Goal: Contribute content: Contribute content

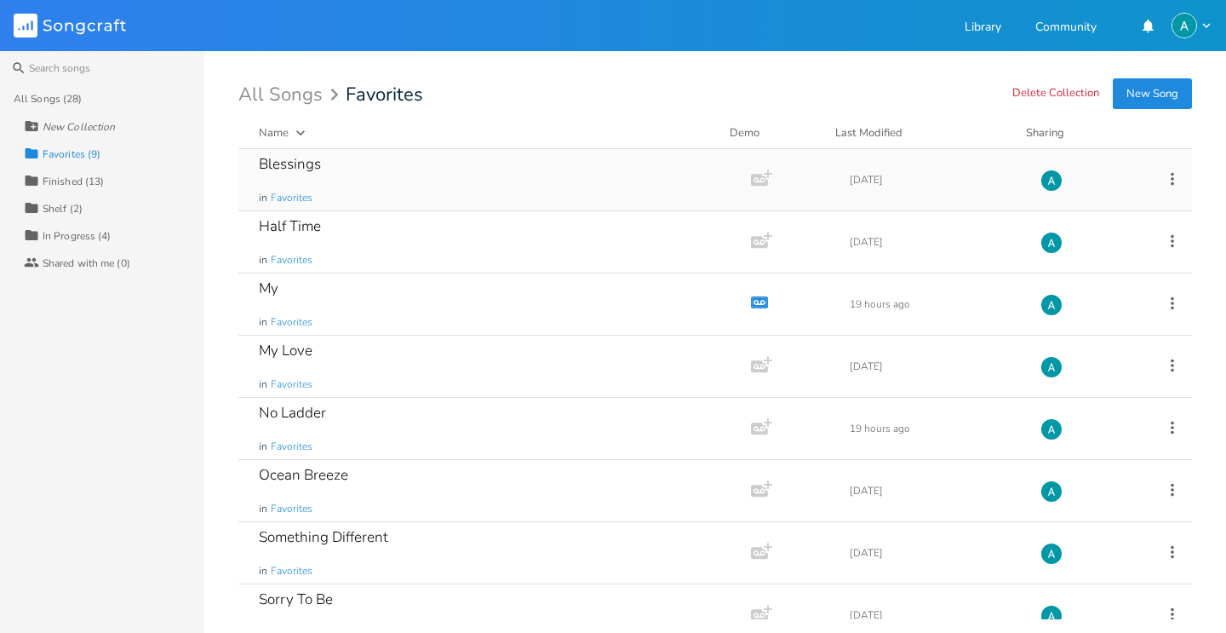
click at [395, 158] on div "Blessings in Favorites" at bounding box center [491, 179] width 465 height 61
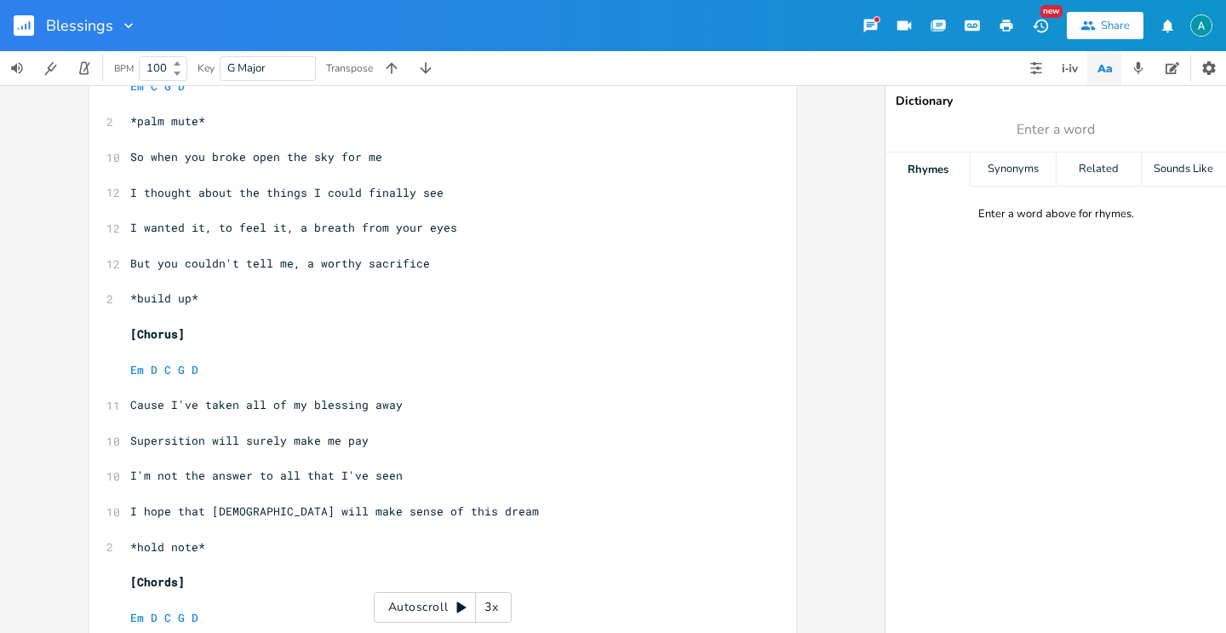
scroll to position [1401, 0]
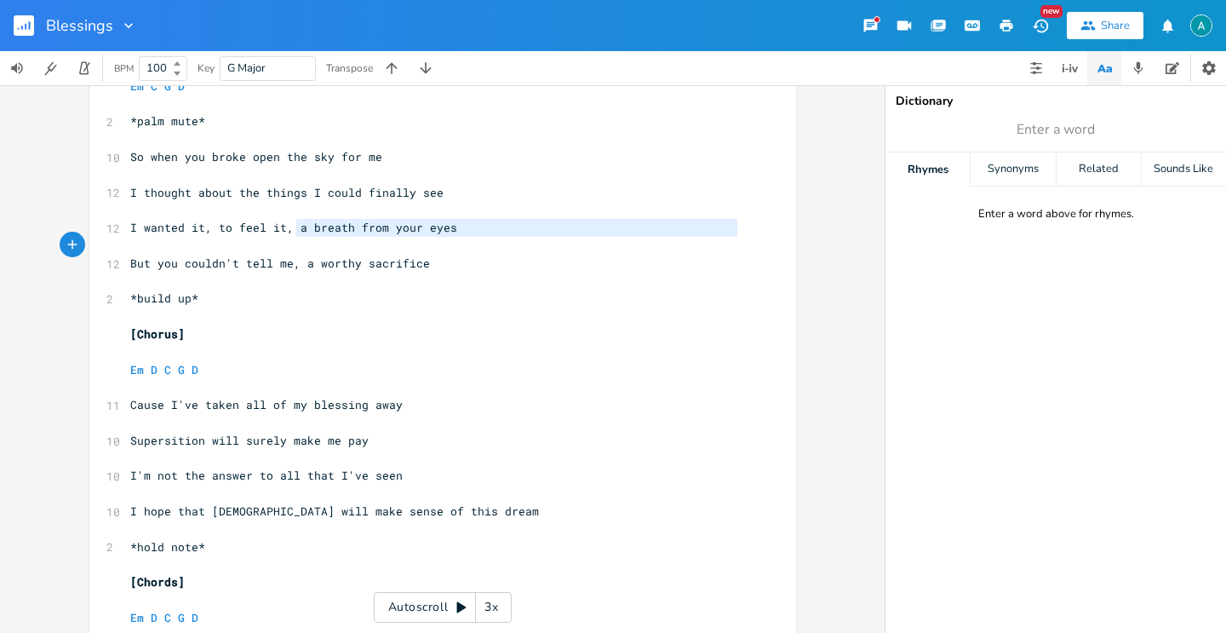
type textarea "a breath from your eyes"
drag, startPoint x: 291, startPoint y: 227, endPoint x: 457, endPoint y: 233, distance: 166.2
click at [457, 233] on pre "I wanted it, to feel it, a breath from your eyes" at bounding box center [434, 228] width 615 height 18
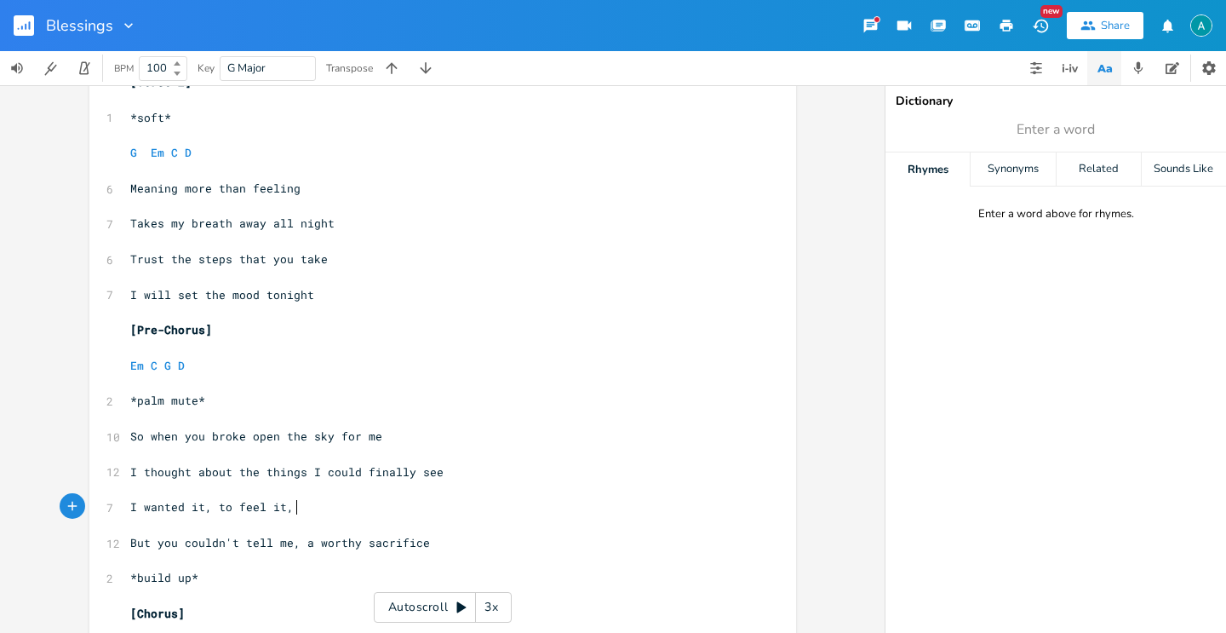
scroll to position [1128, 0]
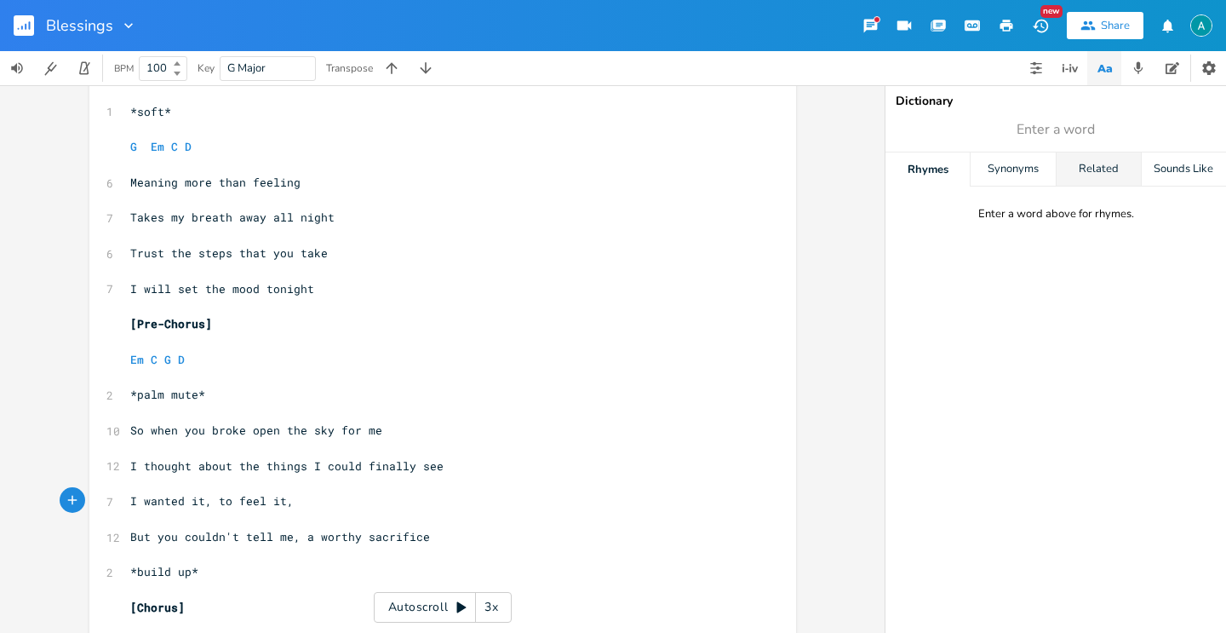
click at [1073, 157] on div "Related" at bounding box center [1099, 169] width 84 height 34
click at [894, 176] on div "Rhymes" at bounding box center [928, 169] width 84 height 34
click at [1003, 125] on span "Enter a word" at bounding box center [1056, 129] width 341 height 31
type input "eyes"
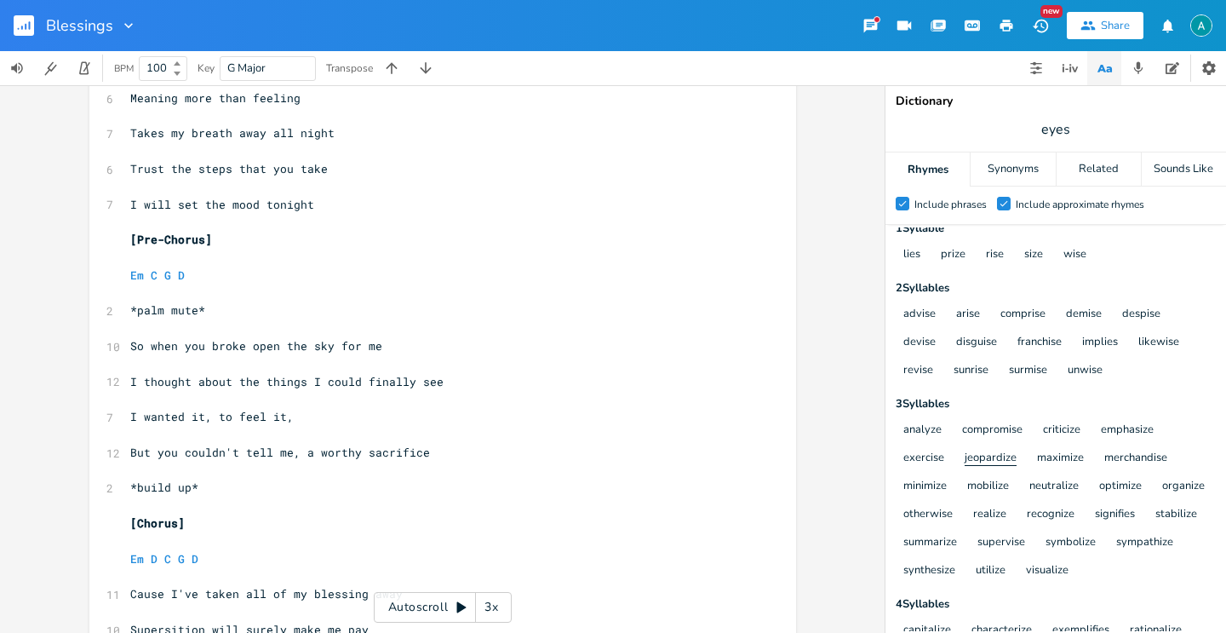
scroll to position [32, 0]
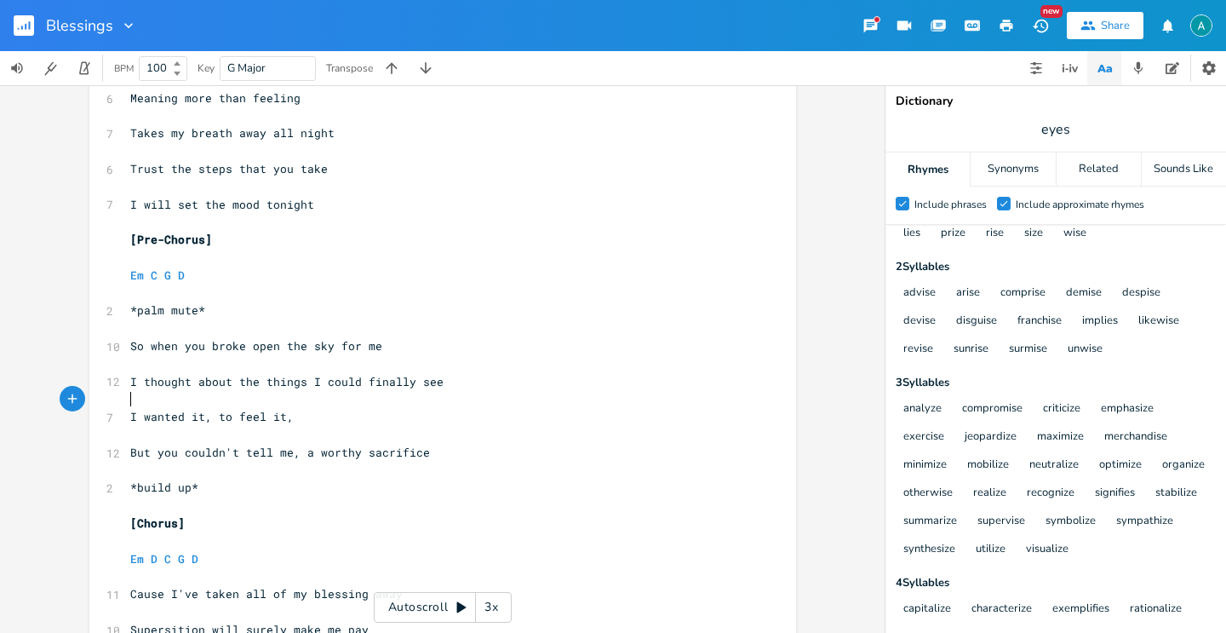
click at [449, 403] on pre "​" at bounding box center [434, 399] width 615 height 18
click at [433, 421] on pre "I wanted it, to feel it," at bounding box center [434, 417] width 615 height 18
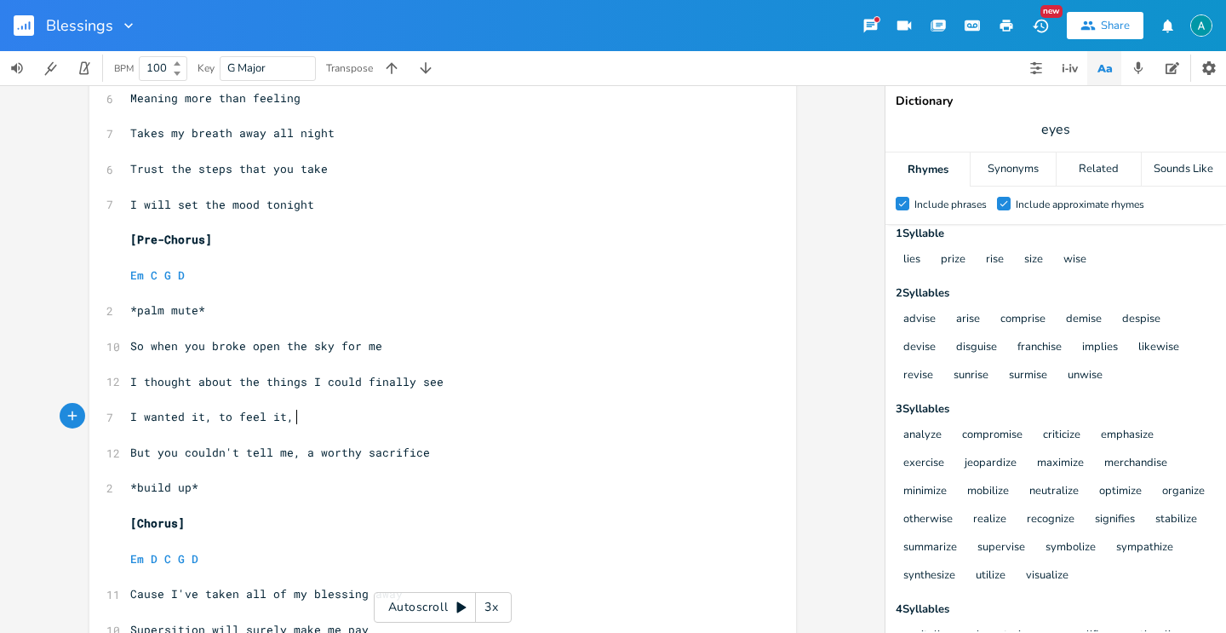
scroll to position [0, 0]
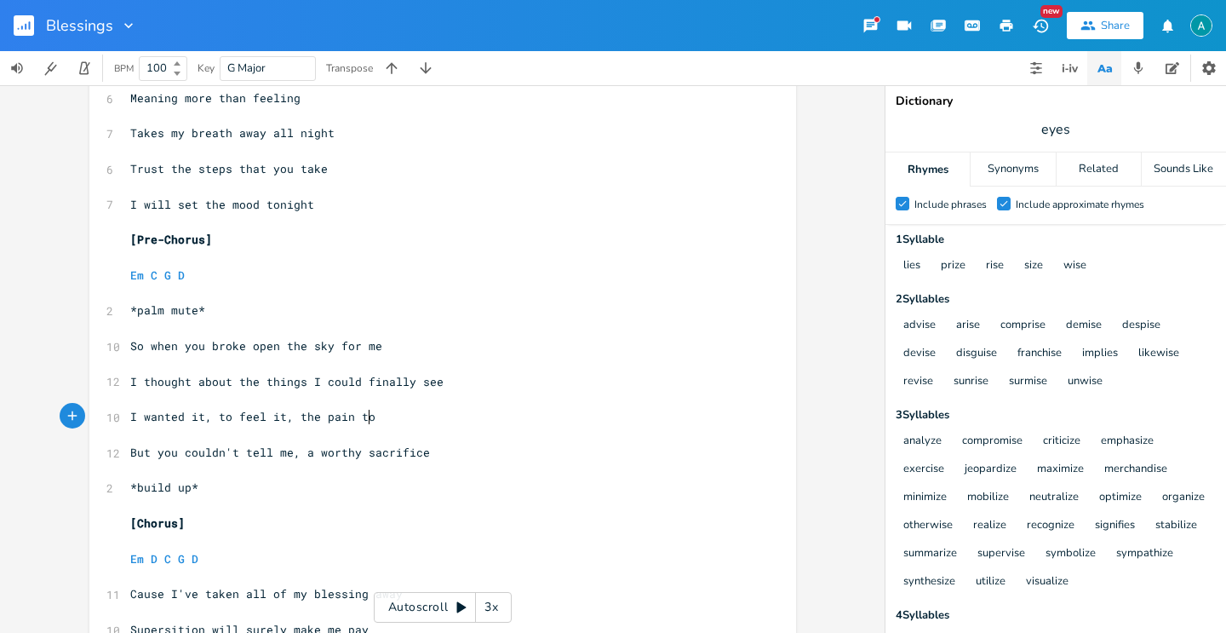
type textarea "the pain tob"
type textarea "be wise"
type textarea "to b"
drag, startPoint x: 349, startPoint y: 416, endPoint x: 372, endPoint y: 418, distance: 23.1
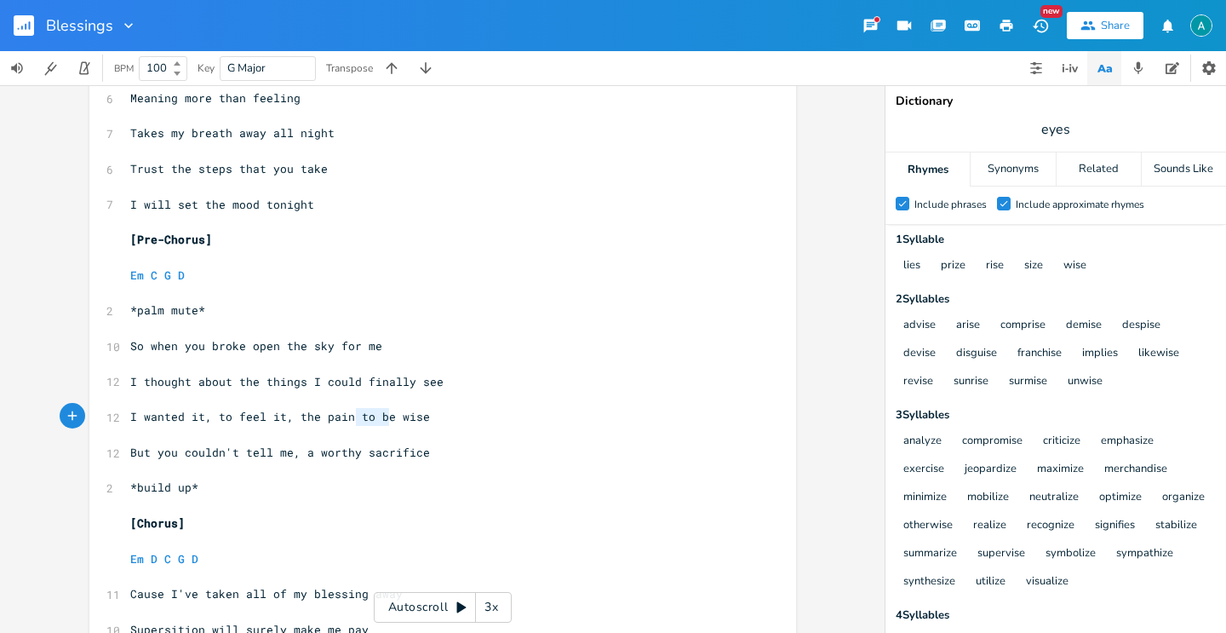
click at [375, 417] on span "I wanted it, to feel it, the pain to be wise" at bounding box center [280, 416] width 300 height 15
type textarea "of n"
type textarea "b"
type textarea "ing"
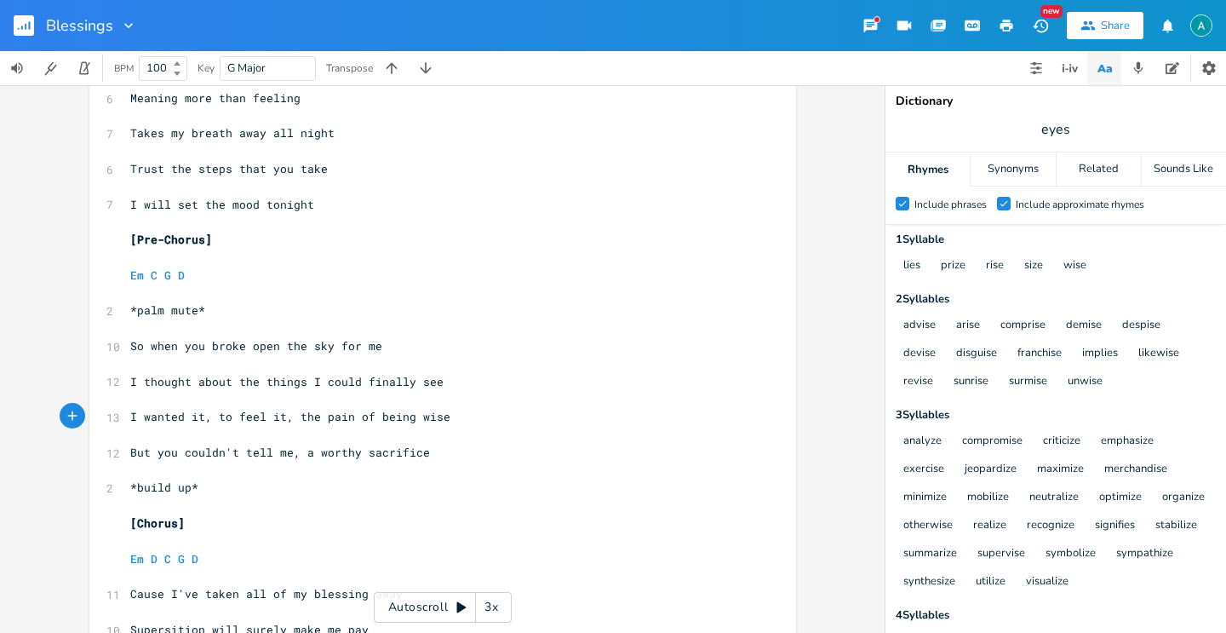
click at [393, 593] on div "Autoscroll 3x" at bounding box center [443, 607] width 138 height 31
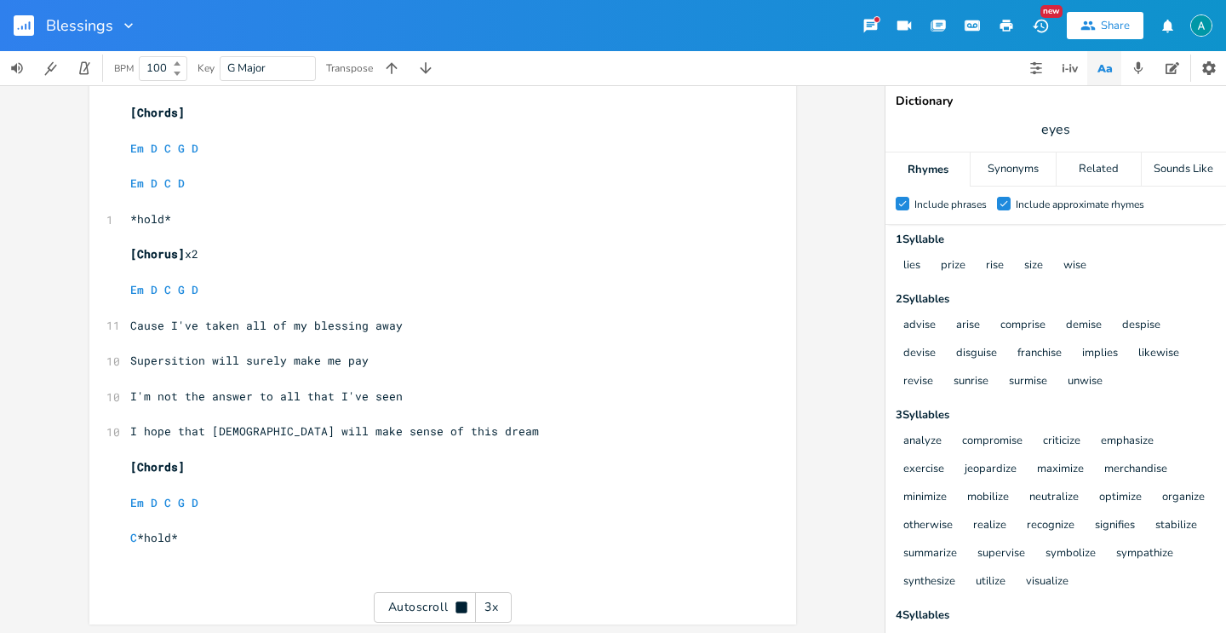
scroll to position [1872, 0]
click at [1103, 67] on icon "button" at bounding box center [1104, 68] width 21 height 21
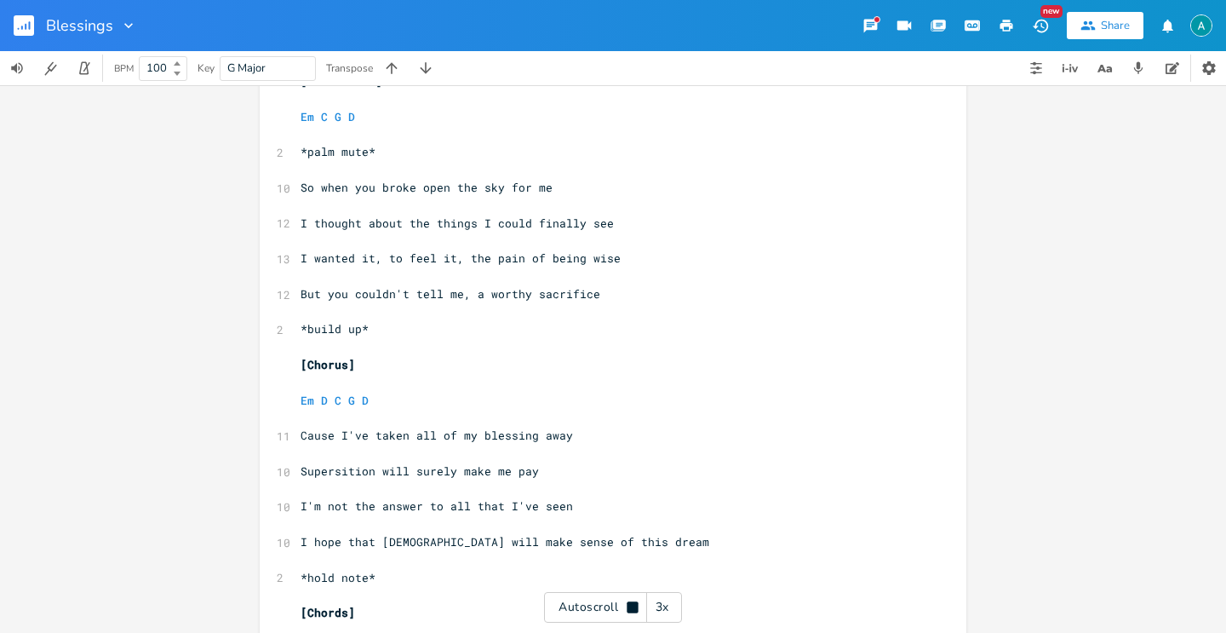
drag, startPoint x: 583, startPoint y: 602, endPoint x: 543, endPoint y: 517, distance: 93.7
click at [584, 601] on div "Autoscroll 3x" at bounding box center [613, 607] width 138 height 31
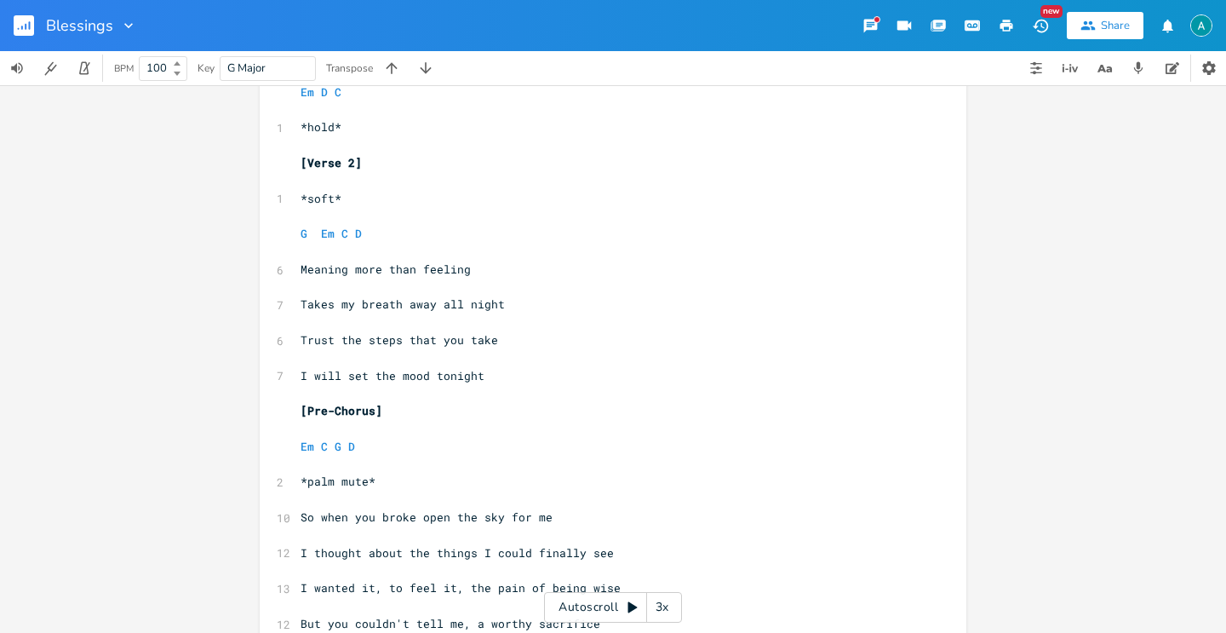
scroll to position [910, 0]
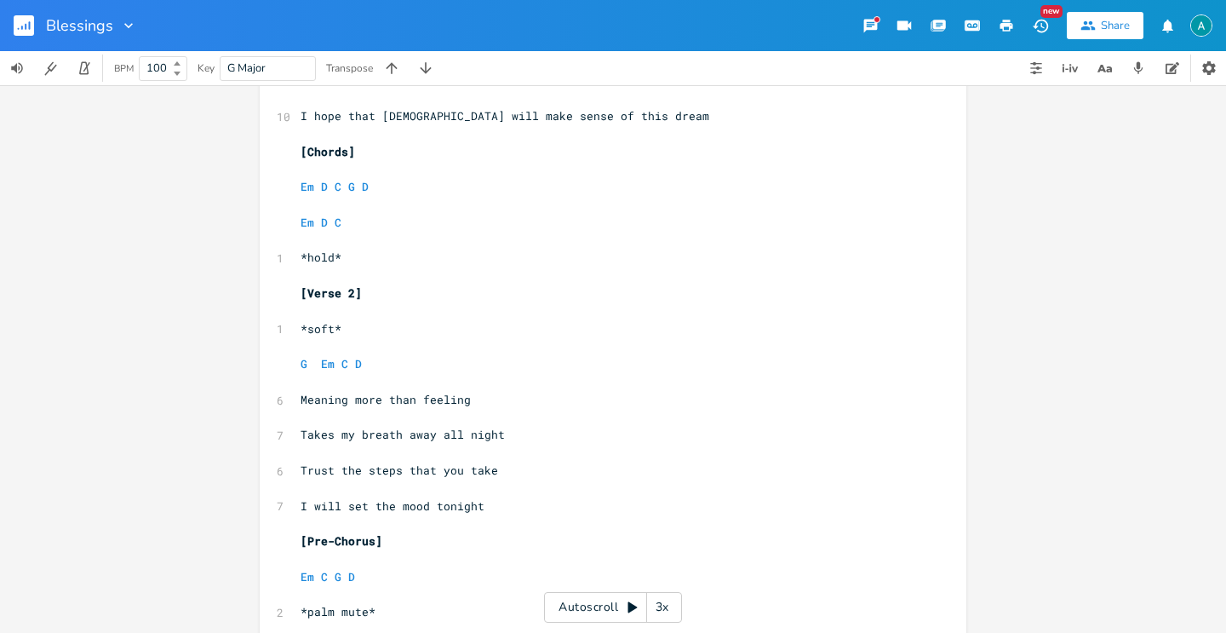
click at [25, 21] on rect "button" at bounding box center [24, 25] width 20 height 20
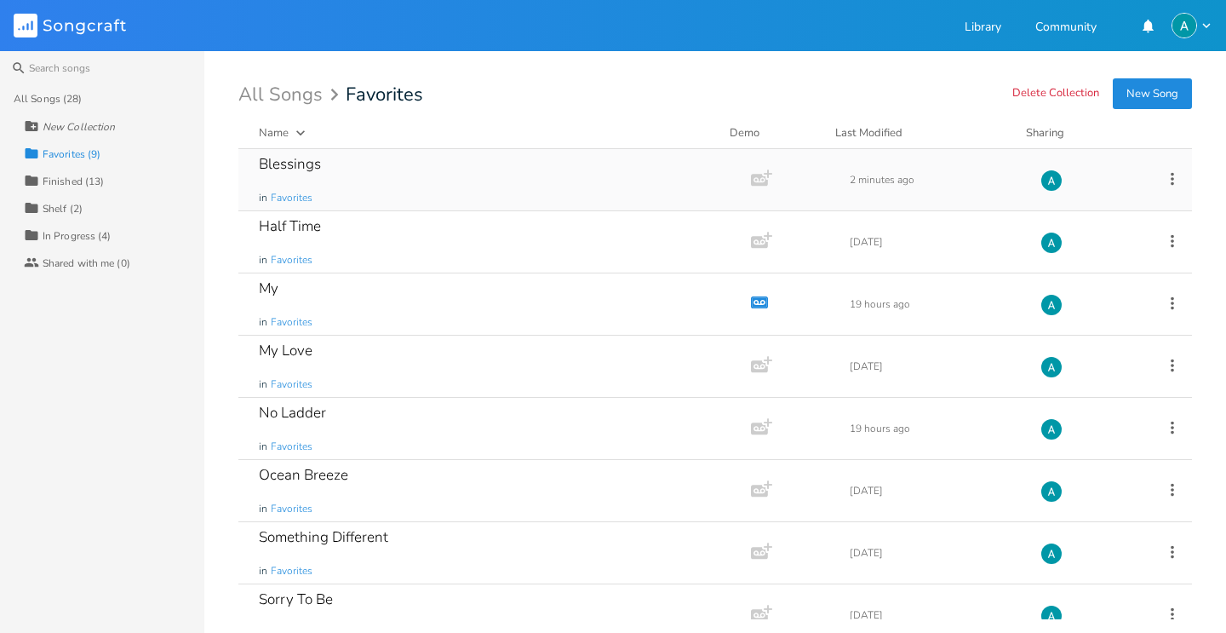
click at [406, 194] on div "Blessings in Favorites" at bounding box center [491, 179] width 465 height 61
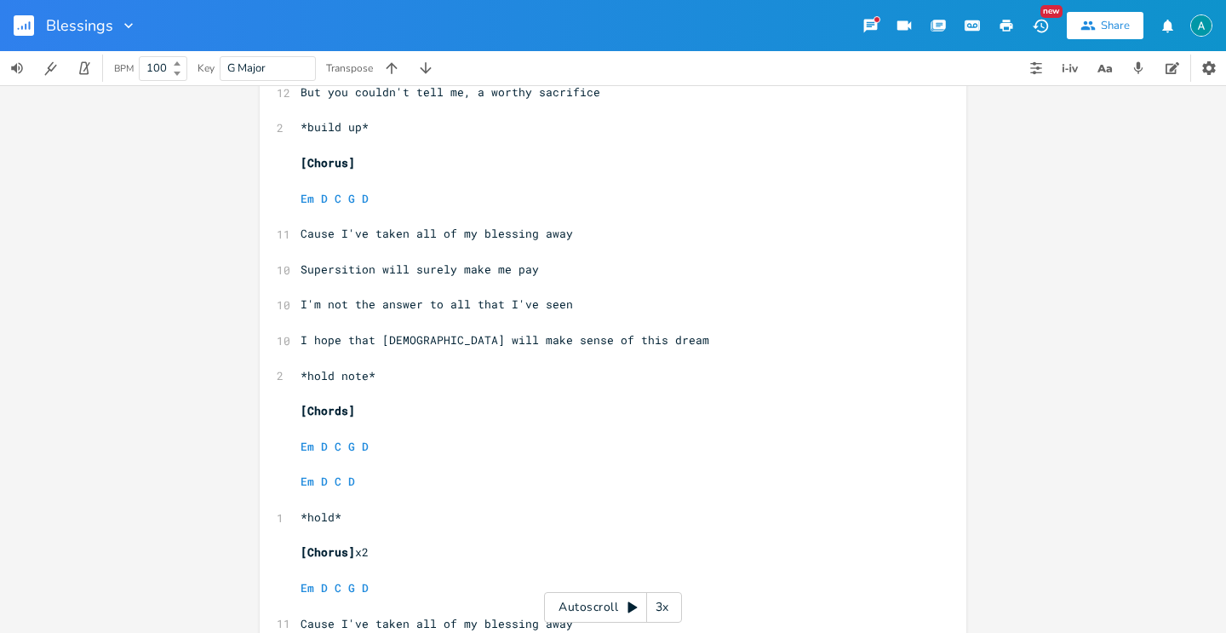
scroll to position [1378, 0]
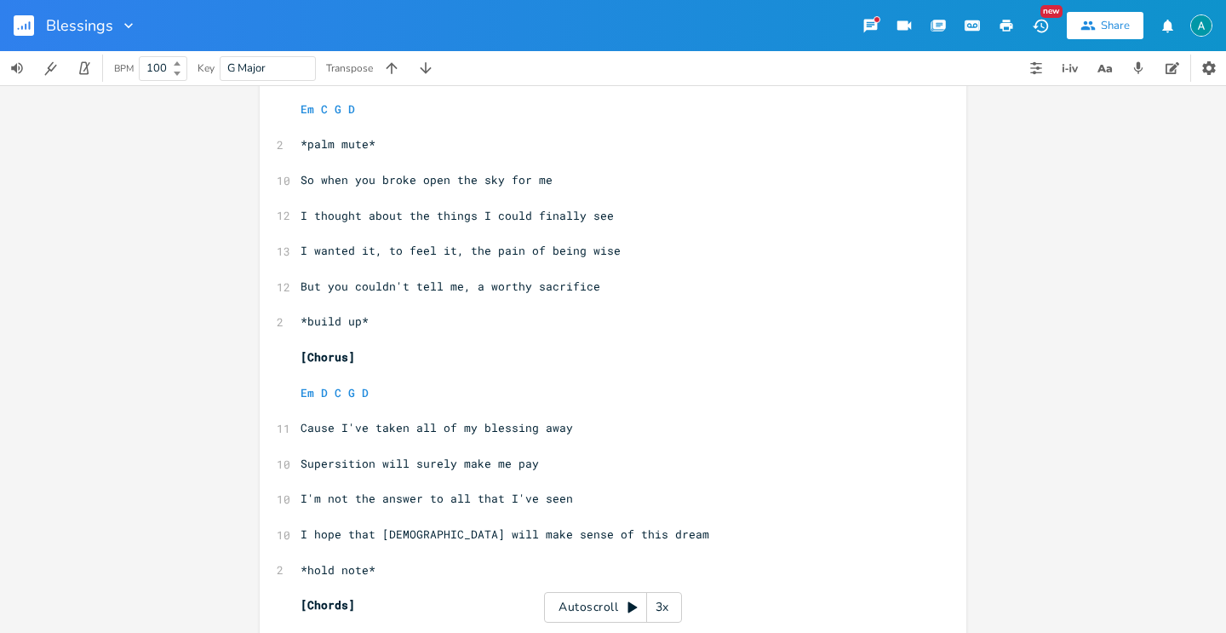
click at [635, 280] on pre "But you couldn't tell me, a worthy sacrifice" at bounding box center [604, 287] width 615 height 18
type textarea "( so"
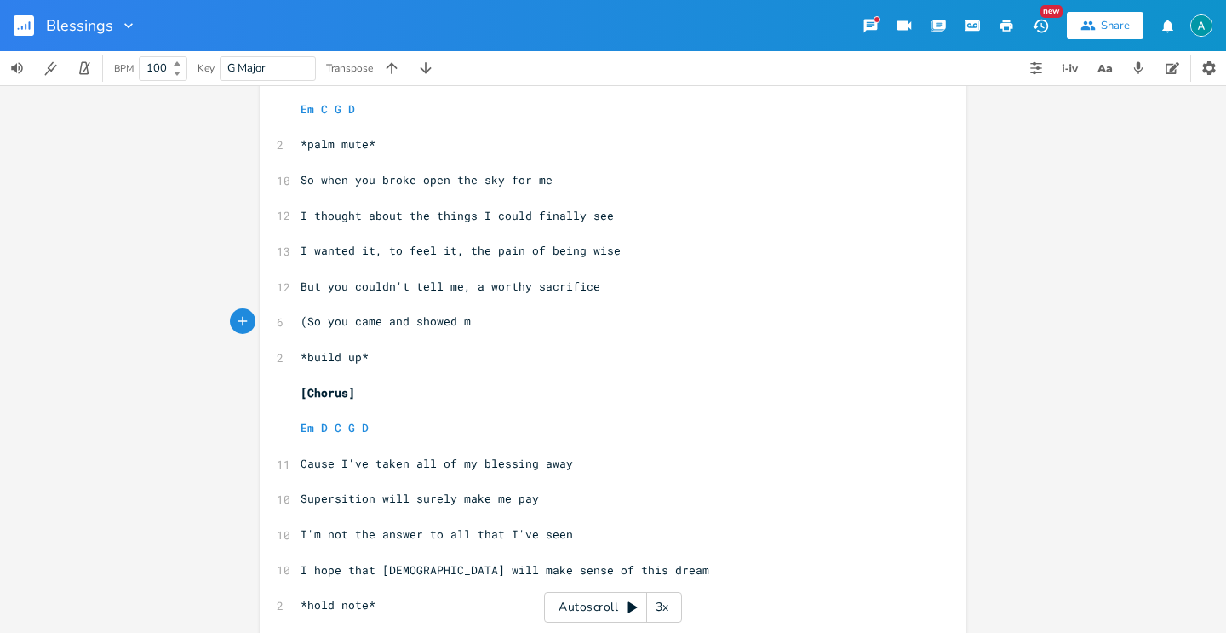
type textarea "(So you came and showed me"
type textarea ", all"
type textarea "what to sacrifice"
click at [555, 293] on span "But you couldn't tell me, a worthy sacrifice" at bounding box center [451, 285] width 300 height 15
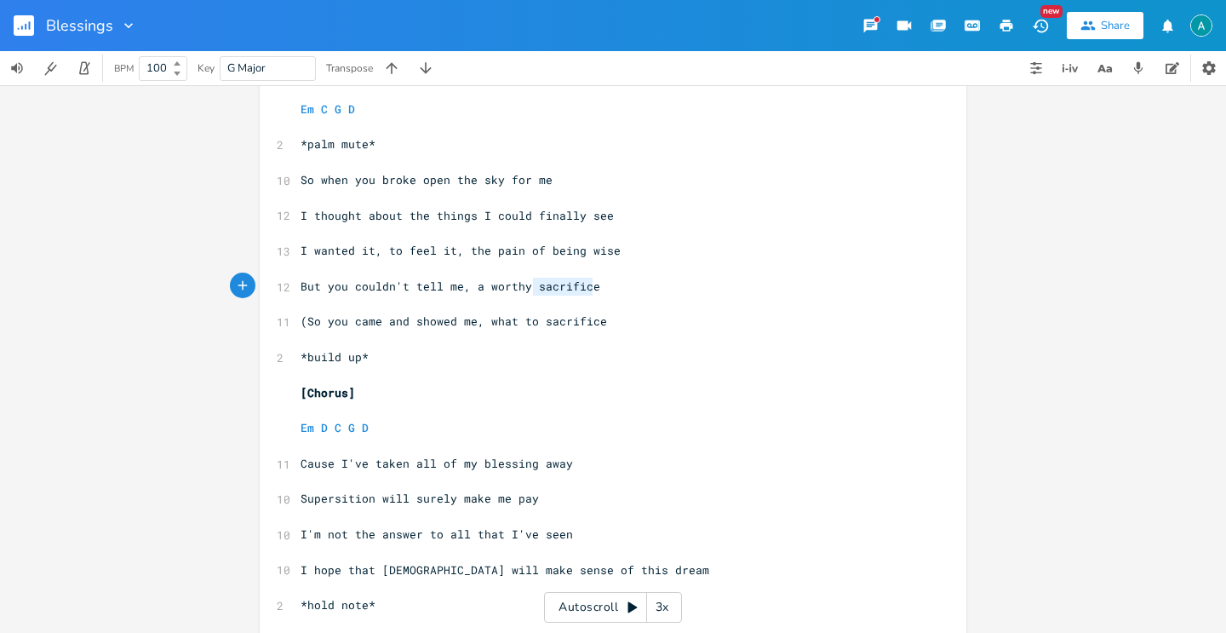
click at [555, 293] on span "But you couldn't tell me, a worthy sacrifice" at bounding box center [451, 285] width 300 height 15
type textarea "But you couldn't tell me, a worthy sacrifice"
click at [555, 293] on span "But you couldn't tell me, a worthy sacrifice" at bounding box center [451, 285] width 300 height 15
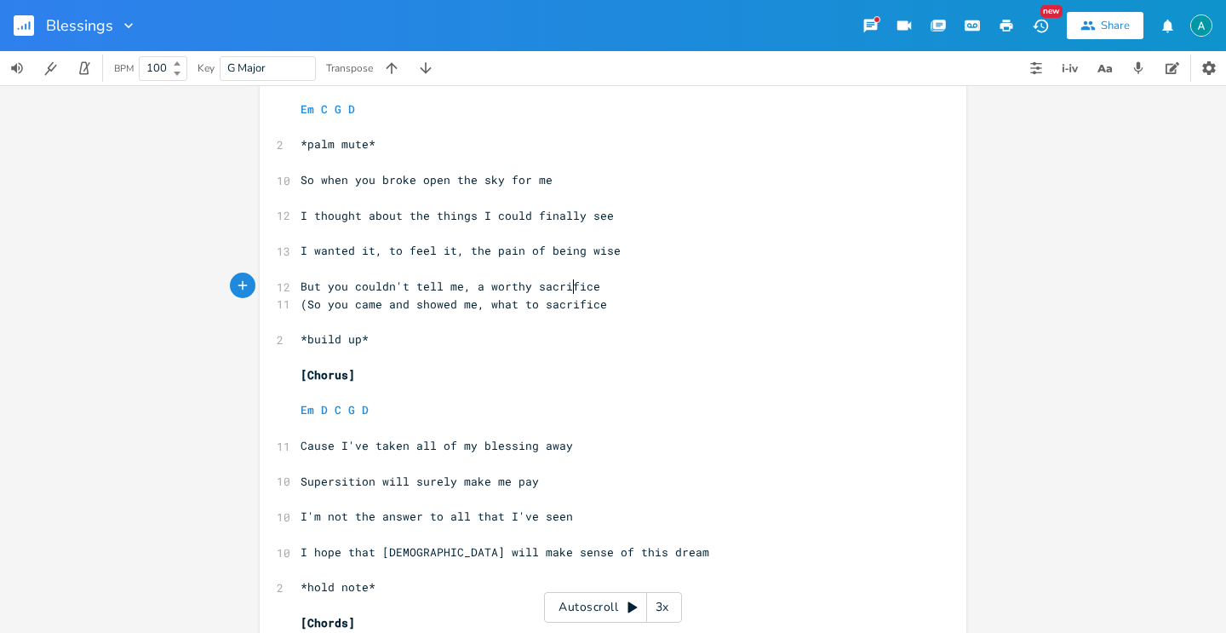
click at [571, 282] on span "But you couldn't tell me, a worthy sacrifice" at bounding box center [451, 285] width 300 height 15
type textarea "But you couldn't tell me, a worthy sacrifice"
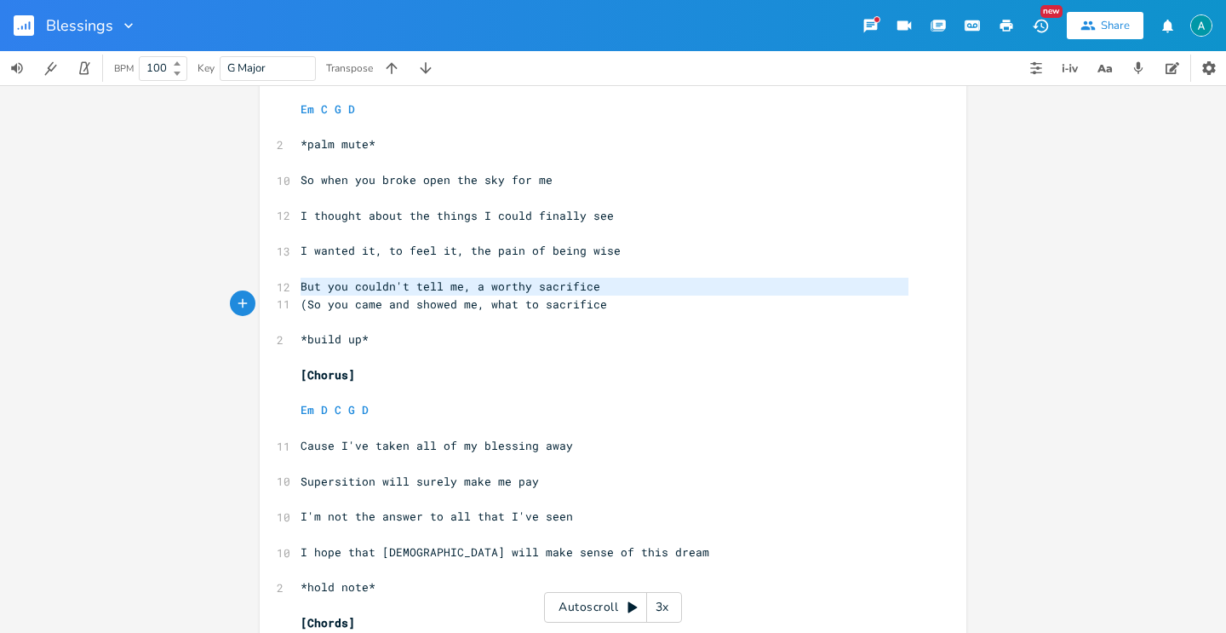
click at [569, 283] on span "But you couldn't tell me, a worthy sacrifice" at bounding box center [451, 285] width 300 height 15
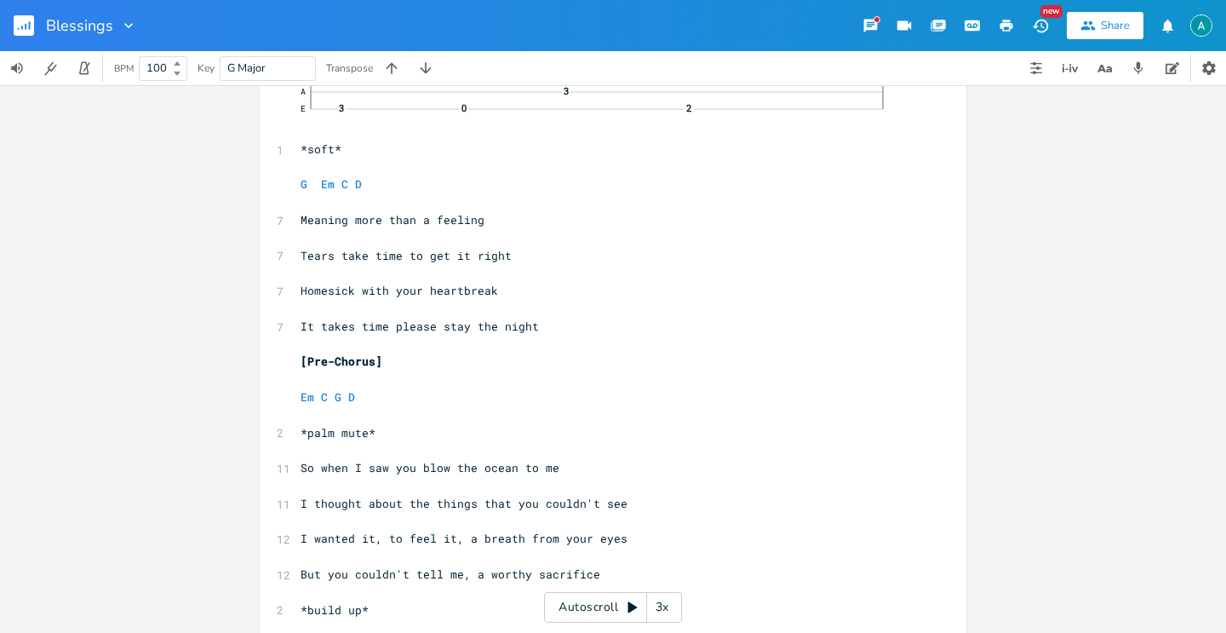
scroll to position [0, 0]
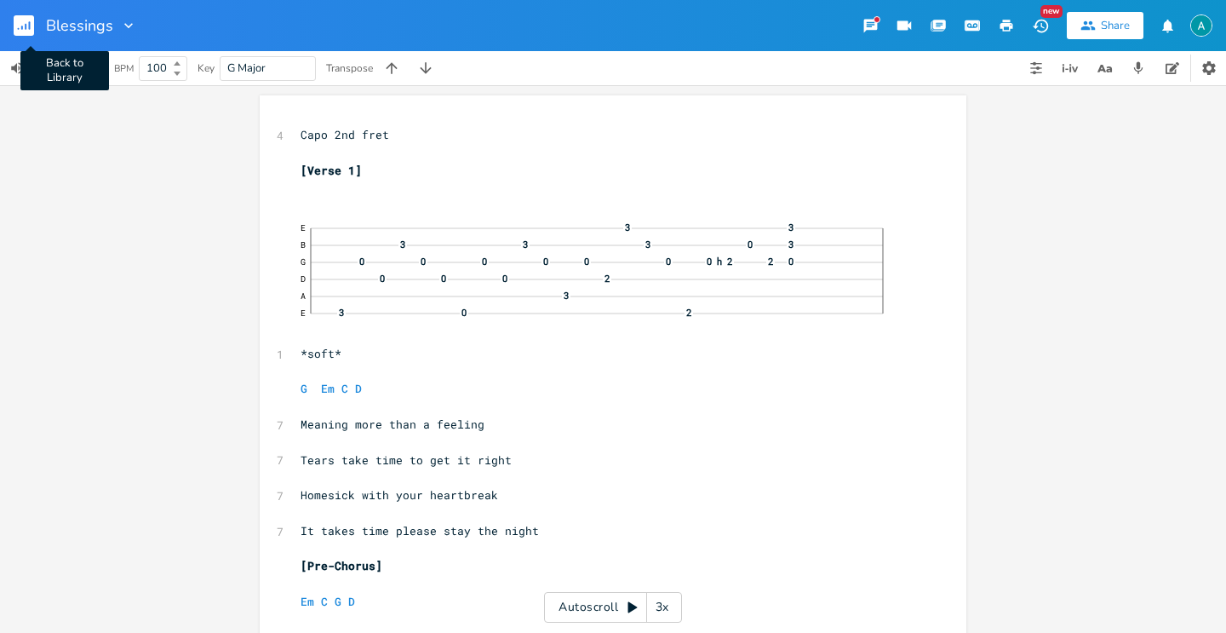
click at [26, 19] on rect "button" at bounding box center [24, 25] width 20 height 20
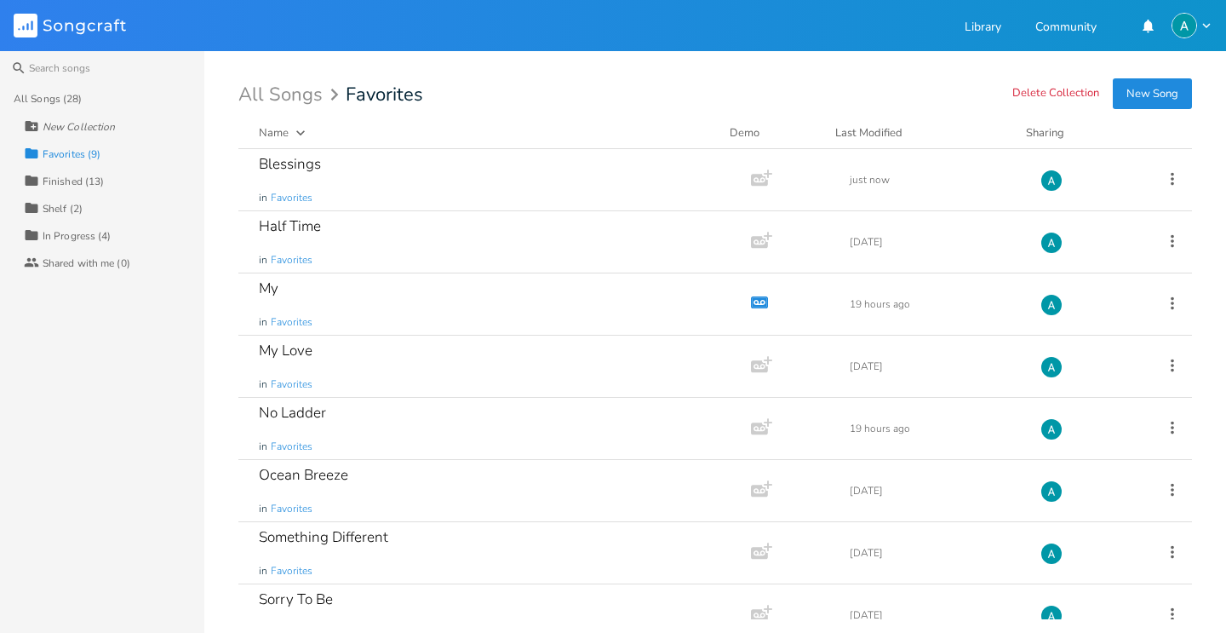
click at [81, 222] on div "Collection In Progress (4)" at bounding box center [114, 234] width 181 height 27
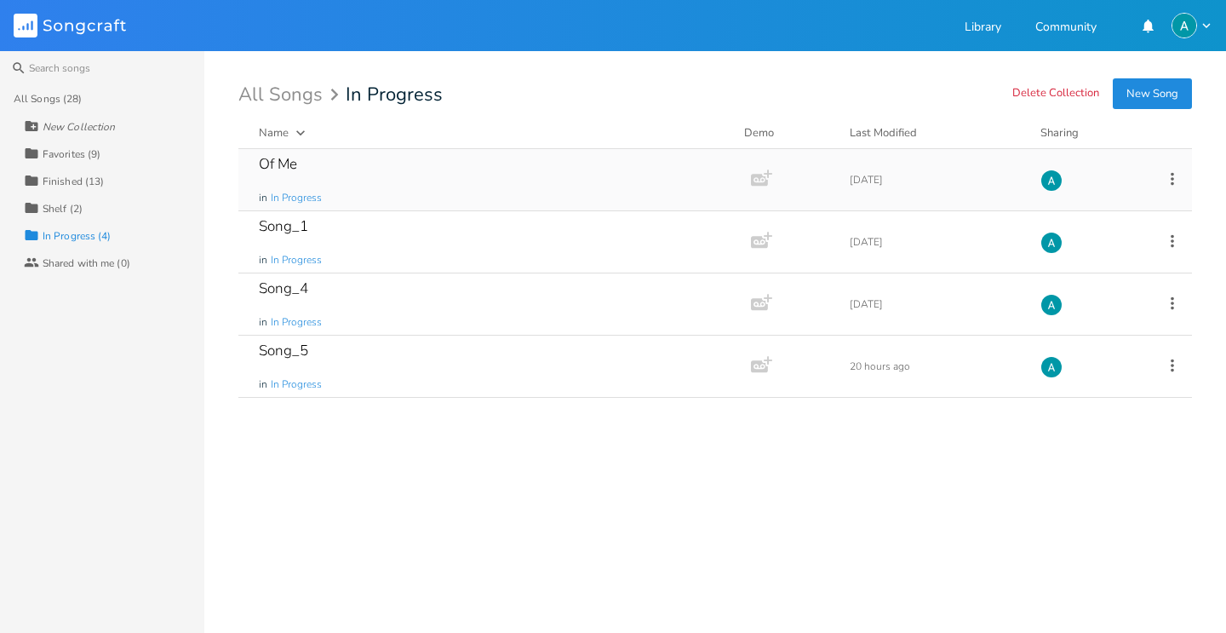
click at [466, 164] on div "Of Me in In Progress" at bounding box center [491, 179] width 465 height 61
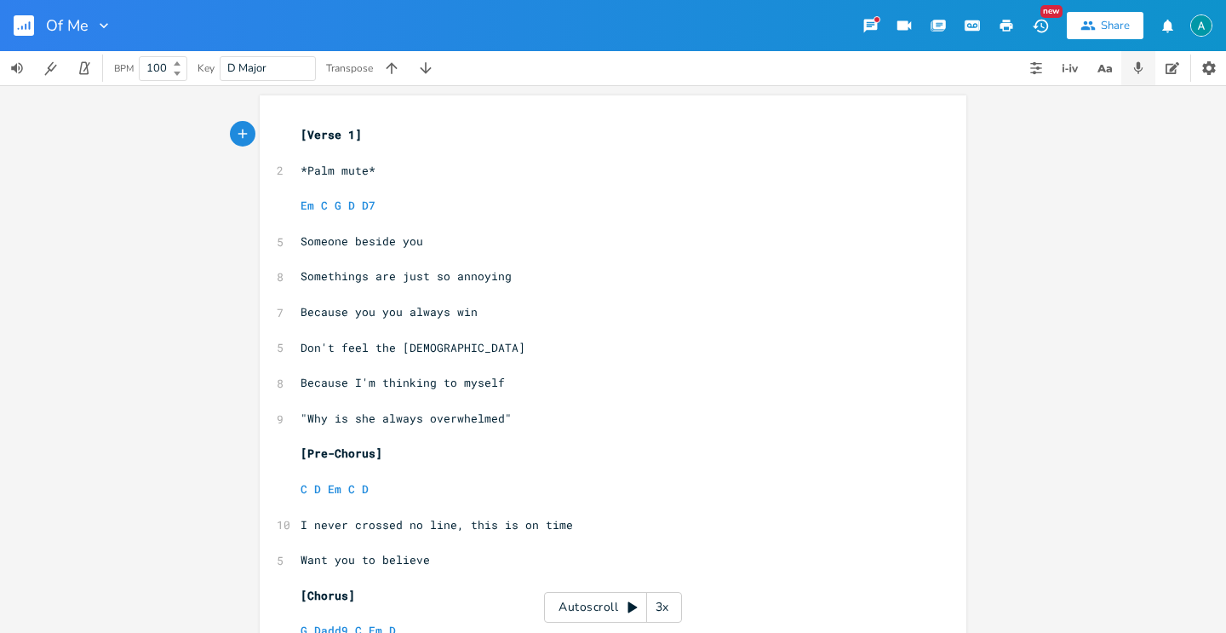
click at [1139, 67] on icon "button" at bounding box center [1138, 68] width 9 height 12
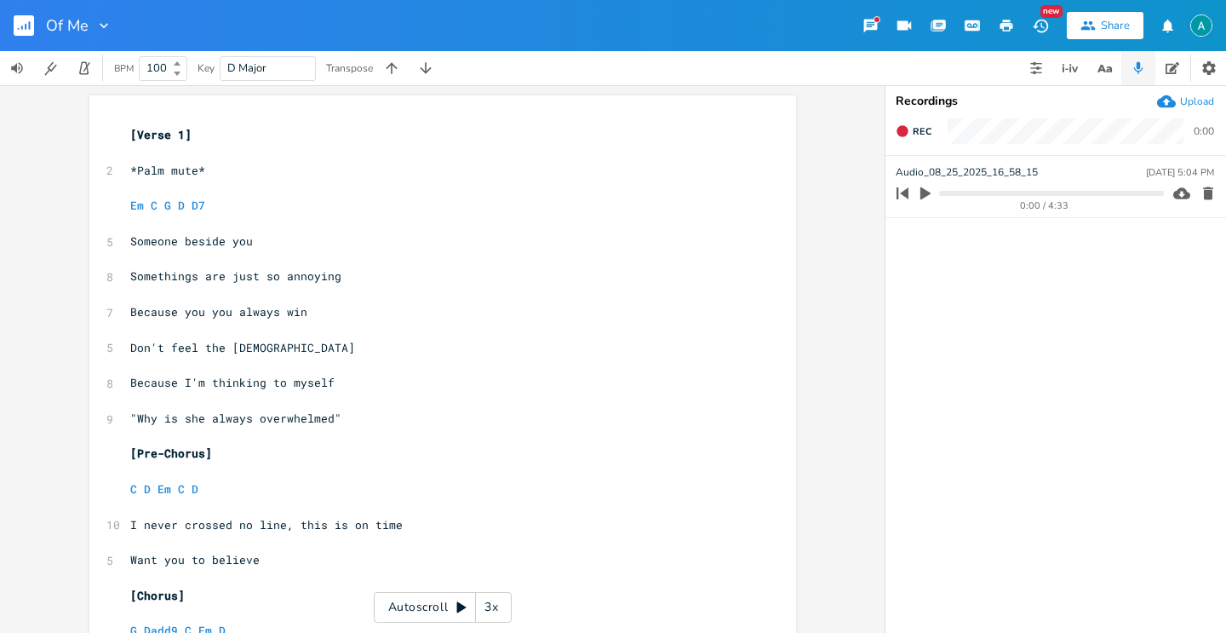
click at [933, 187] on icon "button" at bounding box center [925, 193] width 15 height 15
click at [919, 198] on icon "button" at bounding box center [926, 194] width 14 height 14
click at [245, 336] on pre "​" at bounding box center [434, 330] width 615 height 18
click at [241, 338] on pre "​" at bounding box center [434, 330] width 615 height 18
click at [246, 347] on span "Don't feel the [DEMOGRAPHIC_DATA]" at bounding box center [242, 347] width 225 height 15
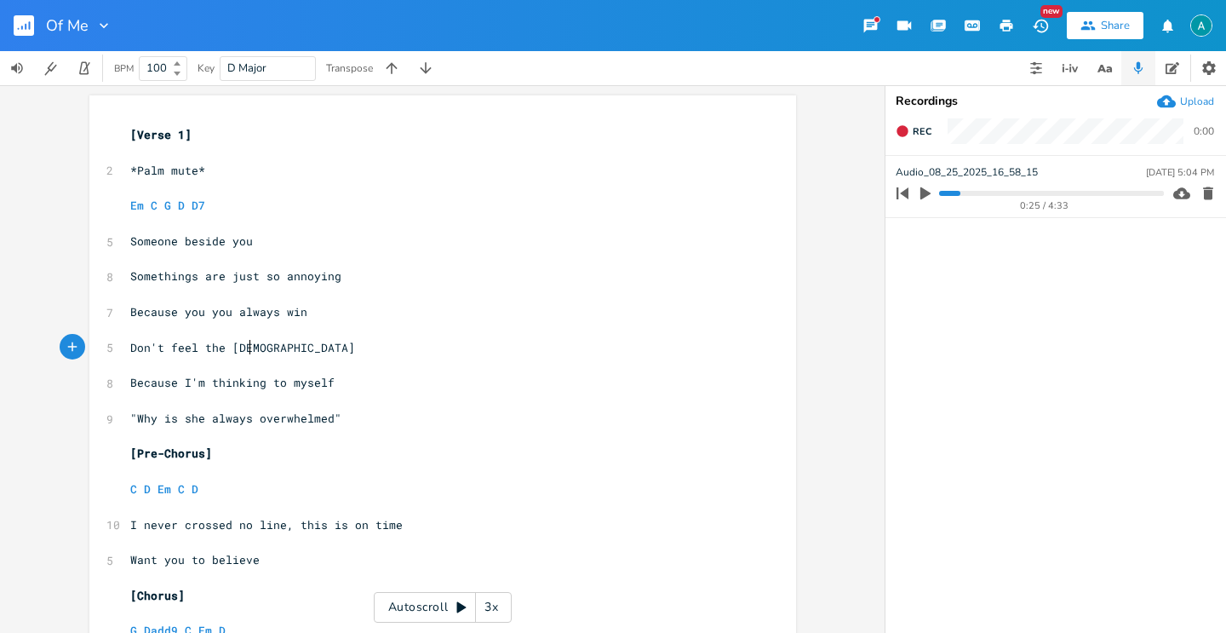
click at [246, 347] on span "Don't feel the [DEMOGRAPHIC_DATA]" at bounding box center [242, 347] width 225 height 15
type textarea "break"
drag, startPoint x: 246, startPoint y: 347, endPoint x: 242, endPoint y: 300, distance: 47.0
click at [246, 342] on span "Don't feel the break" at bounding box center [198, 347] width 136 height 15
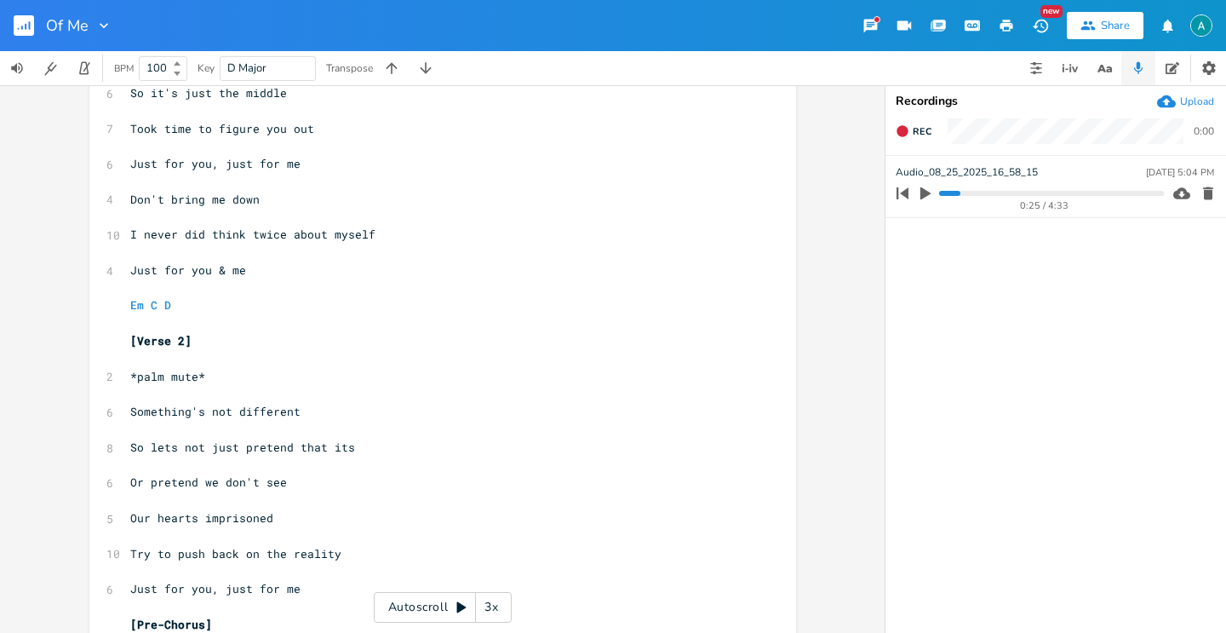
scroll to position [570, 0]
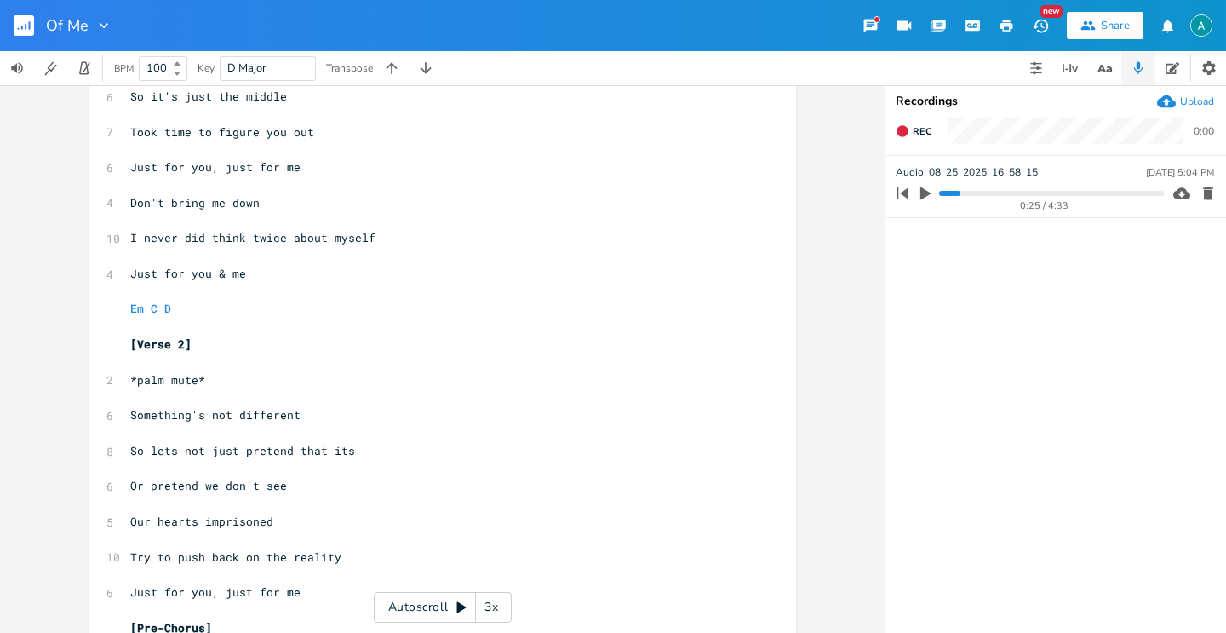
click at [266, 556] on span "Try to push back on the reality" at bounding box center [235, 556] width 211 height 15
type textarea "the"
click at [265, 556] on span "Try to push back on the reality" at bounding box center [235, 556] width 211 height 15
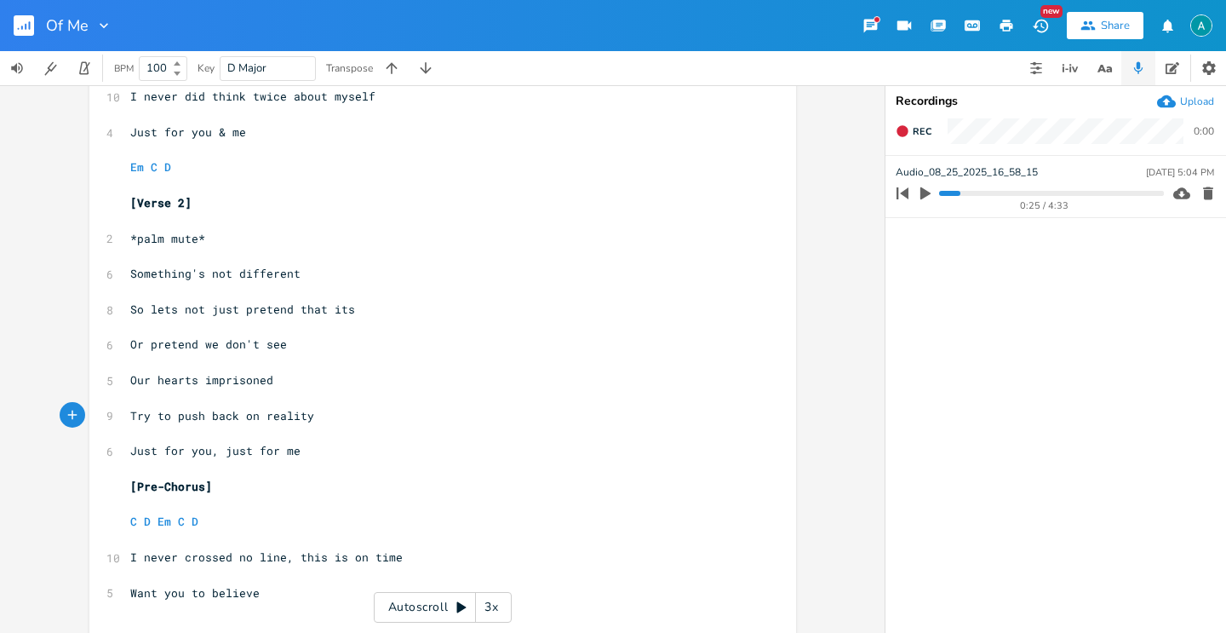
scroll to position [713, 0]
click at [175, 598] on pre "Want you to believe" at bounding box center [434, 592] width 615 height 18
type textarea "Want you to believe"
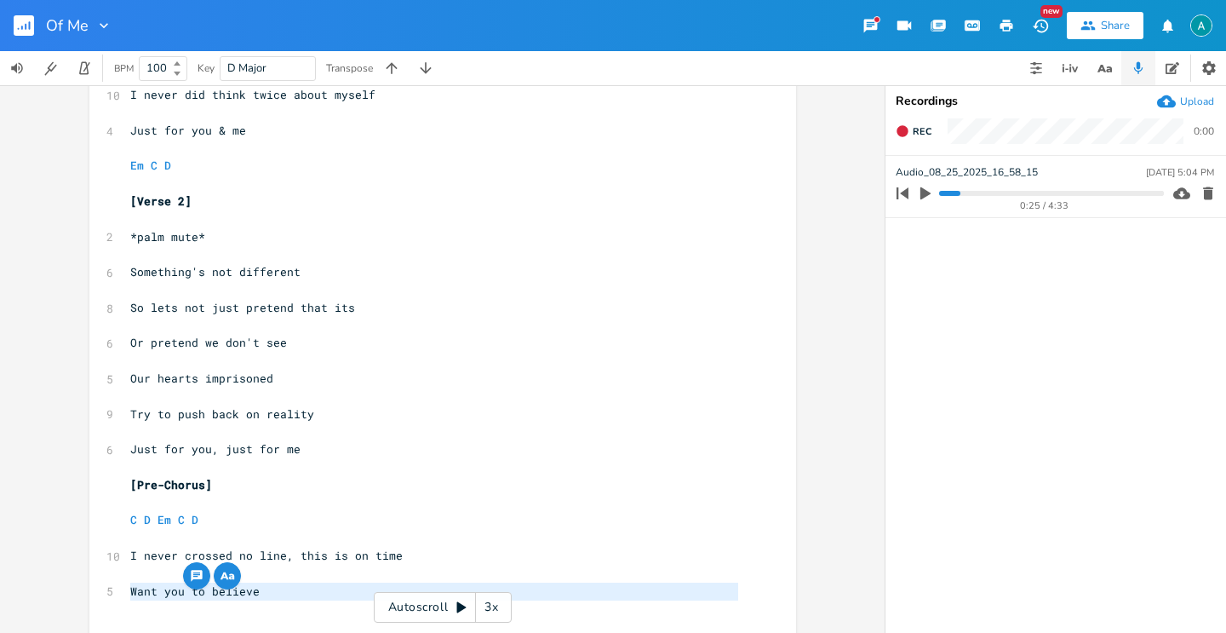
click at [175, 598] on pre "Want you to believe" at bounding box center [434, 592] width 615 height 18
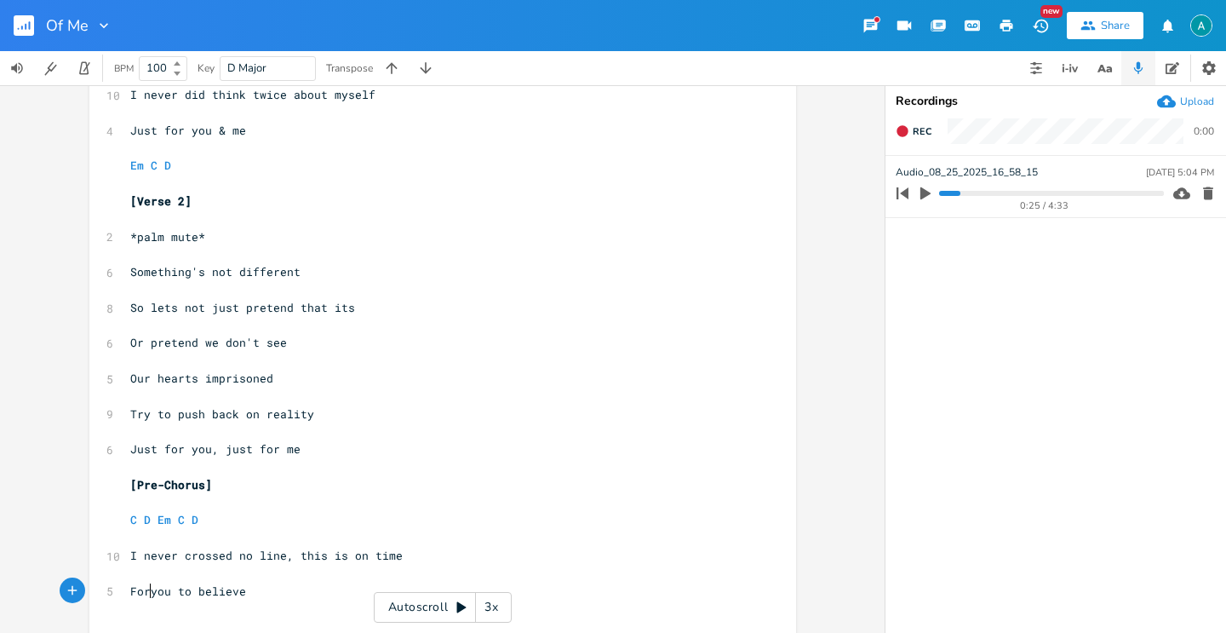
type textarea "For"
click at [307, 565] on pre "​" at bounding box center [434, 574] width 615 height 18
type textarea "I was always"
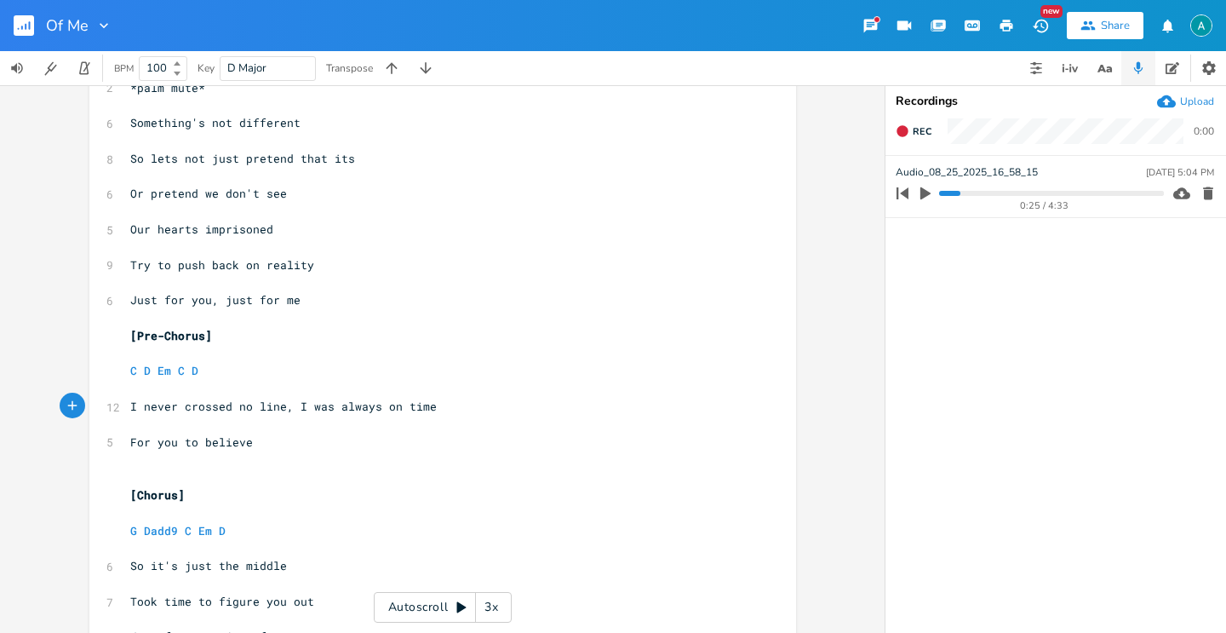
scroll to position [1069, 0]
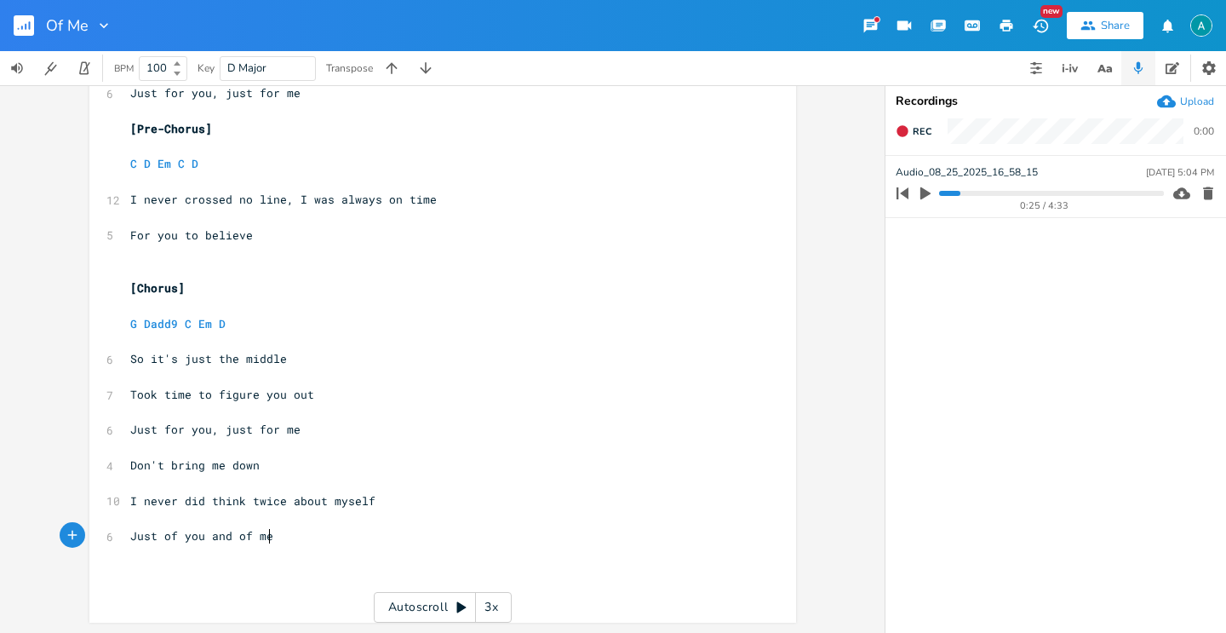
click at [297, 534] on pre "Just of you and of me" at bounding box center [434, 536] width 615 height 18
type textarea "[Chorus]"
drag, startPoint x: 187, startPoint y: 296, endPoint x: 118, endPoint y: 286, distance: 70.5
click at [296, 547] on pre "​" at bounding box center [434, 554] width 615 height 18
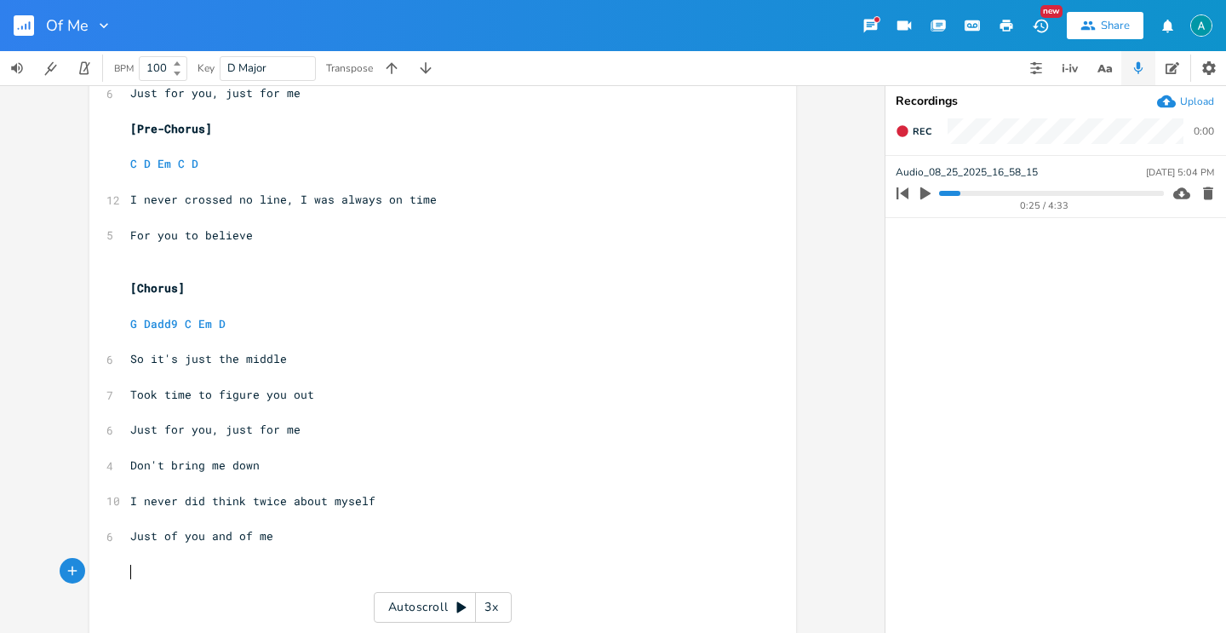
paste textarea
type textarea "v2"
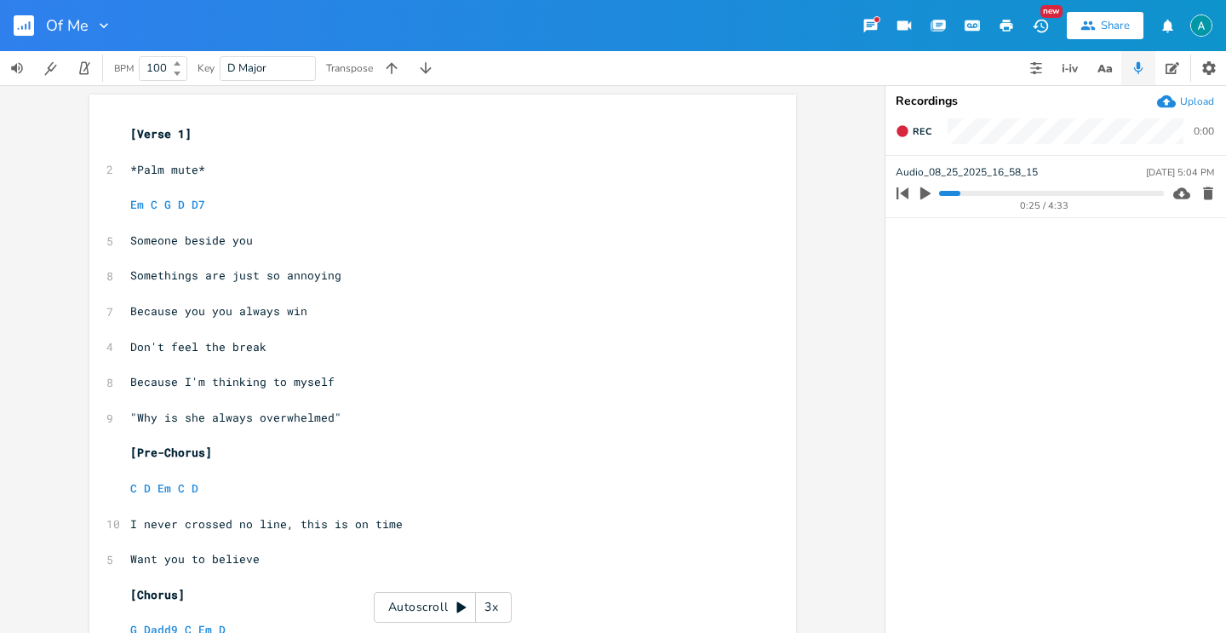
scroll to position [0, 0]
click at [130, 344] on span "Don't feel the break" at bounding box center [198, 347] width 136 height 15
type textarea "We"
type textarea "d"
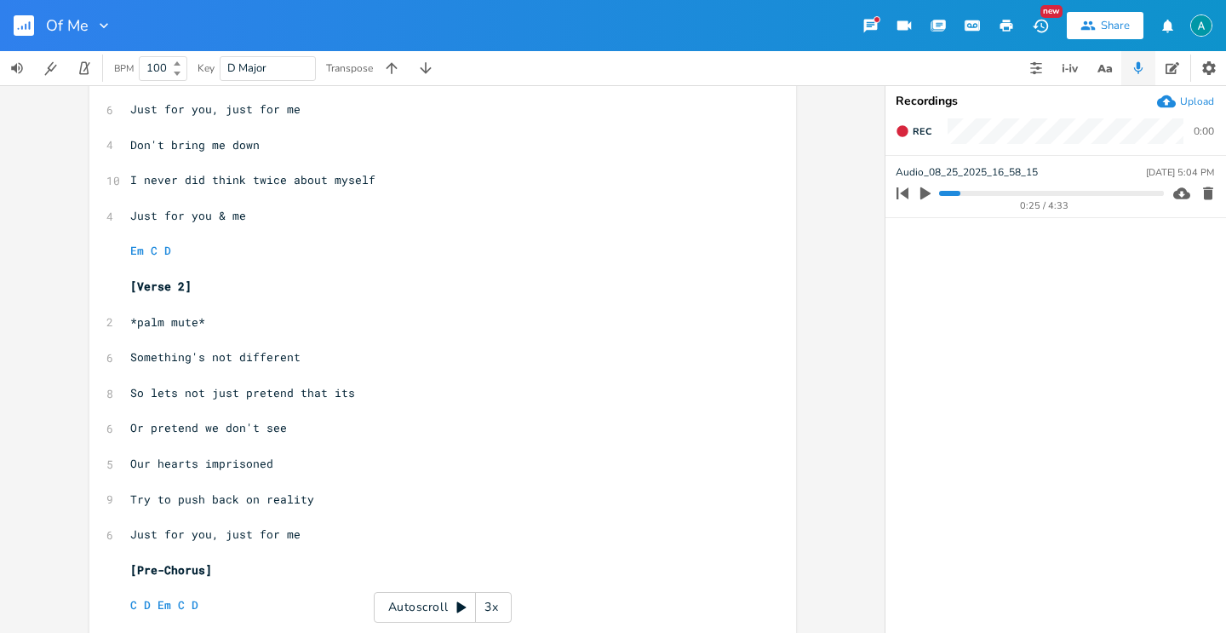
scroll to position [652, 0]
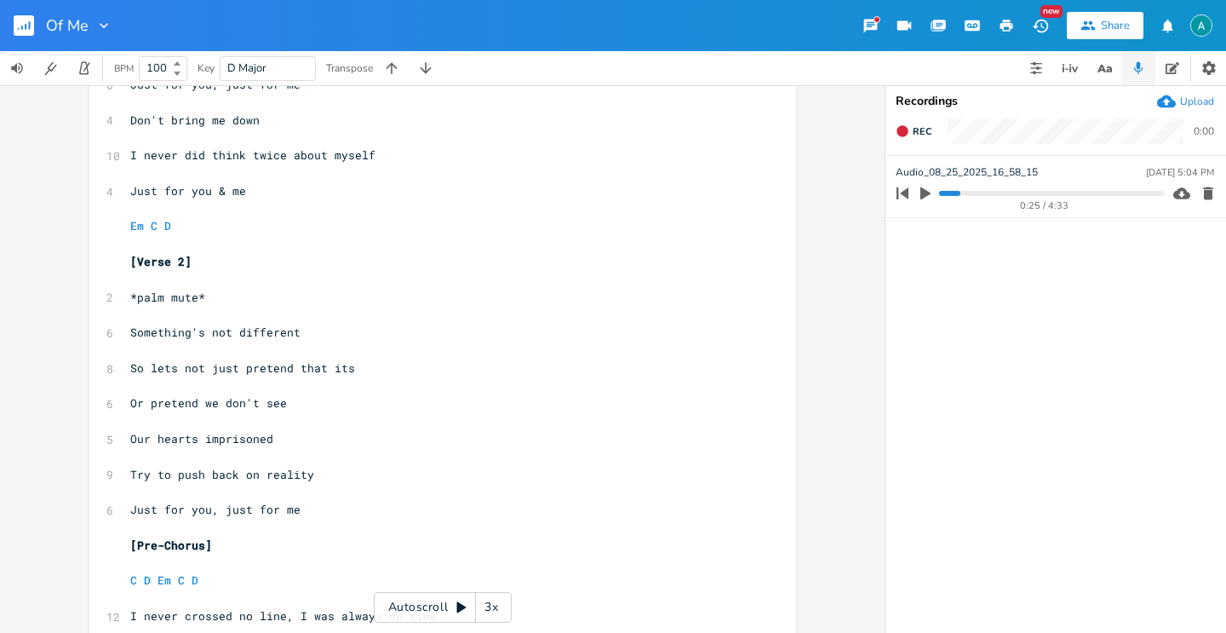
click at [194, 504] on span "Just for you, just for me" at bounding box center [215, 509] width 170 height 15
type textarea "Just for you, just for me"
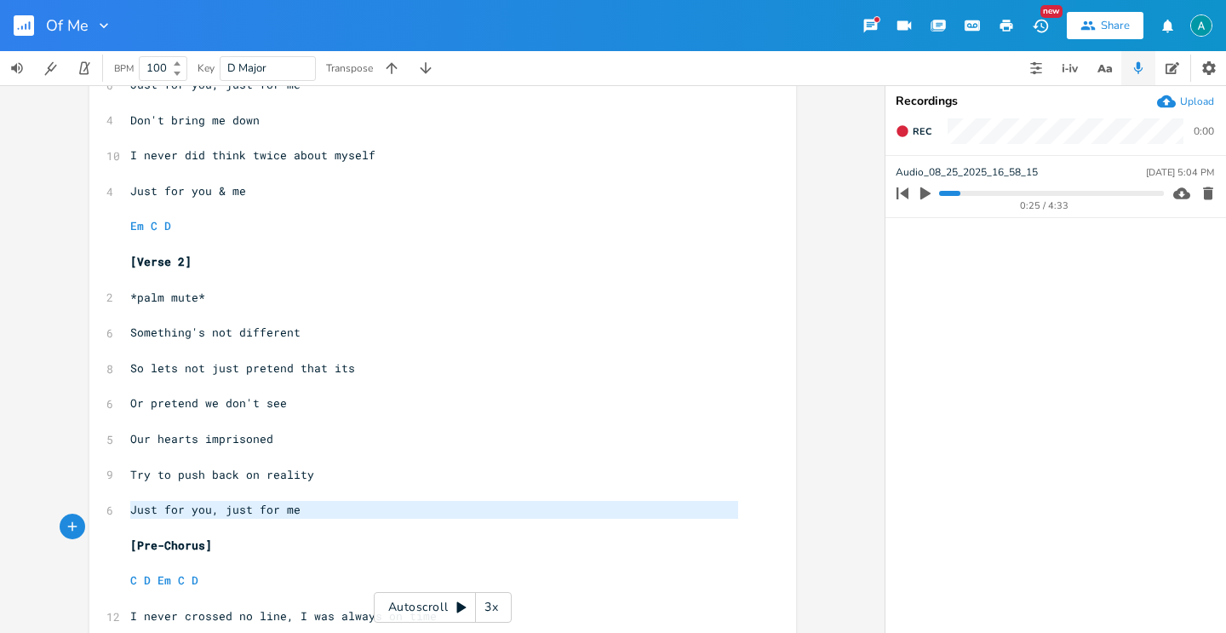
click at [194, 504] on span "Just for you, just for me" at bounding box center [215, 509] width 170 height 15
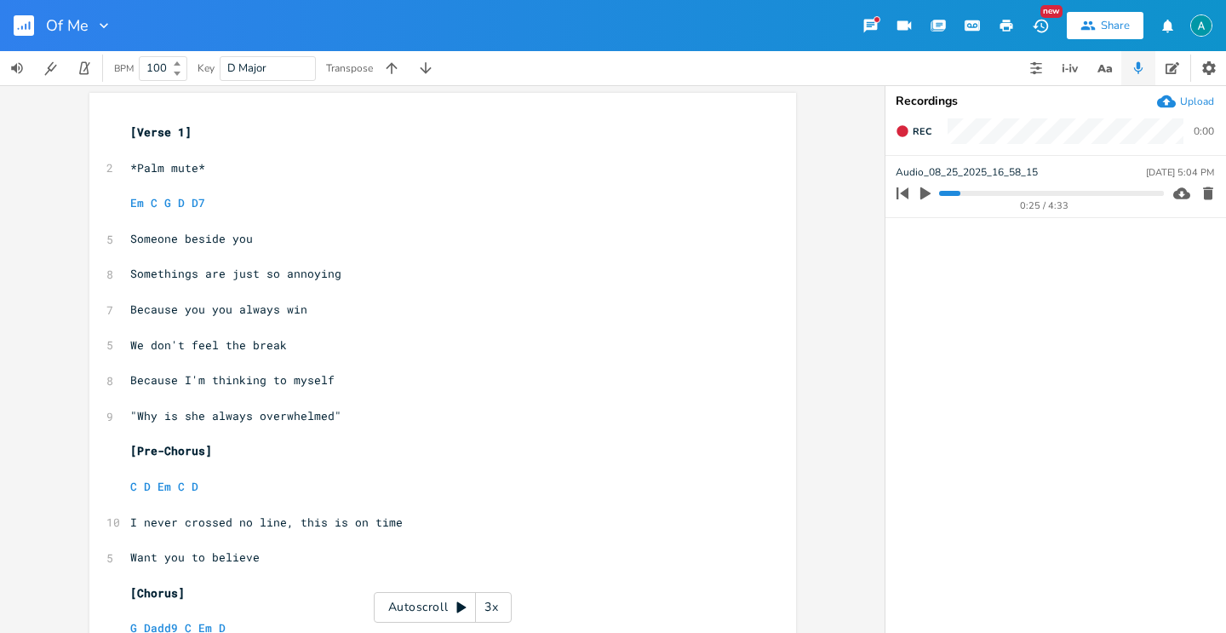
scroll to position [0, 0]
click at [222, 419] on span ""Why is she always overwhelmed"" at bounding box center [235, 417] width 211 height 15
type textarea ""Why is she always overwhelmed""
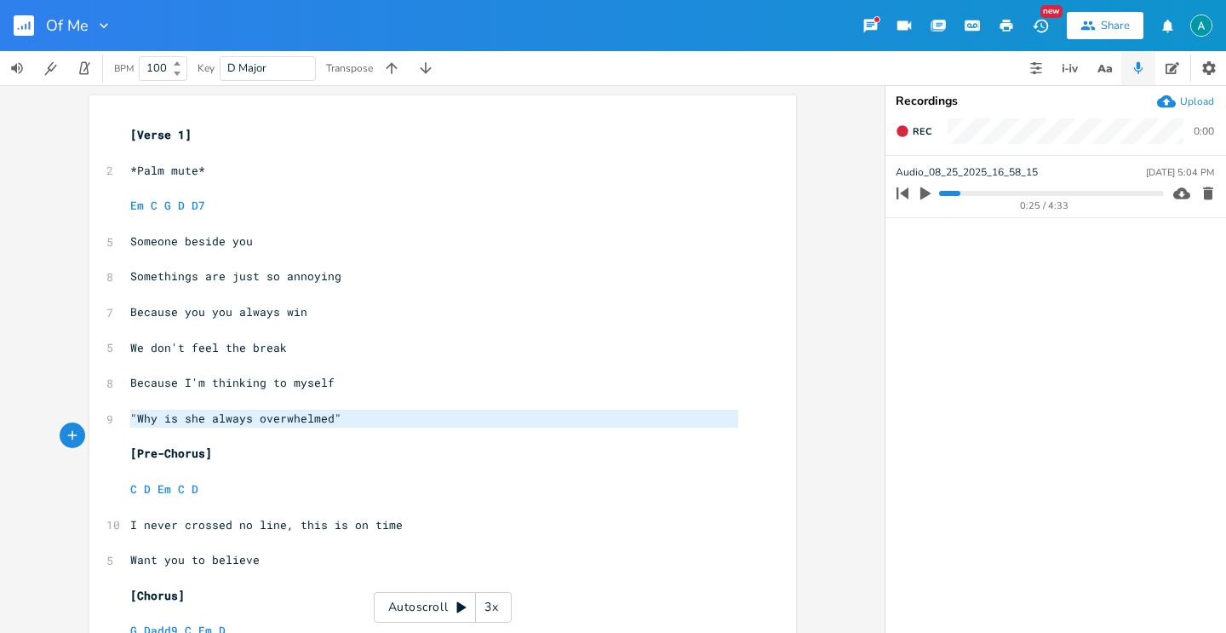
click at [222, 419] on span ""Why is she always overwhelmed"" at bounding box center [235, 417] width 211 height 15
paste textarea
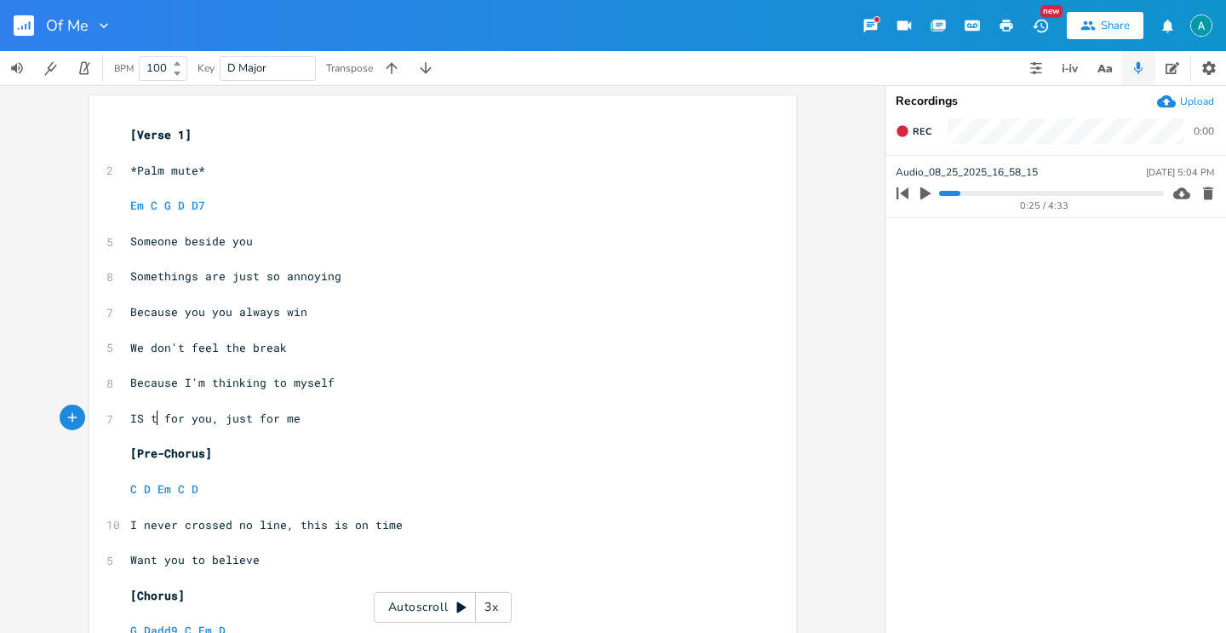
type textarea "IS thi"
type textarea "s this"
type textarea "u or"
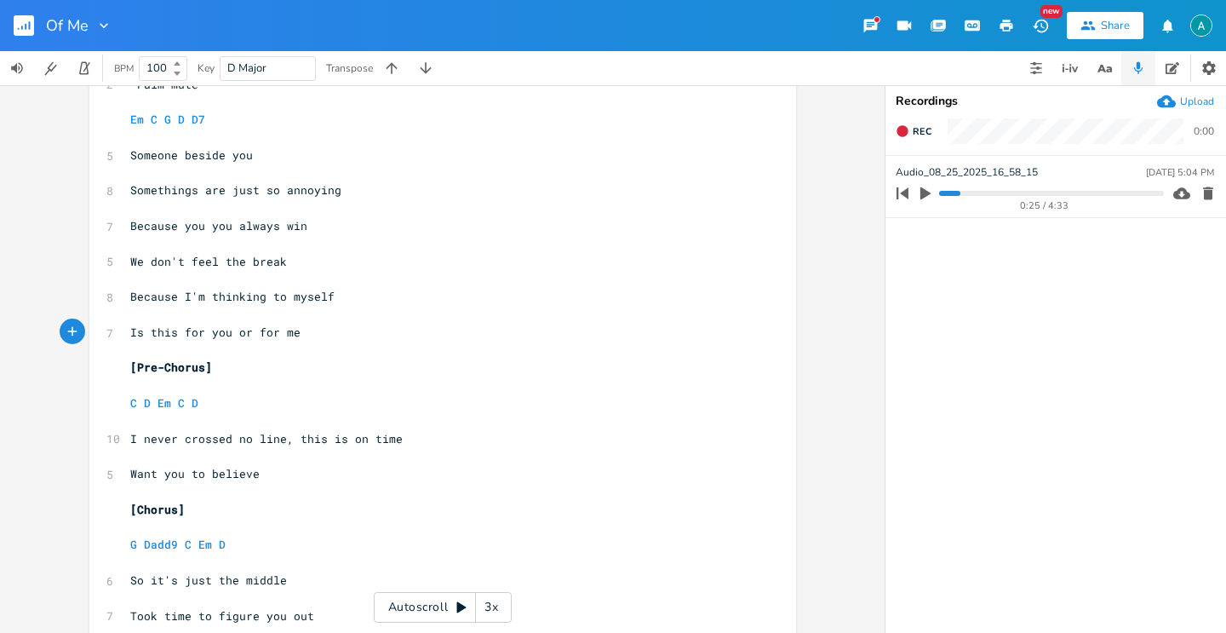
scroll to position [355, 0]
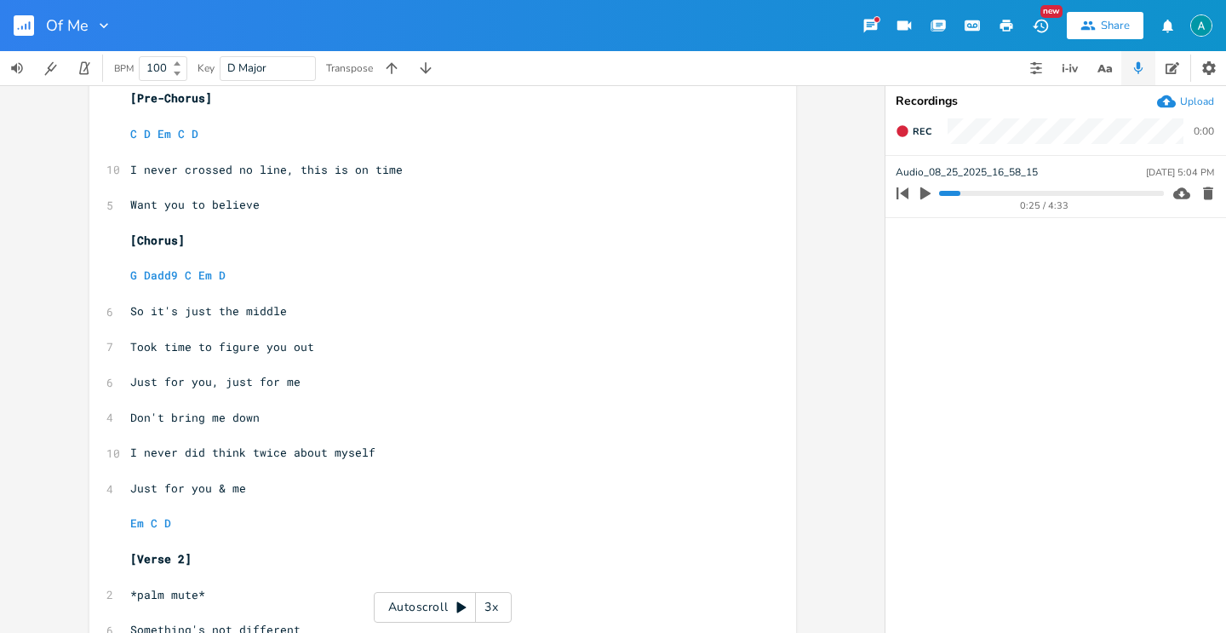
click at [290, 168] on span "I never crossed no line, this is on time" at bounding box center [266, 169] width 273 height 15
drag, startPoint x: 294, startPoint y: 168, endPoint x: 359, endPoint y: 175, distance: 65.9
click at [359, 175] on span "I never crossed no line, this is on time" at bounding box center [266, 169] width 273 height 15
type textarea "he"
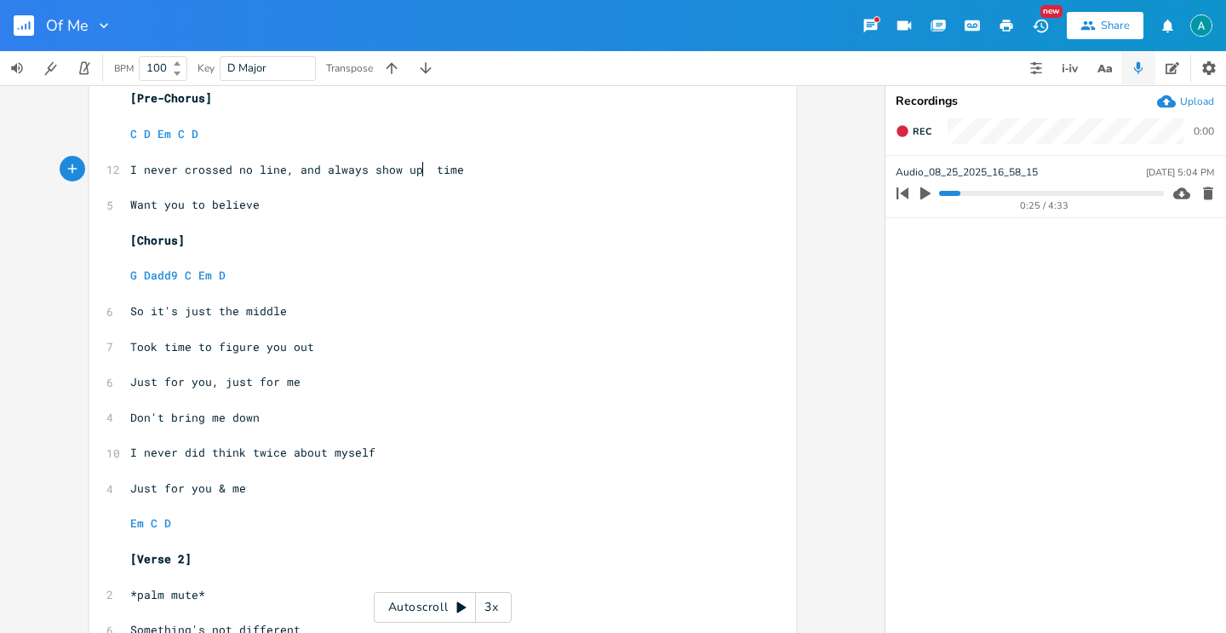
type textarea "and always show up on"
type textarea "always"
drag, startPoint x: 319, startPoint y: 171, endPoint x: 359, endPoint y: 175, distance: 39.4
click at [359, 175] on span "I never crossed no line, and always show up on time" at bounding box center [303, 169] width 347 height 15
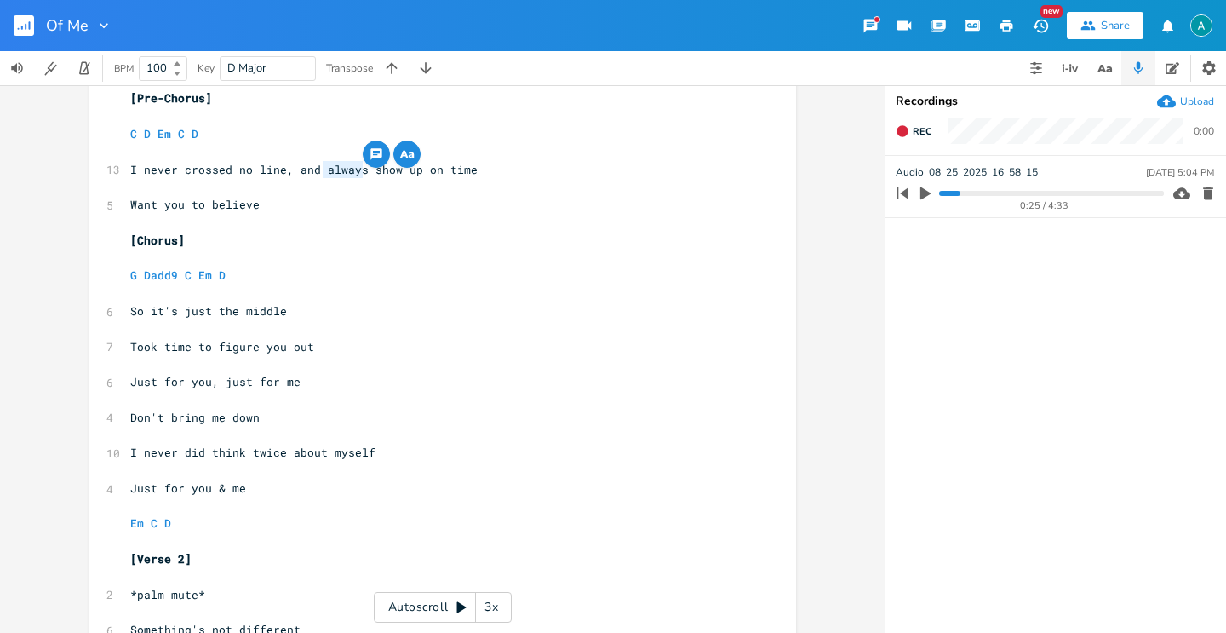
click at [359, 175] on span "I never crossed no line, and always show up on time" at bounding box center [303, 169] width 347 height 15
click at [325, 172] on span "I never crossed no line, and always show up on time" at bounding box center [303, 169] width 347 height 15
type textarea "always"
click at [325, 172] on span "I never crossed no line, and always show up on time" at bounding box center [303, 169] width 347 height 15
type textarea "ed"
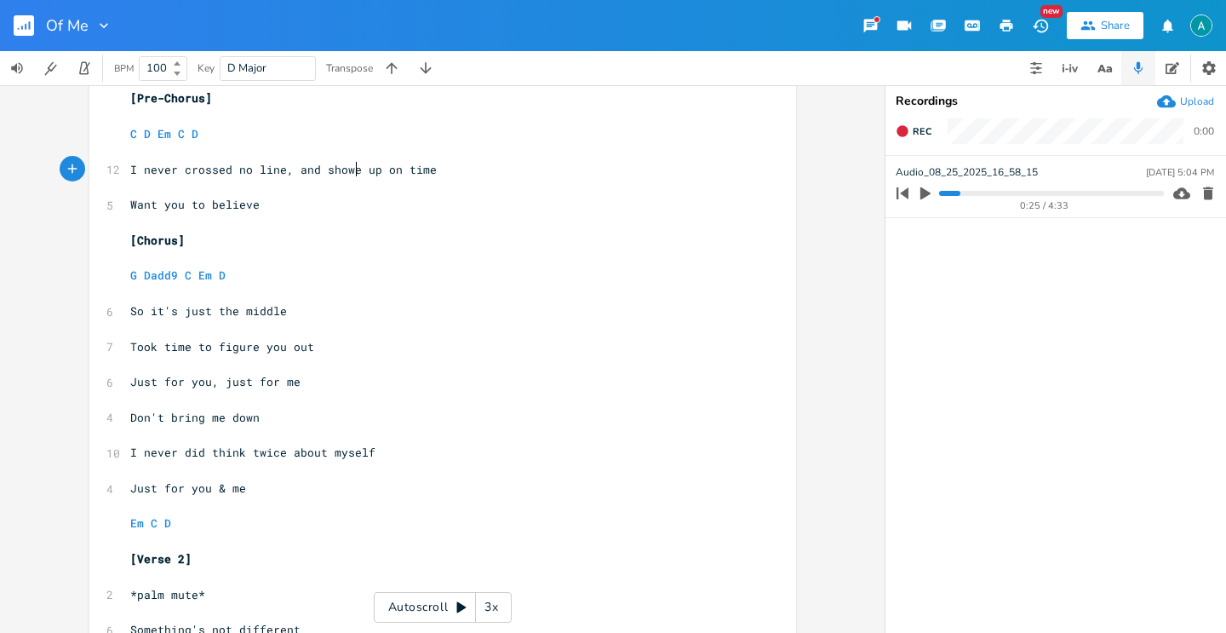
scroll to position [0, 12]
type textarea "howed up on time"
drag, startPoint x: 325, startPoint y: 172, endPoint x: 202, endPoint y: 217, distance: 131.5
click at [264, 194] on div "[Verse 1] ​ 2 *Palm mute* ​ Em C G D D7 ​ 5 Someone beside you ​ 8 Somethings a…" at bounding box center [434, 550] width 615 height 1558
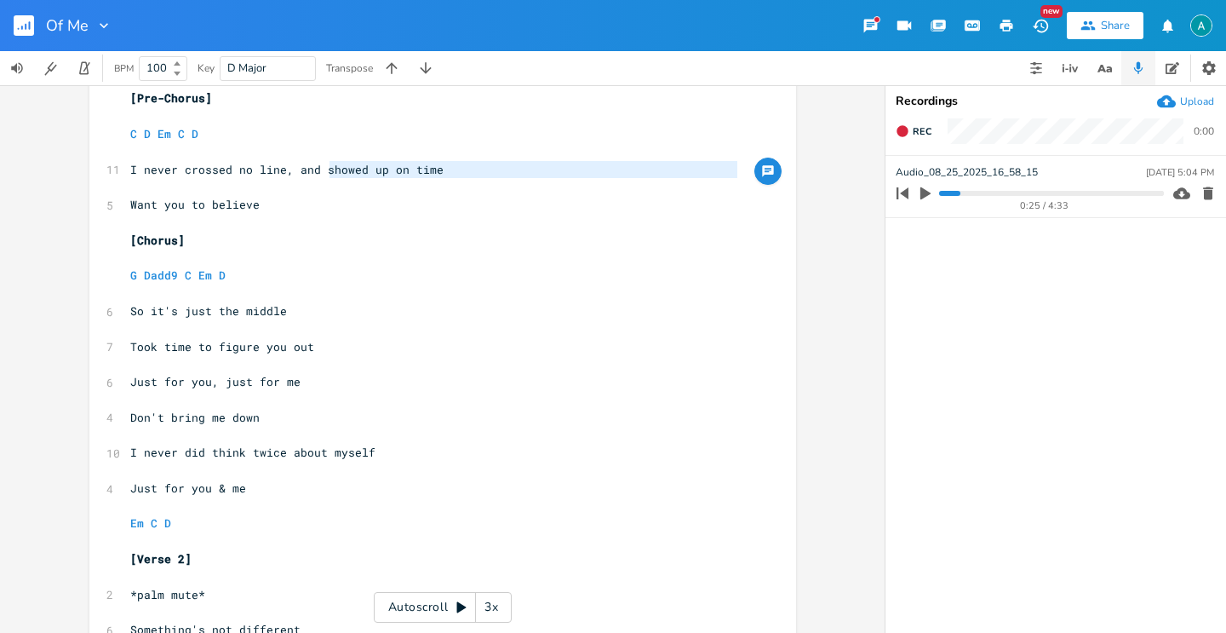
click at [170, 211] on pre "Want you to believe" at bounding box center [434, 205] width 615 height 18
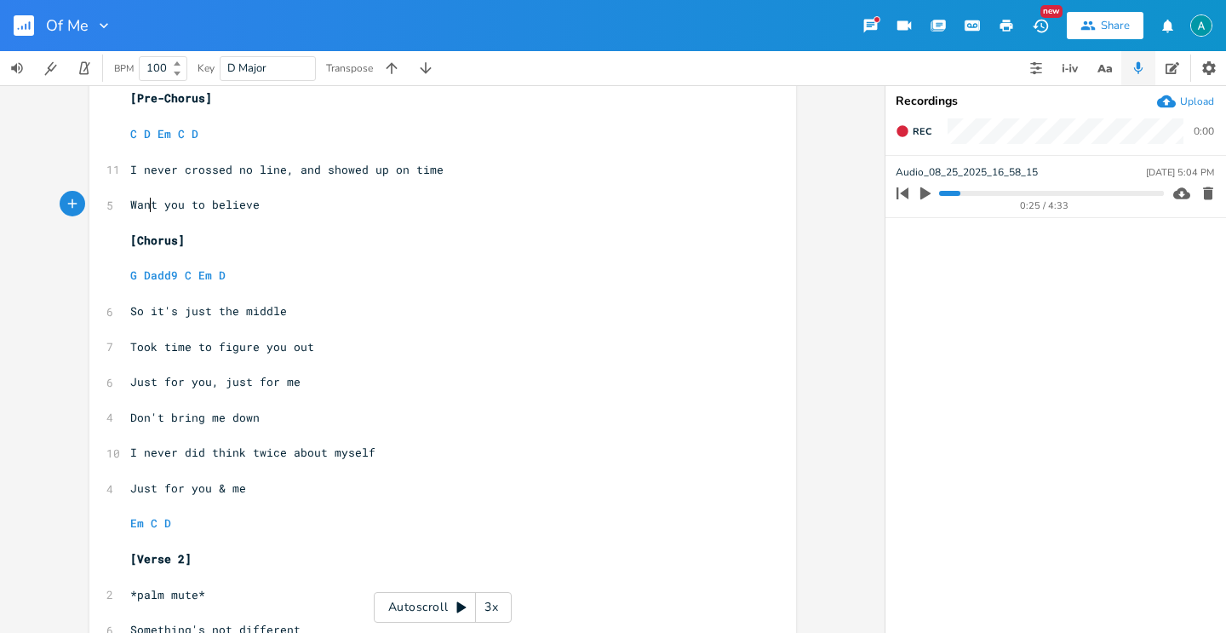
type textarea "Wan"
drag, startPoint x: 146, startPoint y: 206, endPoint x: 111, endPoint y: 213, distance: 35.6
click at [111, 213] on div "Wan x [Verse 1] ​ 2 *Palm mute* ​ Em C G D D7 ​ 5 Someone beside you ​ 8 Someth…" at bounding box center [442, 546] width 707 height 1613
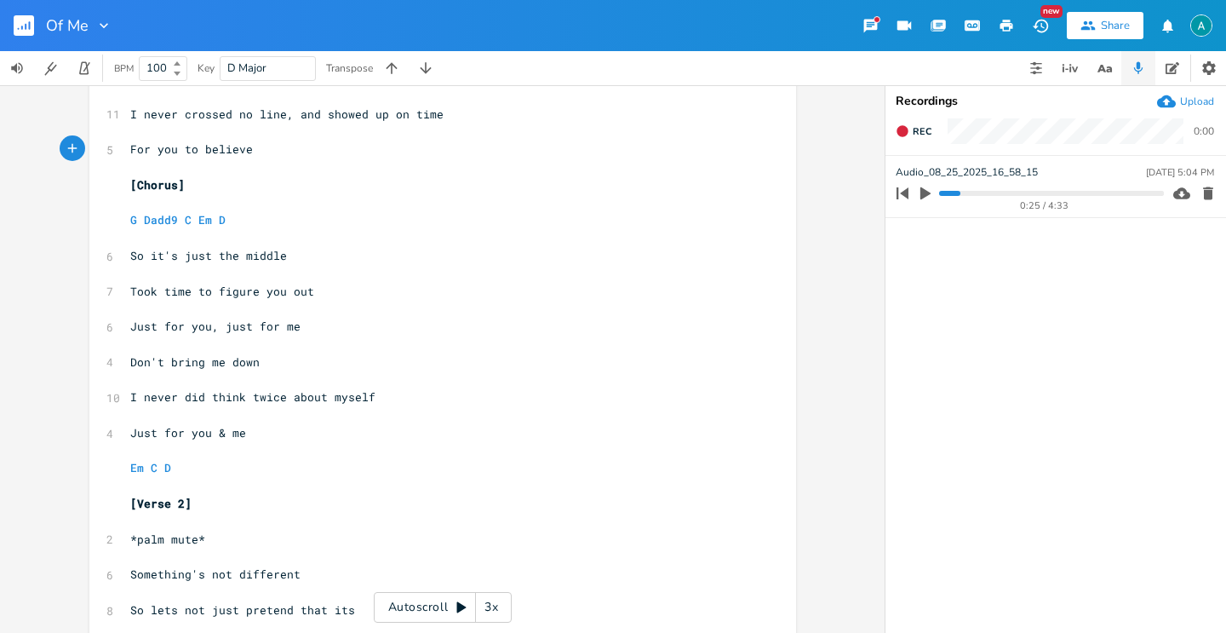
scroll to position [436, 0]
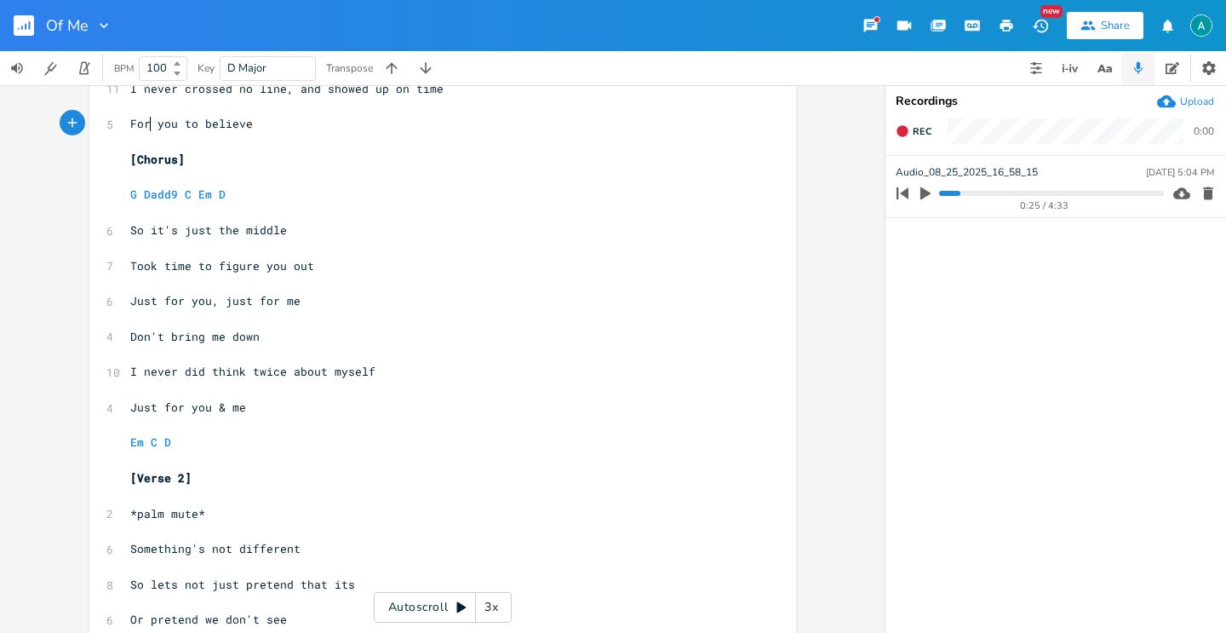
type textarea "For"
click at [119, 339] on div "For x [Verse 1] ​ 2 *Palm mute* ​ Em C G D D7 ​ 5 Someone beside you ​ 8 Someth…" at bounding box center [442, 465] width 707 height 1613
drag, startPoint x: 127, startPoint y: 337, endPoint x: 135, endPoint y: 290, distance: 48.4
click at [130, 337] on span "Don't bring me down" at bounding box center [194, 336] width 129 height 15
type textarea "S d"
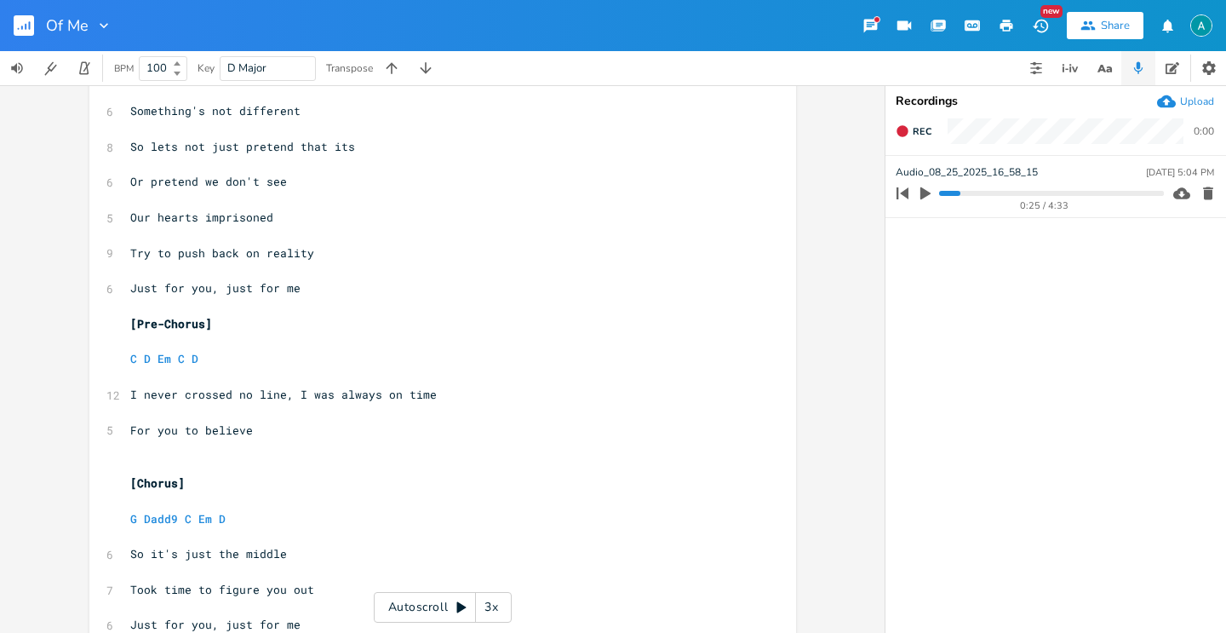
scroll to position [929, 0]
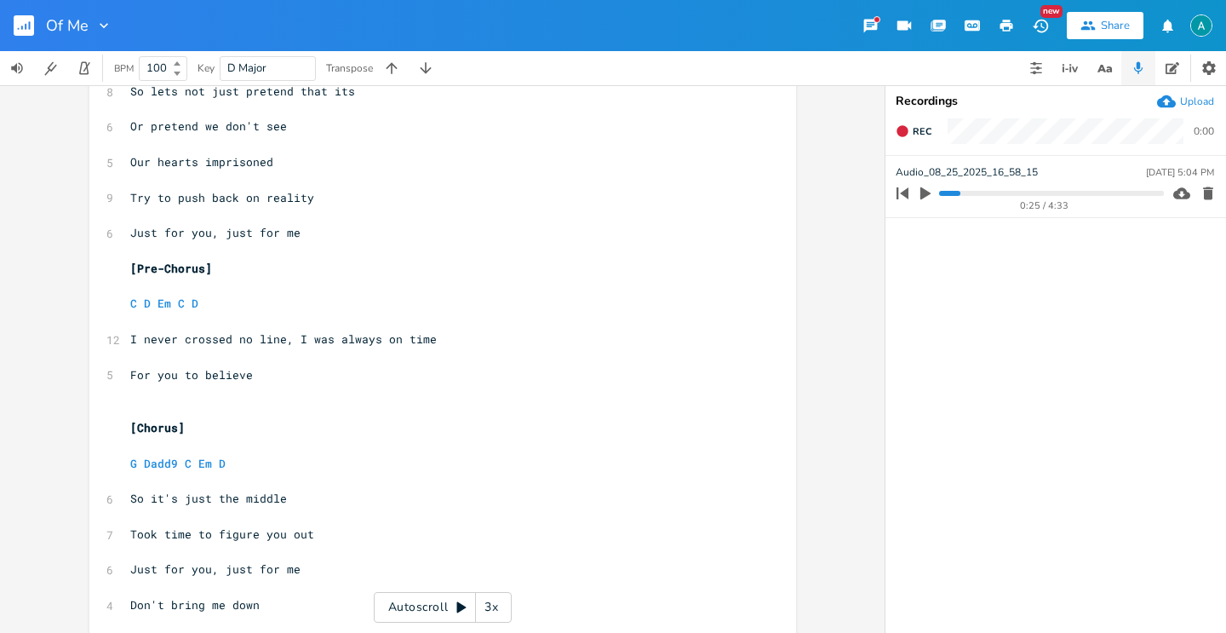
click at [226, 375] on span "For you to believe" at bounding box center [191, 374] width 123 height 15
type textarea "see"
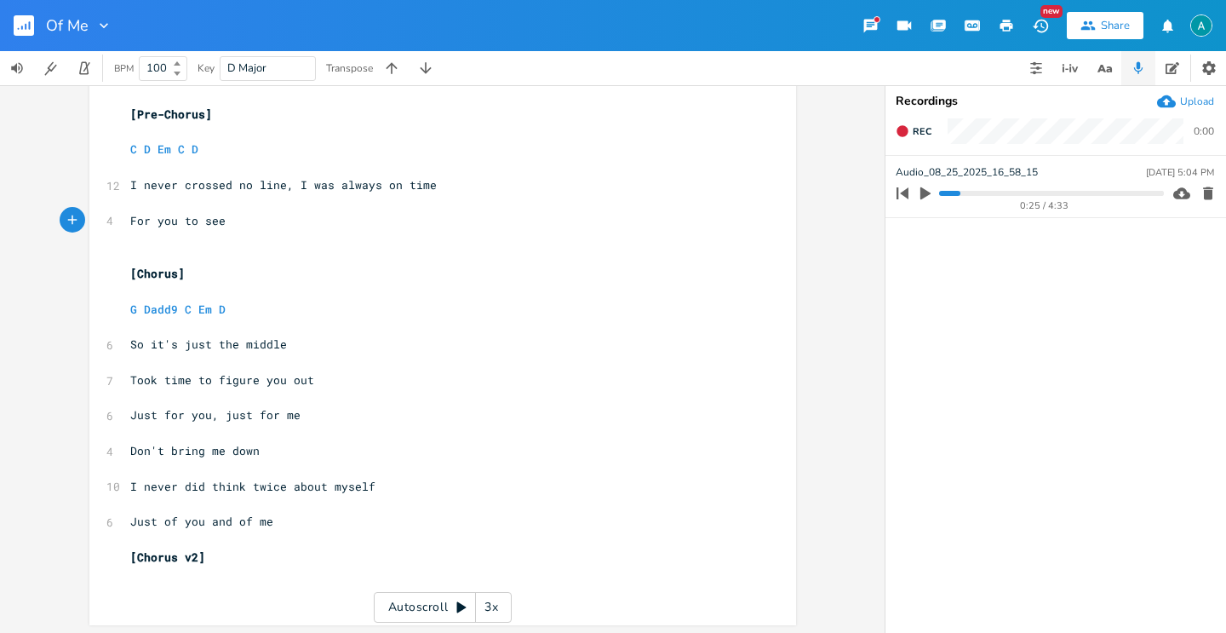
scroll to position [1086, 0]
click at [267, 376] on span "Took time to figure you out" at bounding box center [222, 377] width 184 height 15
type textarea "it"
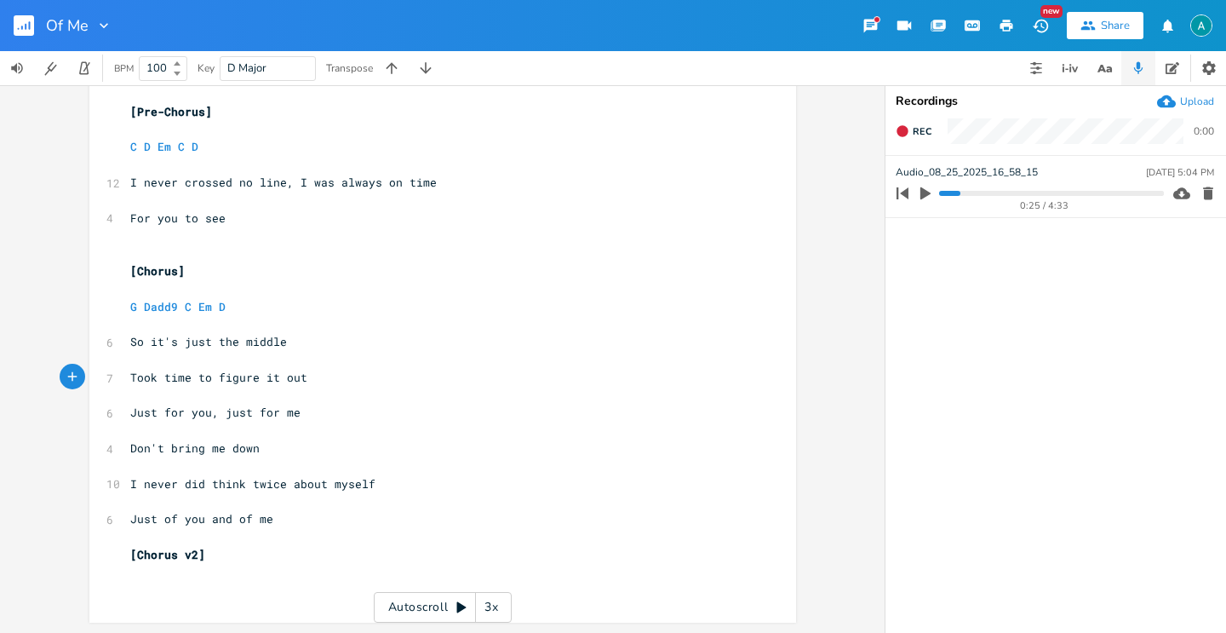
click at [166, 412] on span "Just for you, just for me" at bounding box center [215, 412] width 170 height 15
type textarea "for"
click at [166, 412] on span "Just for you, just for me" at bounding box center [215, 412] width 170 height 15
click at [228, 413] on span "Just you, just for me" at bounding box center [201, 412] width 143 height 15
type textarea "f"
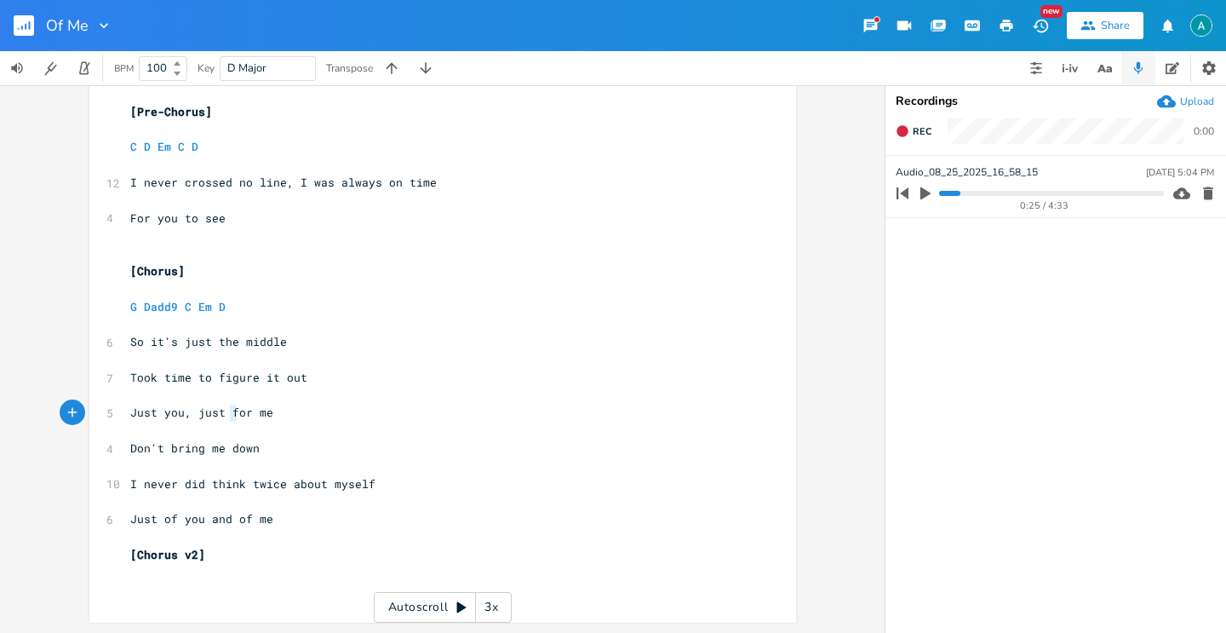
click at [228, 413] on span "Just you, just for me" at bounding box center [201, 412] width 143 height 15
click at [230, 413] on span "Just you, just for me" at bounding box center [201, 412] width 143 height 15
type textarea "for"
click at [230, 413] on span "Just you, just for me" at bounding box center [201, 412] width 143 height 15
click at [127, 450] on pre "Don't bring me down" at bounding box center [434, 448] width 615 height 18
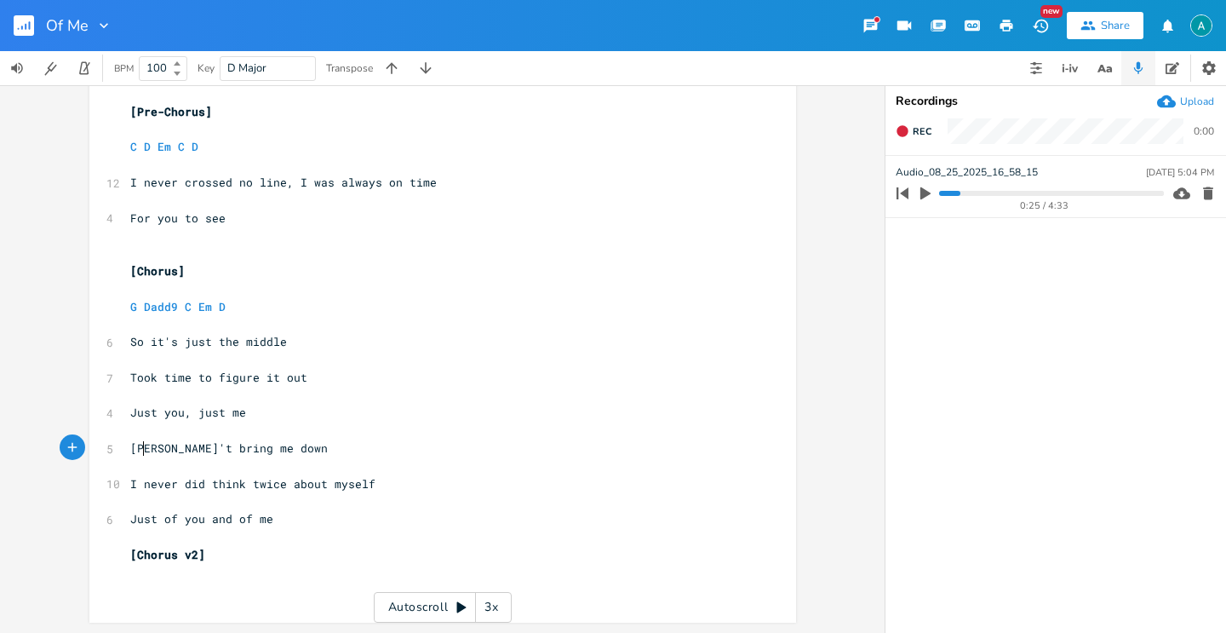
type textarea "So"
type textarea "d"
click at [218, 445] on span "So don't bring me down" at bounding box center [205, 447] width 150 height 15
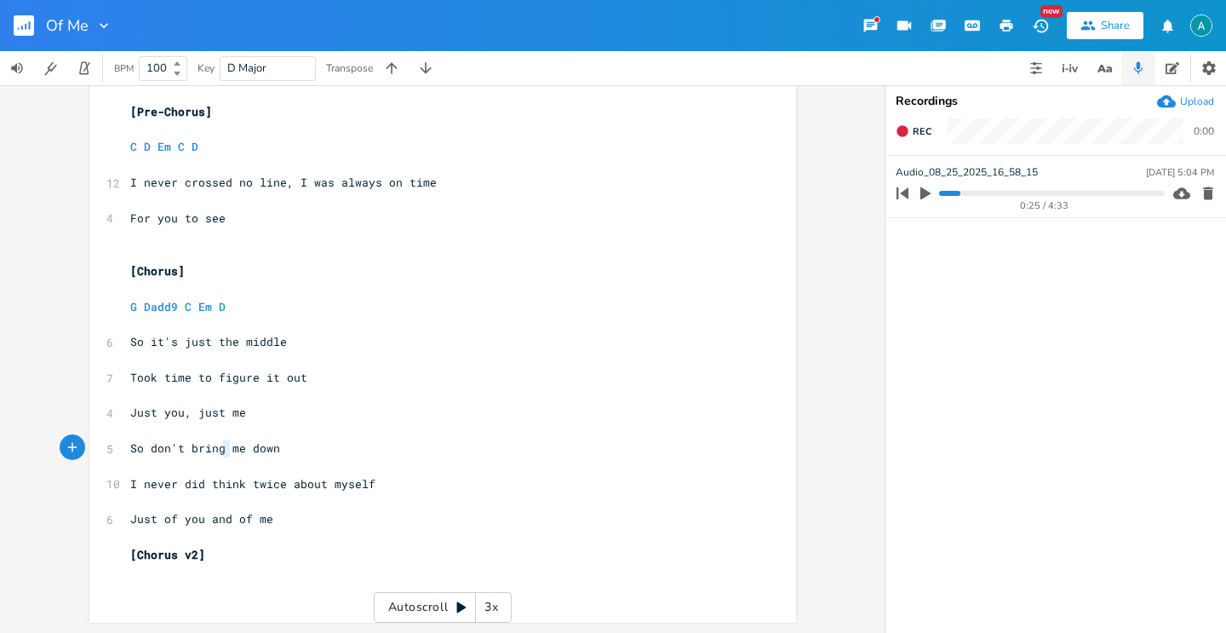
click at [218, 445] on span "So don't bring me down" at bounding box center [205, 447] width 150 height 15
type textarea "So don't bring me down"
click at [218, 445] on span "So don't bring me down" at bounding box center [205, 447] width 150 height 15
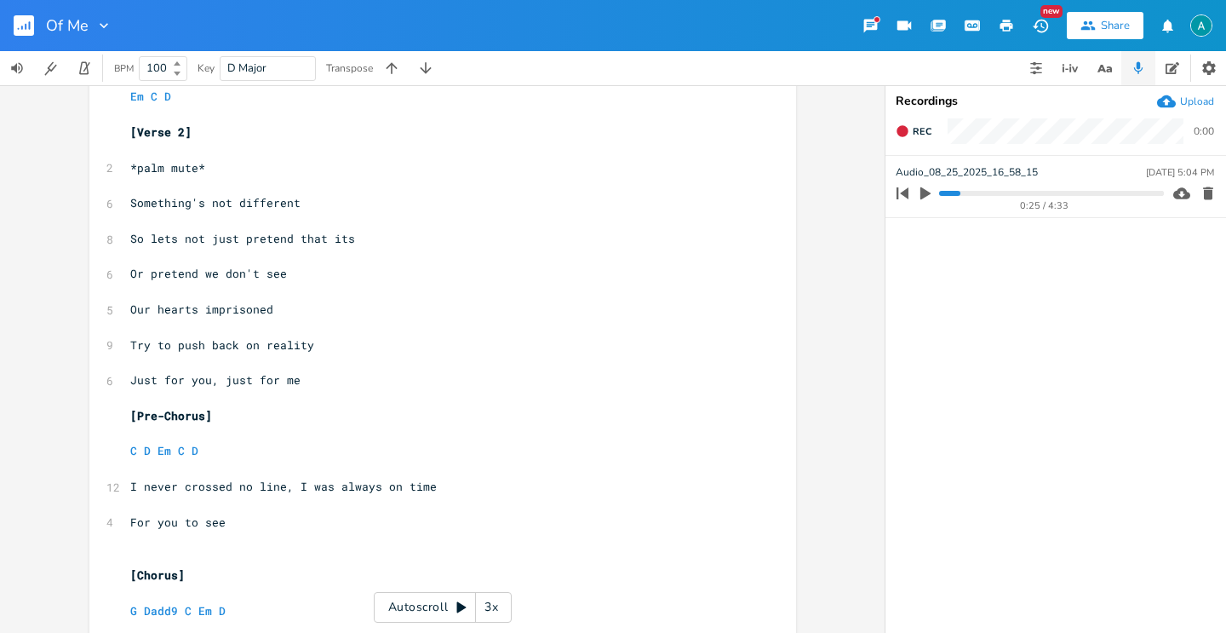
scroll to position [599, 0]
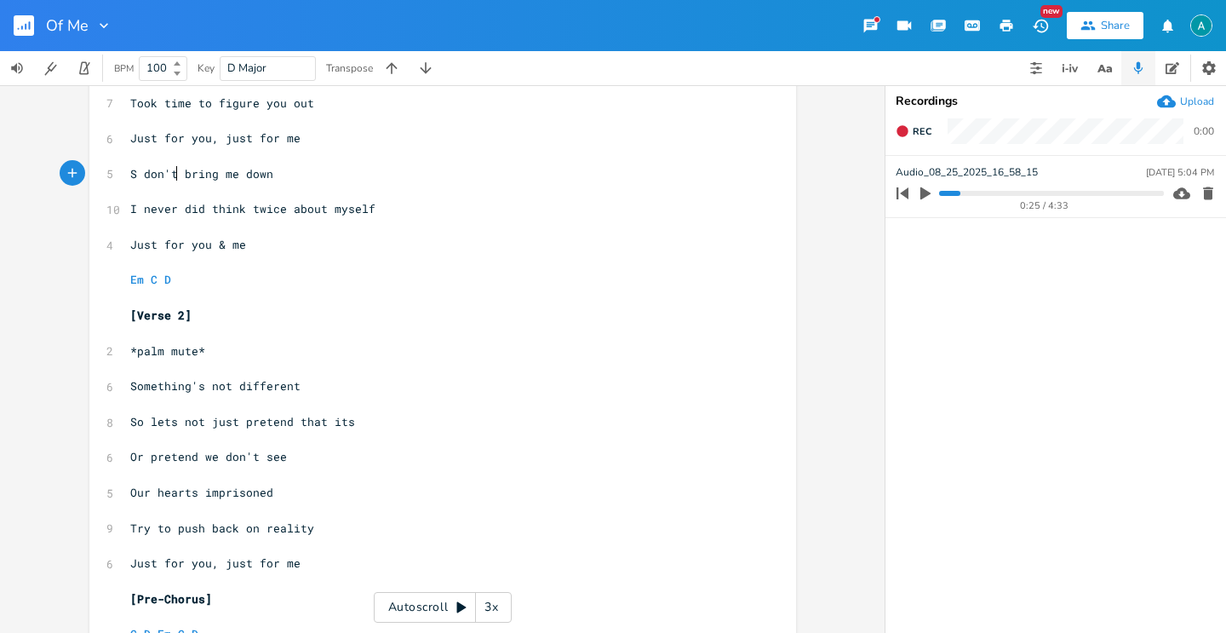
click at [172, 173] on span "S don't bring me down" at bounding box center [201, 173] width 143 height 15
type textarea "S don't bring me down"
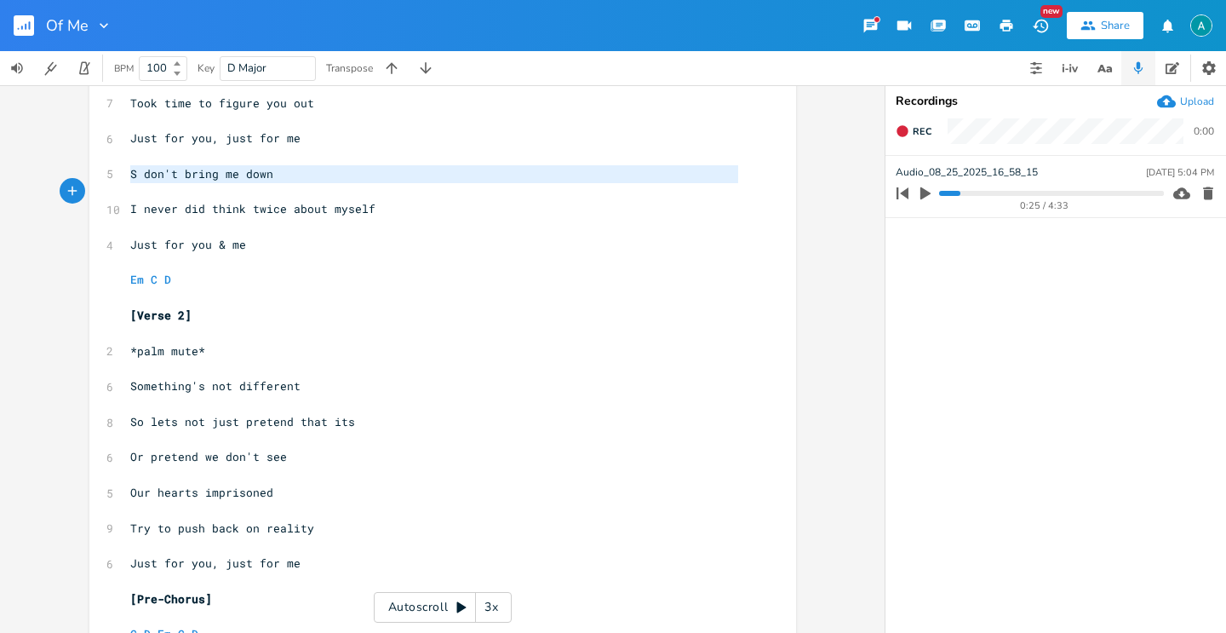
click at [172, 173] on span "S don't bring me down" at bounding box center [201, 173] width 143 height 15
paste textarea
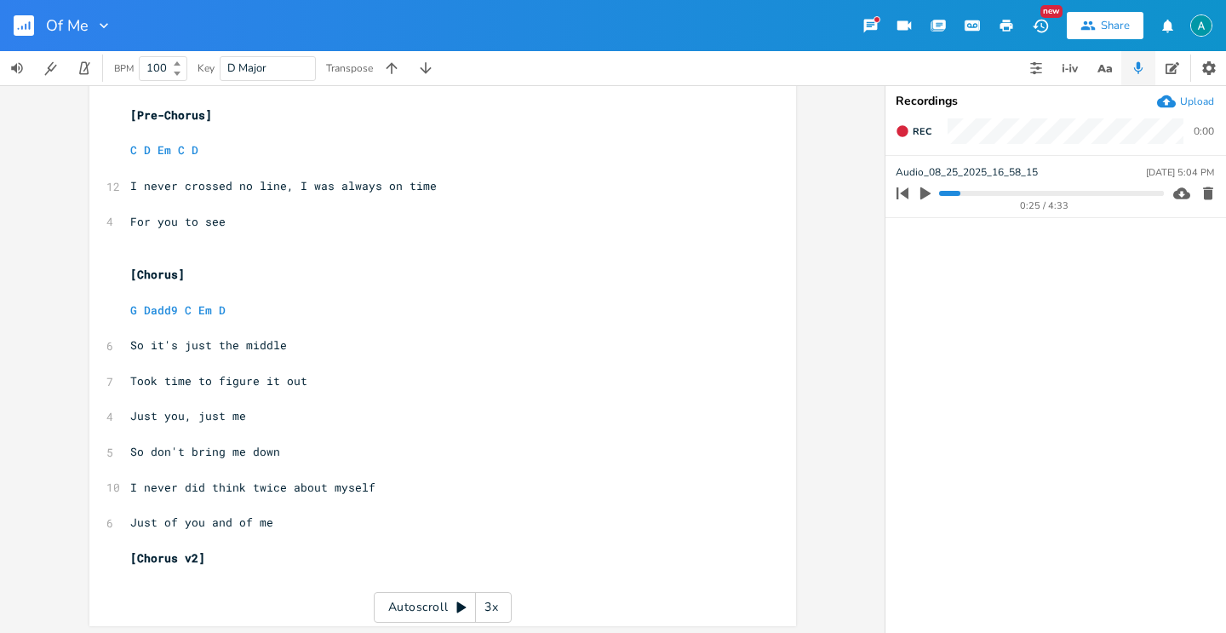
scroll to position [1082, 0]
click at [202, 527] on span "Just of you and of me" at bounding box center [201, 521] width 143 height 15
type textarea "Just of you and of me"
drag, startPoint x: 202, startPoint y: 527, endPoint x: 186, endPoint y: 534, distance: 17.6
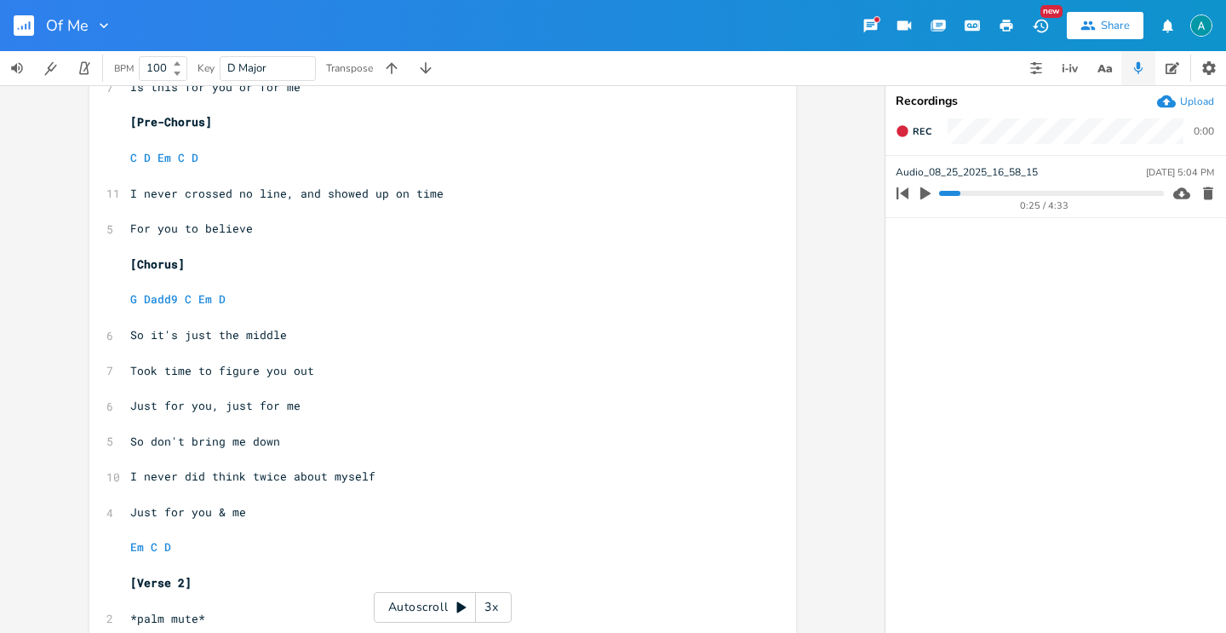
scroll to position [327, 0]
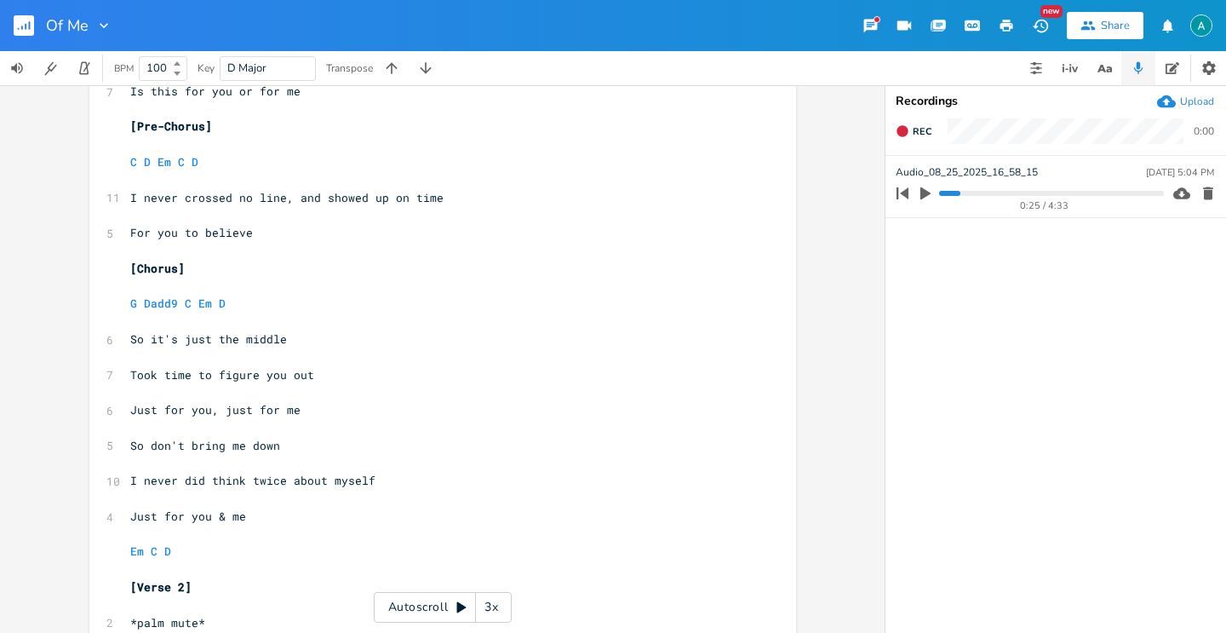
click at [172, 519] on span "Just for you & me" at bounding box center [188, 515] width 116 height 15
type textarea "for"
click at [172, 519] on span "Just for you & me" at bounding box center [188, 515] width 116 height 15
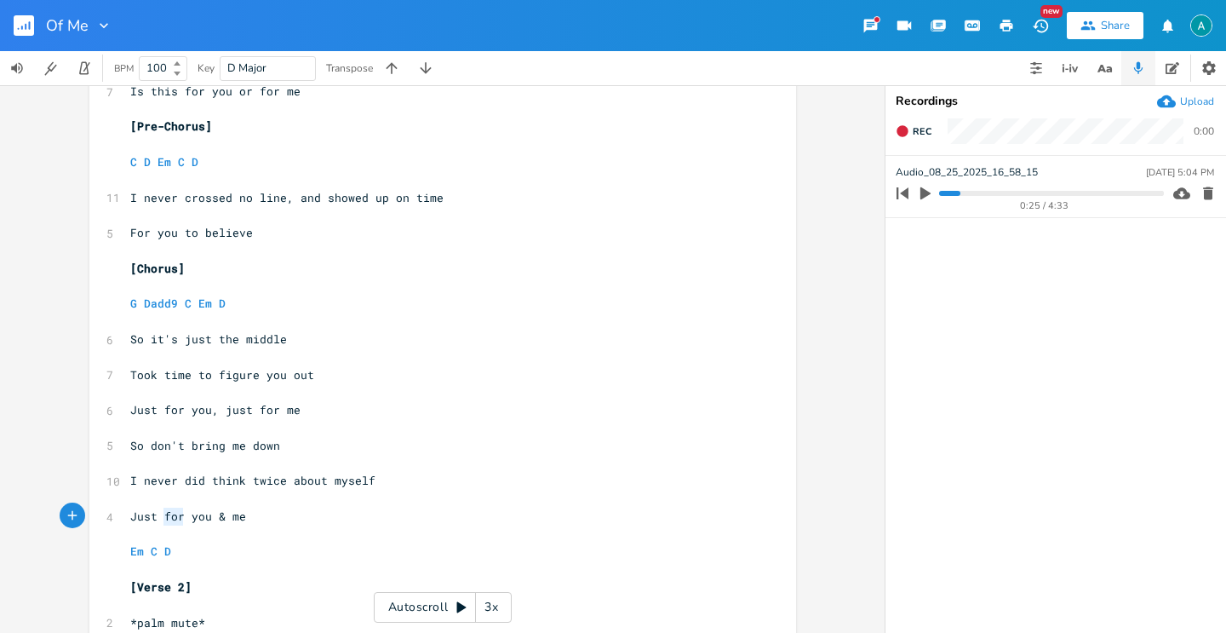
type textarea "Just for you & me"
click at [172, 519] on span "Just for you & me" at bounding box center [188, 515] width 116 height 15
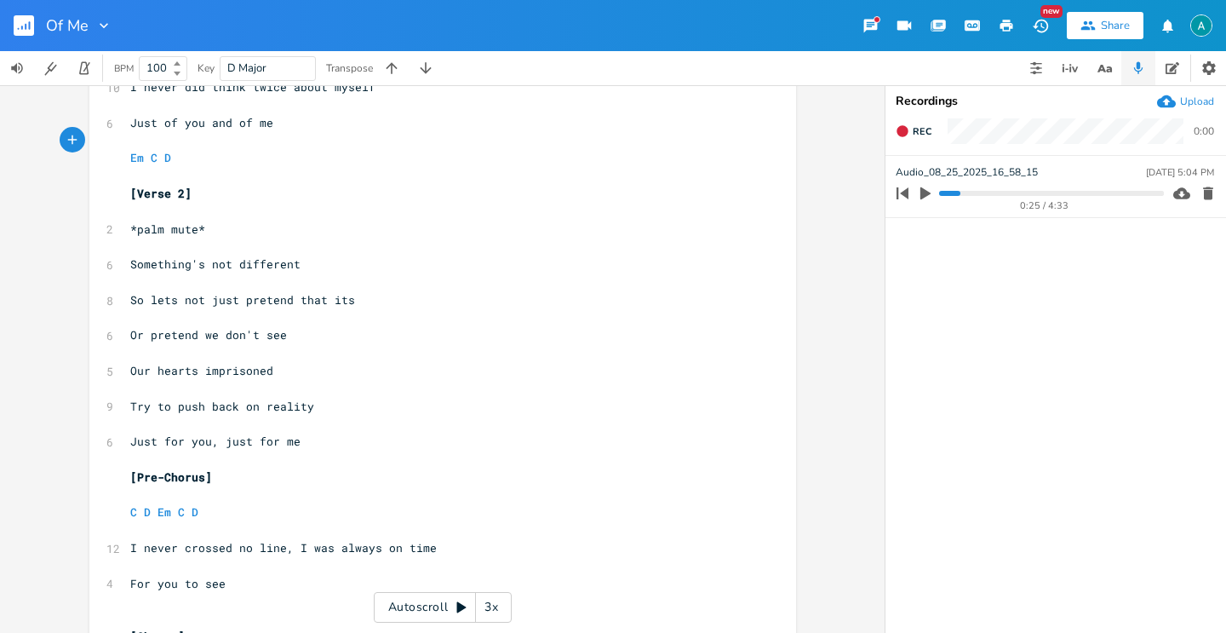
scroll to position [621, 0]
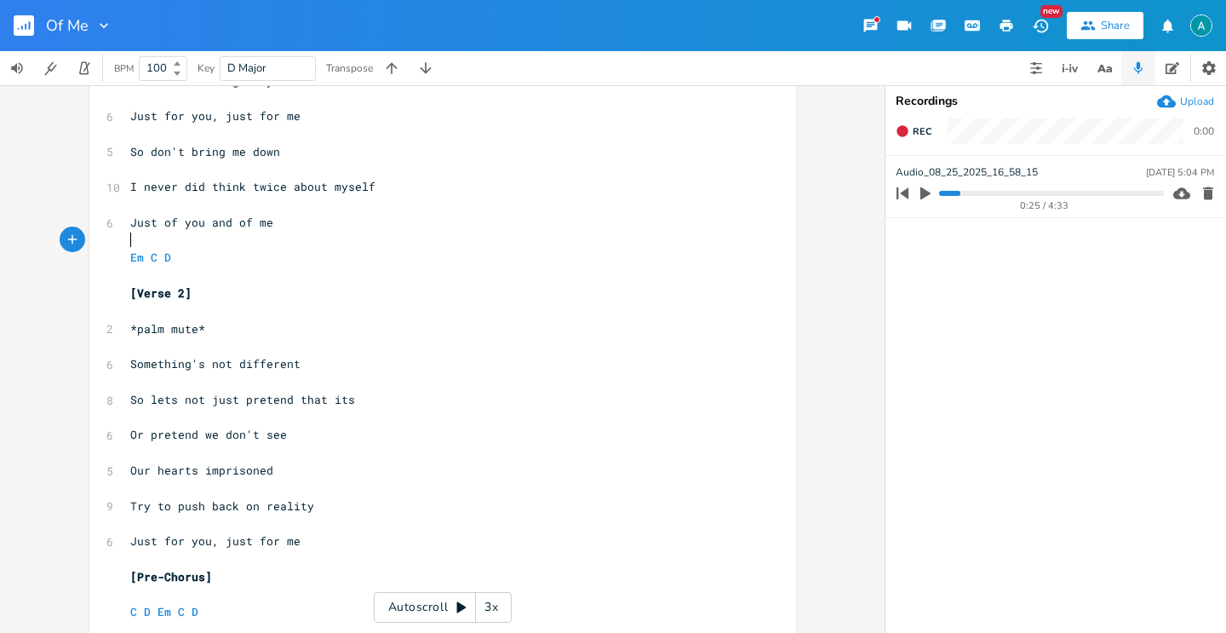
click at [250, 269] on pre "​" at bounding box center [434, 276] width 615 height 18
click at [252, 250] on pre "Em C D" at bounding box center [434, 258] width 615 height 18
click at [253, 250] on pre "Em C D" at bounding box center [434, 258] width 615 height 18
type textarea "Em C D"
click at [254, 250] on pre "Em C D" at bounding box center [434, 258] width 615 height 18
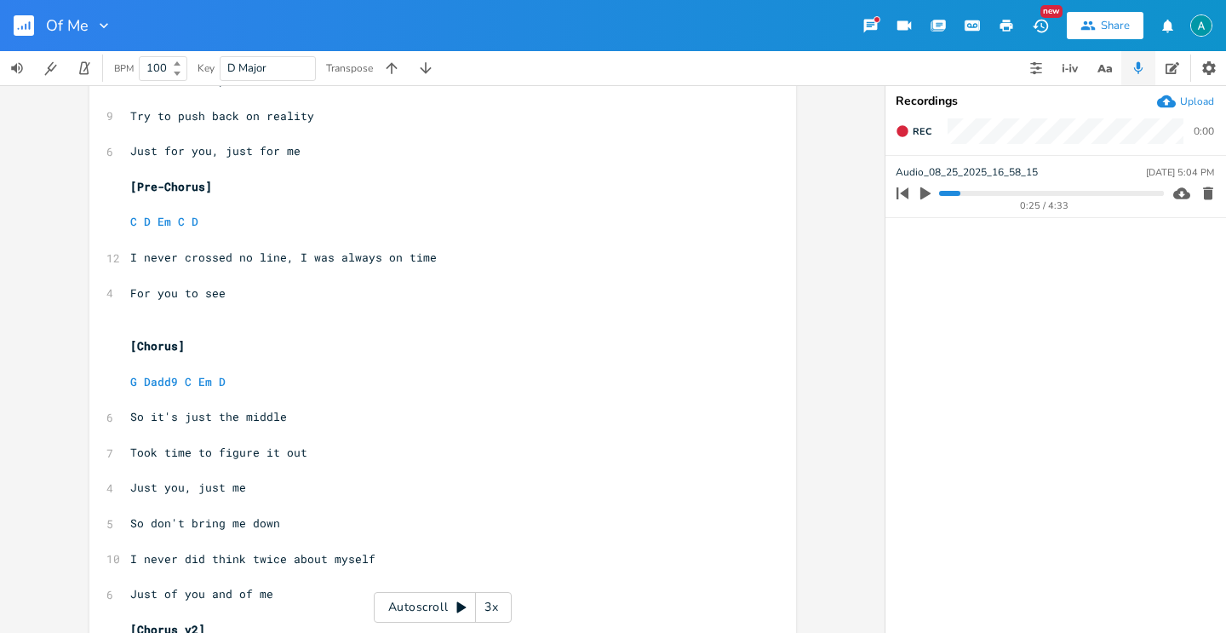
scroll to position [1086, 0]
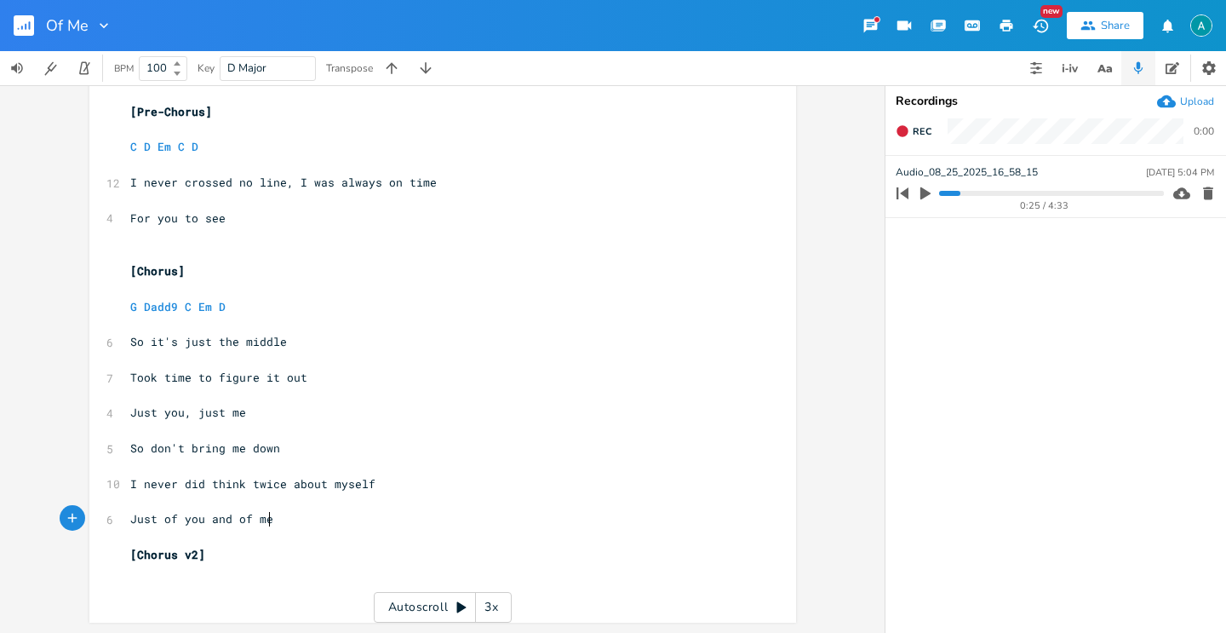
click at [313, 525] on pre "Just of you and of me" at bounding box center [434, 519] width 615 height 18
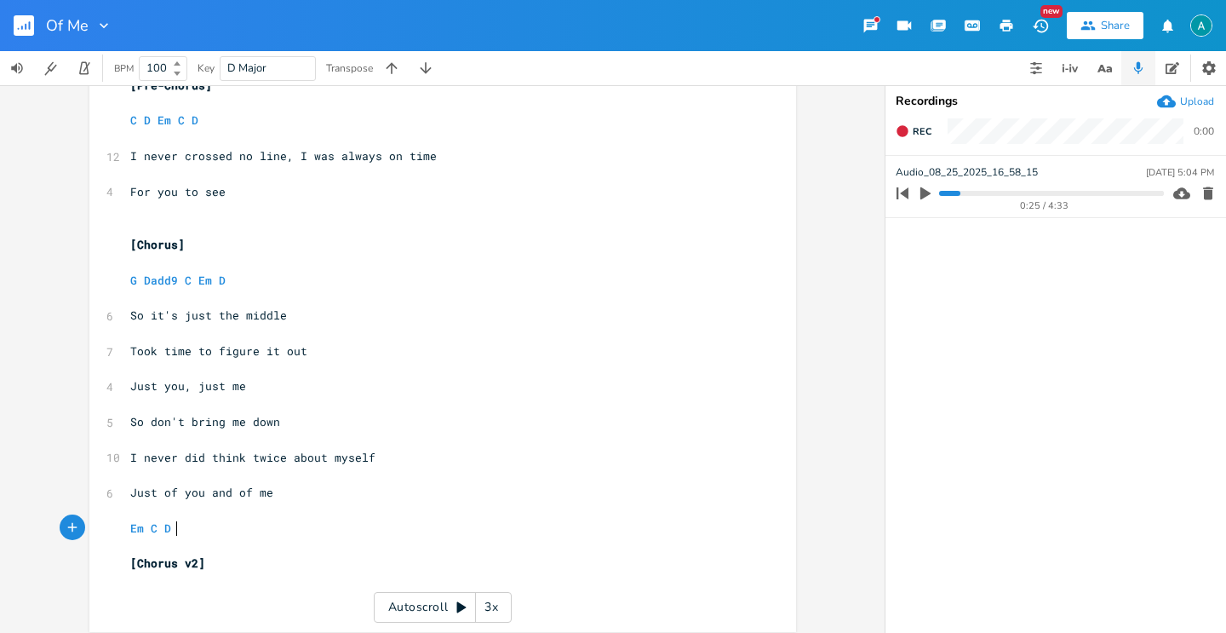
scroll to position [1114, 0]
click at [133, 279] on span "G Dadd9 C Em D" at bounding box center [177, 278] width 95 height 15
type textarea "Em"
click at [319, 278] on pre "Em Dadd9 C Em D" at bounding box center [434, 279] width 615 height 18
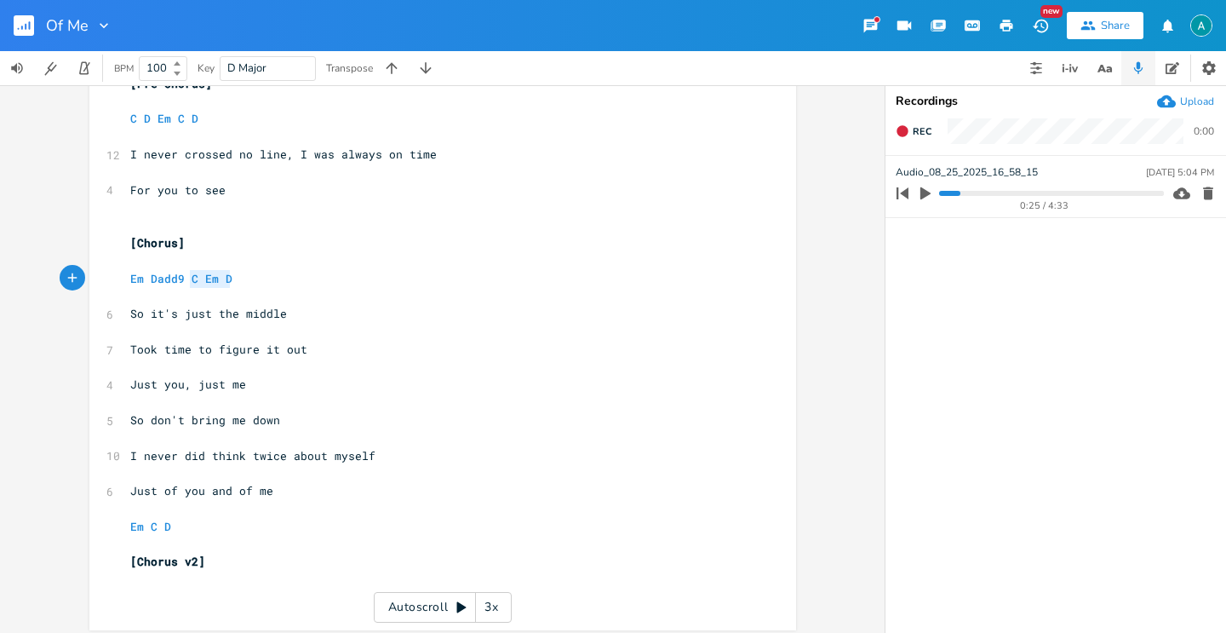
type textarea "Em Dadd9 C Em D"
drag, startPoint x: 313, startPoint y: 278, endPoint x: 130, endPoint y: 279, distance: 183.1
click at [318, 282] on pre "Em Dadd9 C Em D" at bounding box center [434, 279] width 615 height 18
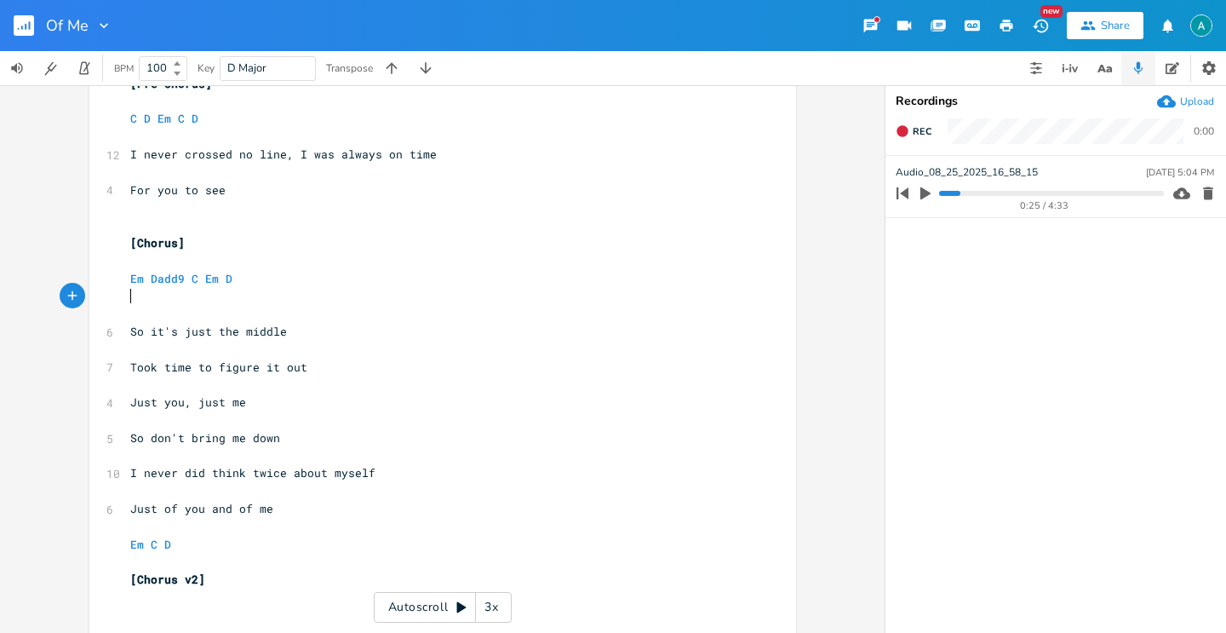
paste textarea
drag, startPoint x: 140, startPoint y: 298, endPoint x: 134, endPoint y: 204, distance: 94.7
click at [142, 297] on span "Em Dadd9 C Em D" at bounding box center [181, 295] width 102 height 15
type textarea "G"
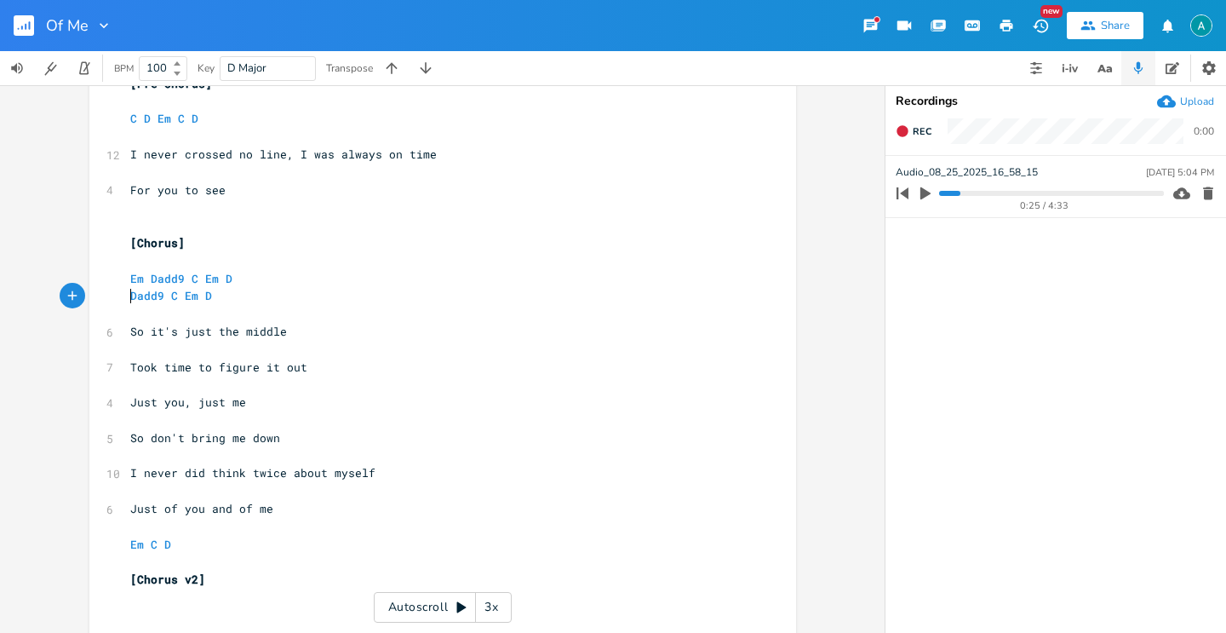
type textarea "G"
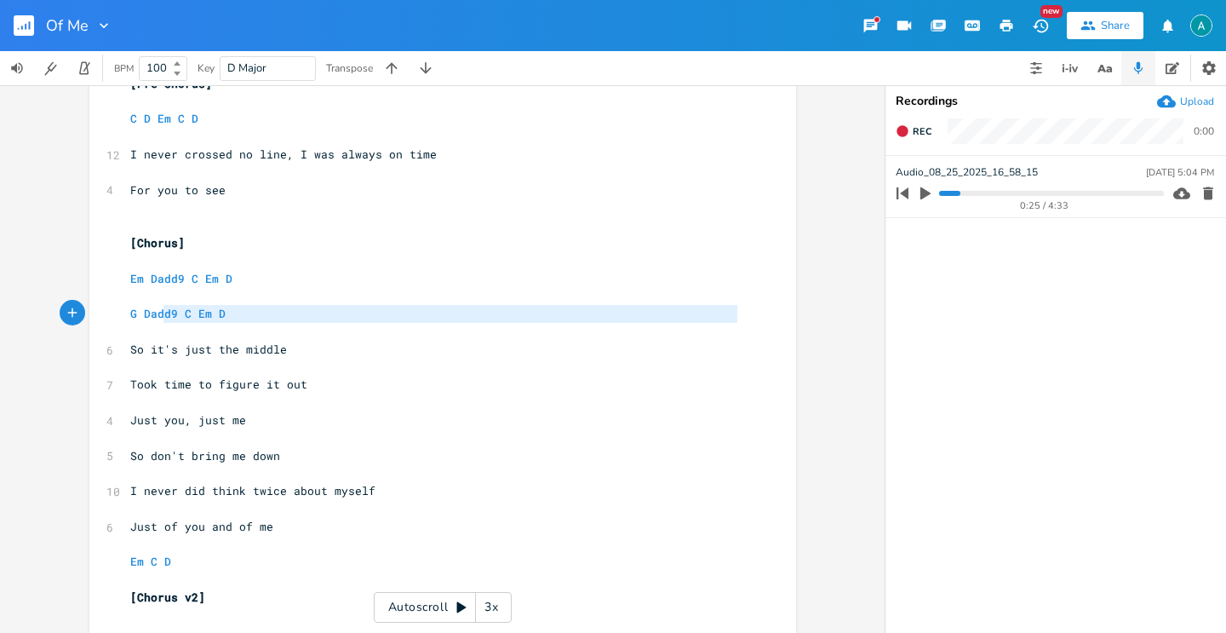
type textarea "Em Dadd9 C Em D G Dadd9 C Em D"
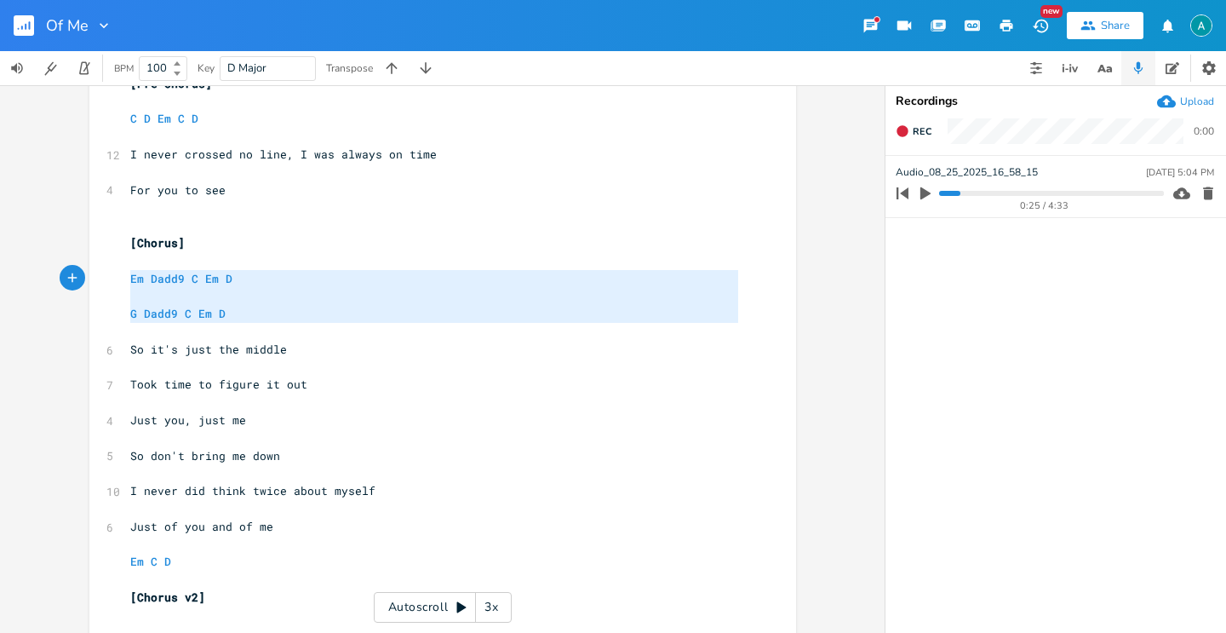
drag, startPoint x: 259, startPoint y: 324, endPoint x: 74, endPoint y: 284, distance: 189.3
click at [74, 284] on div "Em Dadd9 C Em D G Dadd9 C Em D x [Verse 1] ​ 2 *Palm mute* ​ Em C G D D7 ​ 5 So…" at bounding box center [442, 359] width 885 height 548
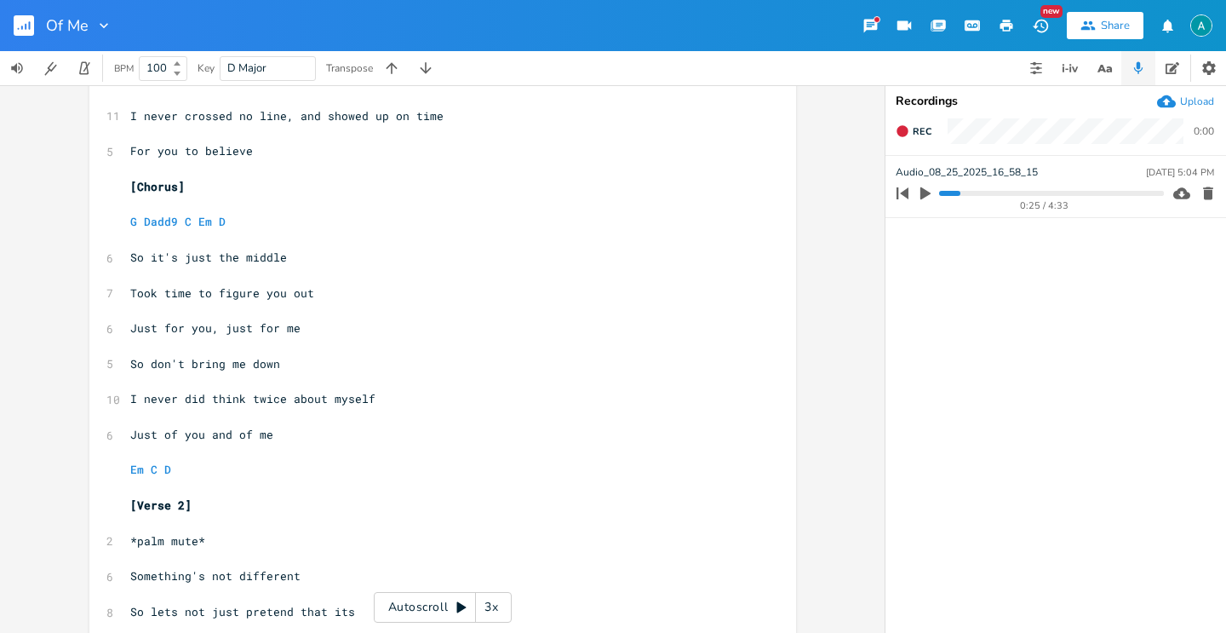
scroll to position [394, 0]
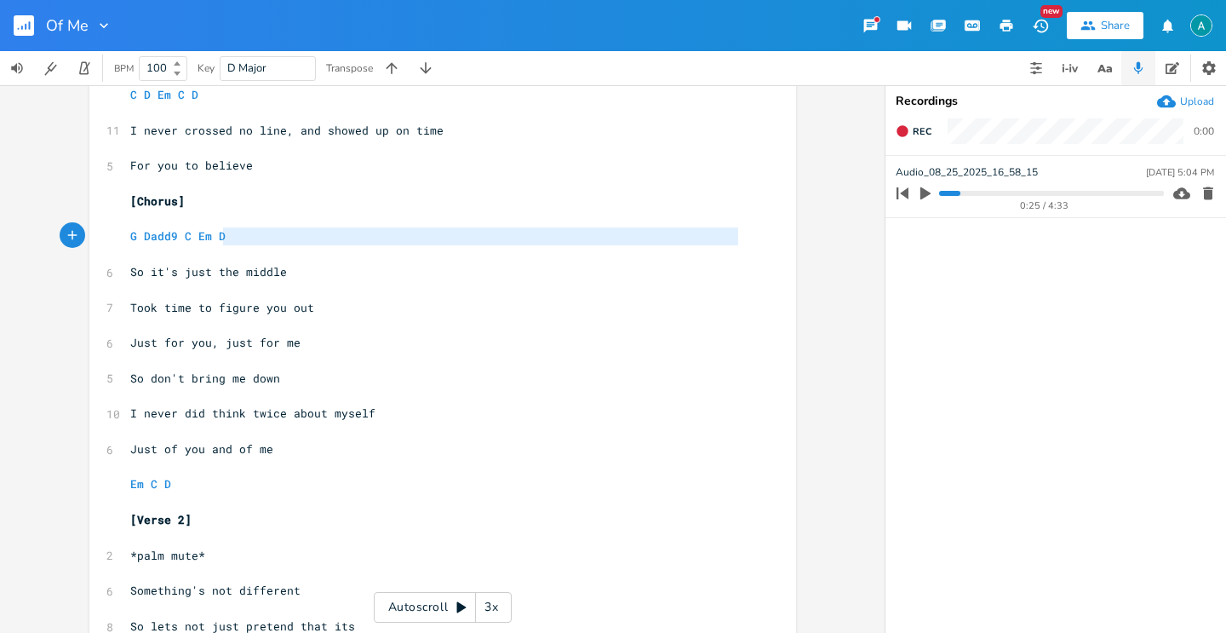
type textarea "G Dadd9 C Em D"
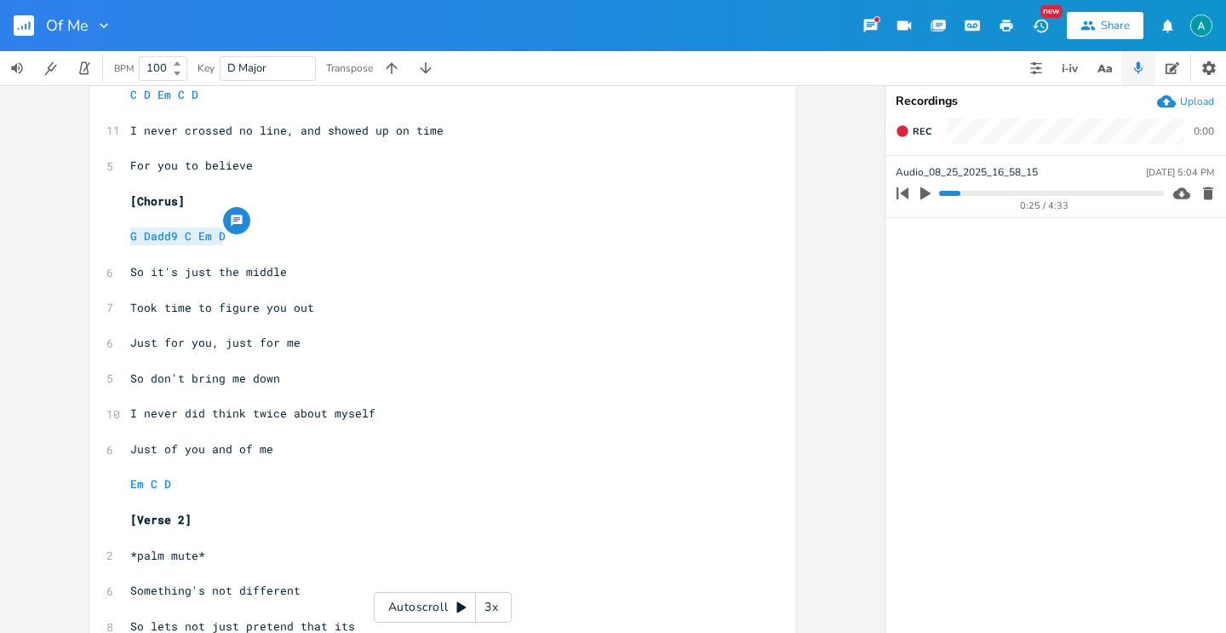
drag, startPoint x: 234, startPoint y: 245, endPoint x: 74, endPoint y: 237, distance: 160.3
click at [74, 237] on div "G Dadd9 C Em D x [Verse 1] ​ 2 *Palm mute* ​ Em C G D D7 ​ 5 Someone beside you…" at bounding box center [442, 359] width 885 height 548
paste textarea
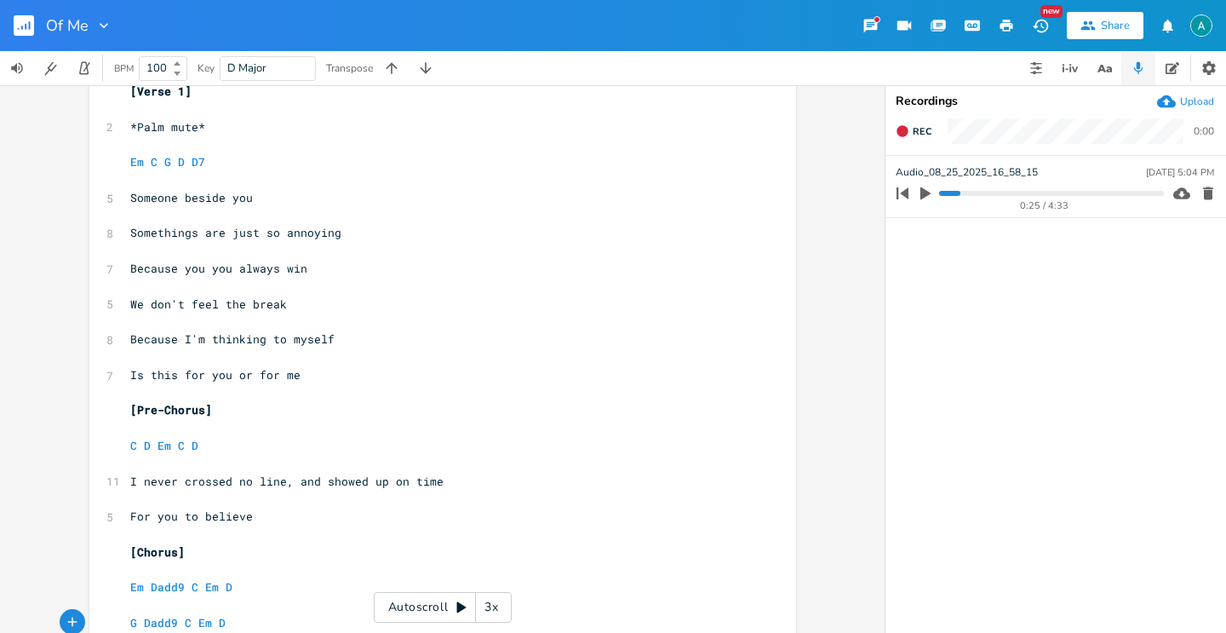
scroll to position [44, 0]
click at [201, 260] on span "Because you you always win" at bounding box center [218, 267] width 177 height 15
type textarea ","
click at [255, 368] on span "Is this for you or for me" at bounding box center [215, 373] width 170 height 15
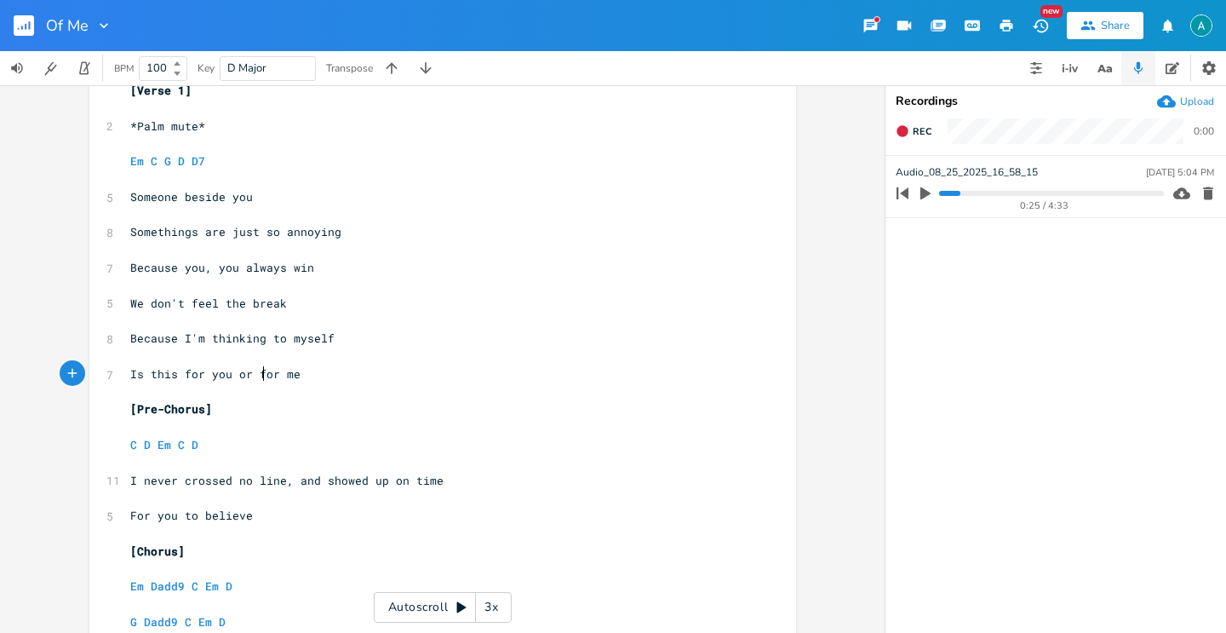
click at [250, 372] on span "Is this for you or for me" at bounding box center [215, 373] width 170 height 15
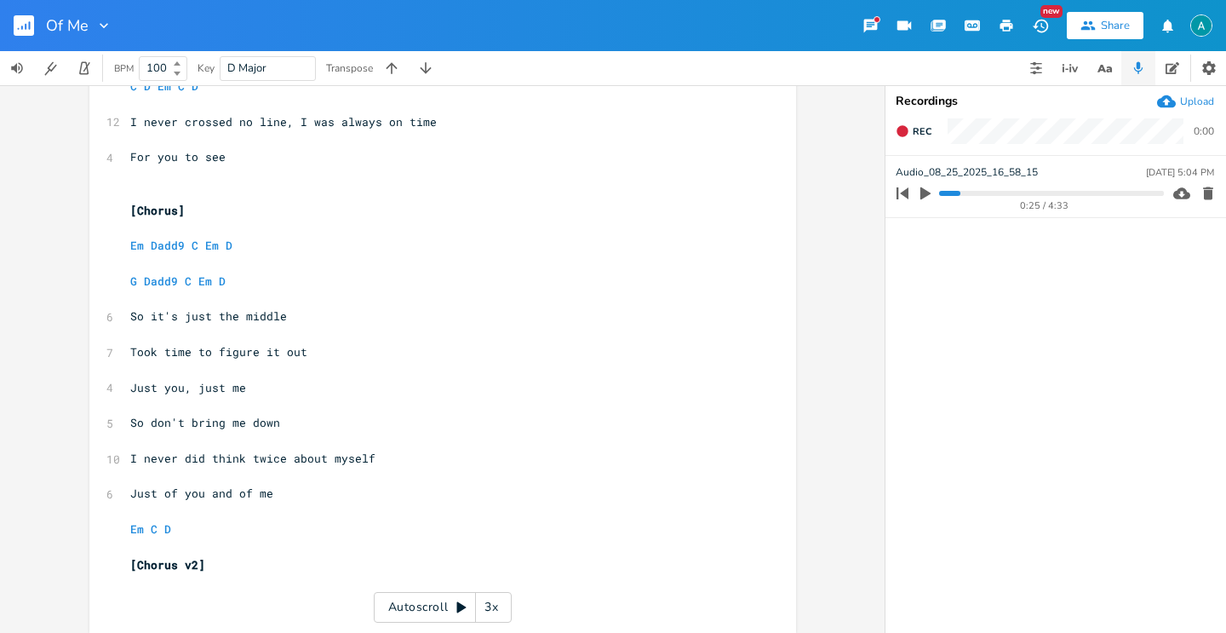
scroll to position [1192, 0]
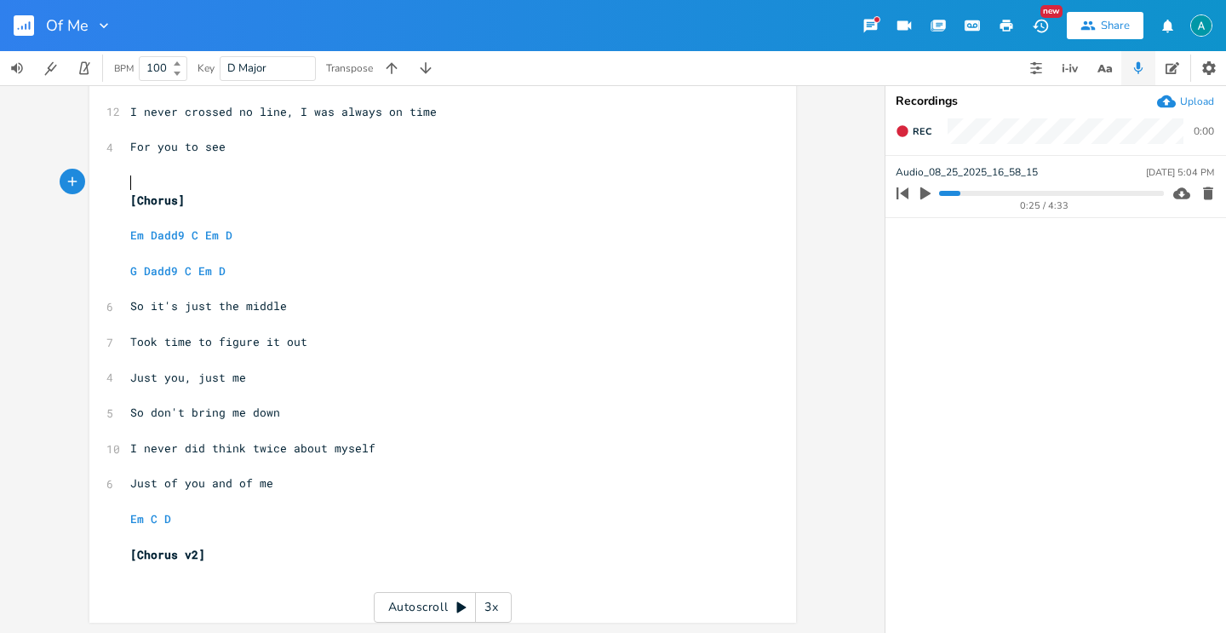
click at [198, 178] on pre "​" at bounding box center [434, 183] width 615 height 18
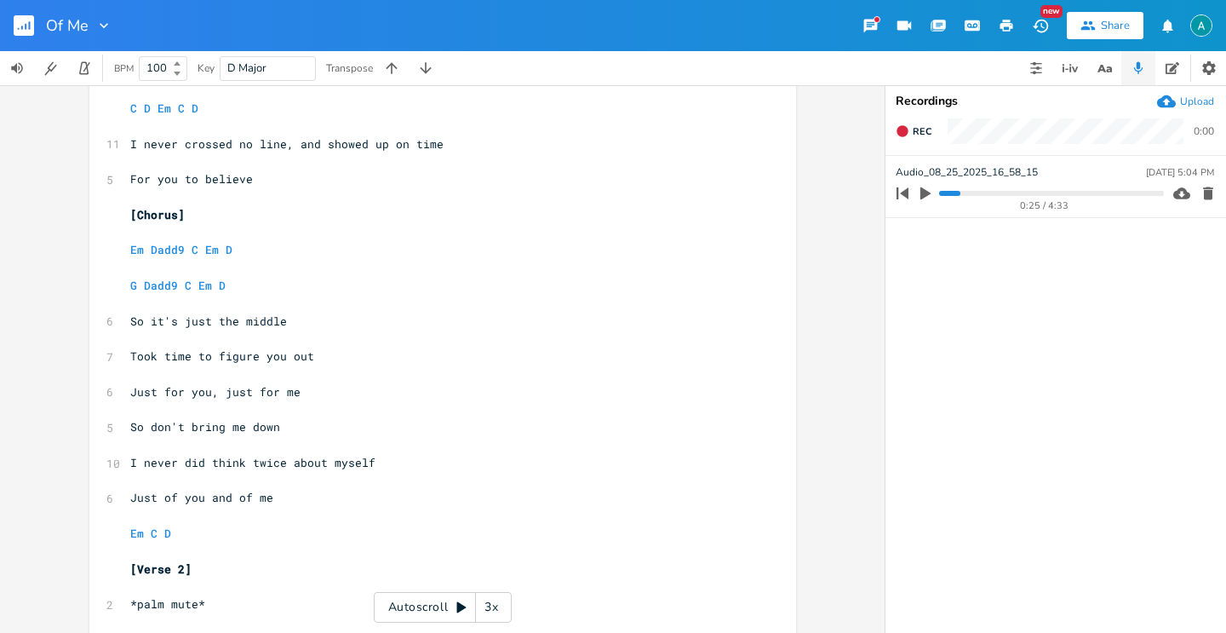
scroll to position [0, 0]
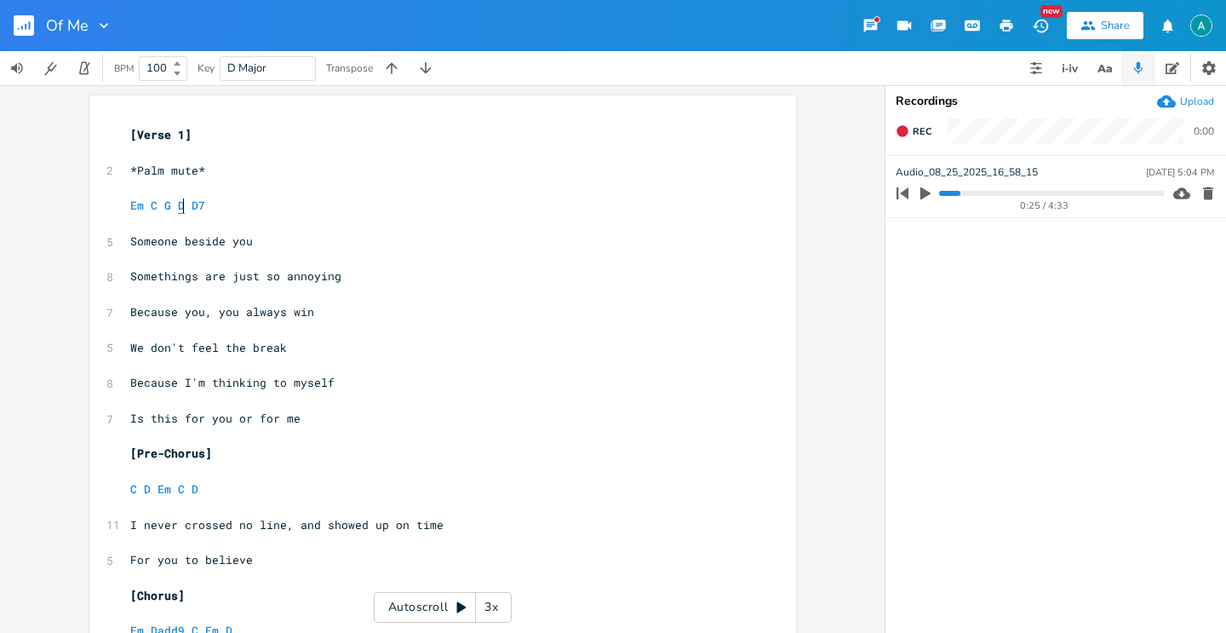
click at [179, 204] on span "Em C G D D7" at bounding box center [167, 205] width 75 height 15
click at [274, 379] on span "Because I'm thinking to myself" at bounding box center [232, 382] width 204 height 15
type textarea "oha"
type textarea "about"
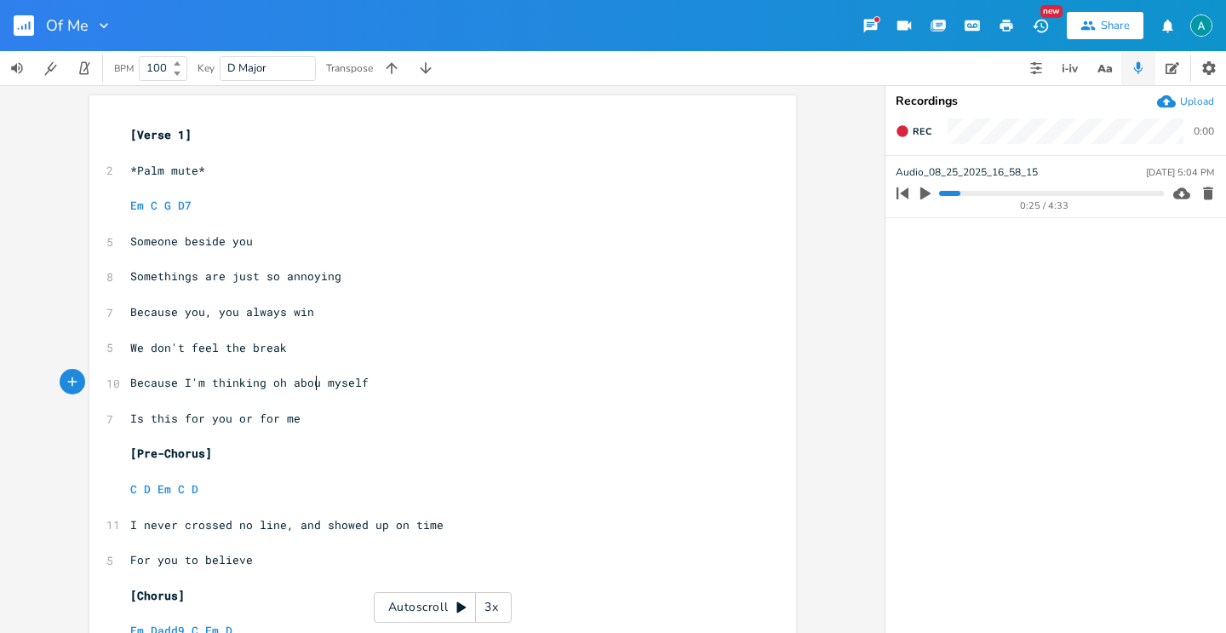
scroll to position [0, 32]
click at [261, 344] on span "We don't feel the break" at bounding box center [208, 347] width 157 height 15
type textarea "disconnect"
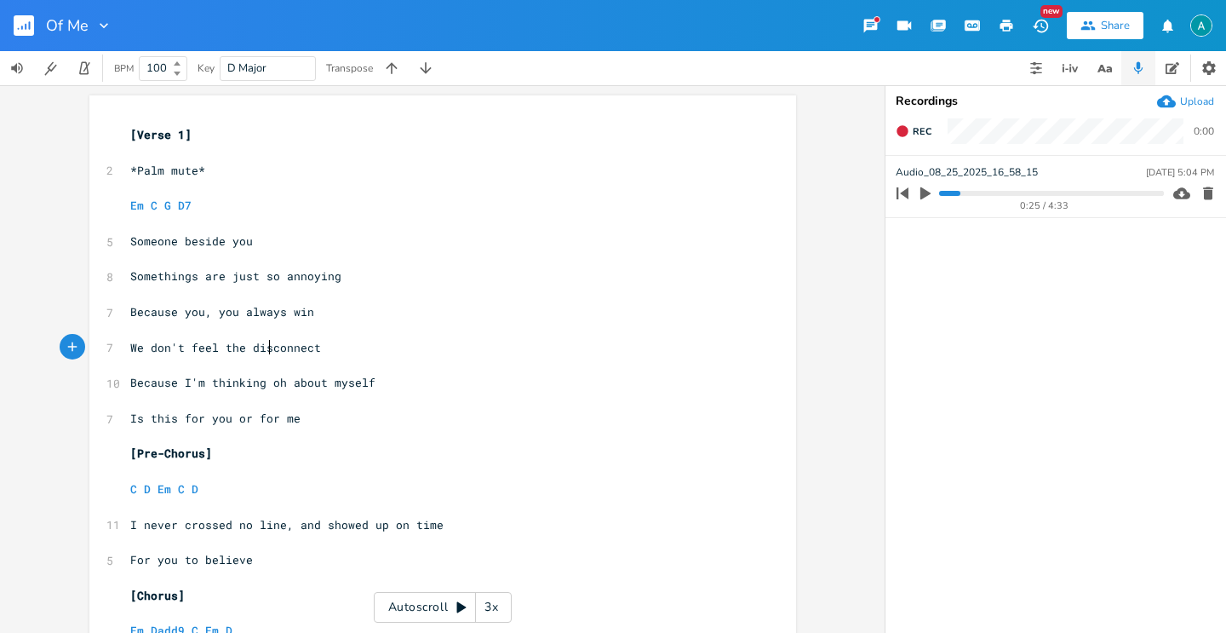
click at [264, 343] on span "We don't feel the disconnect" at bounding box center [225, 347] width 191 height 15
type textarea "distance"
click at [200, 376] on span "Because I'm thinking oh about myself" at bounding box center [252, 382] width 245 height 15
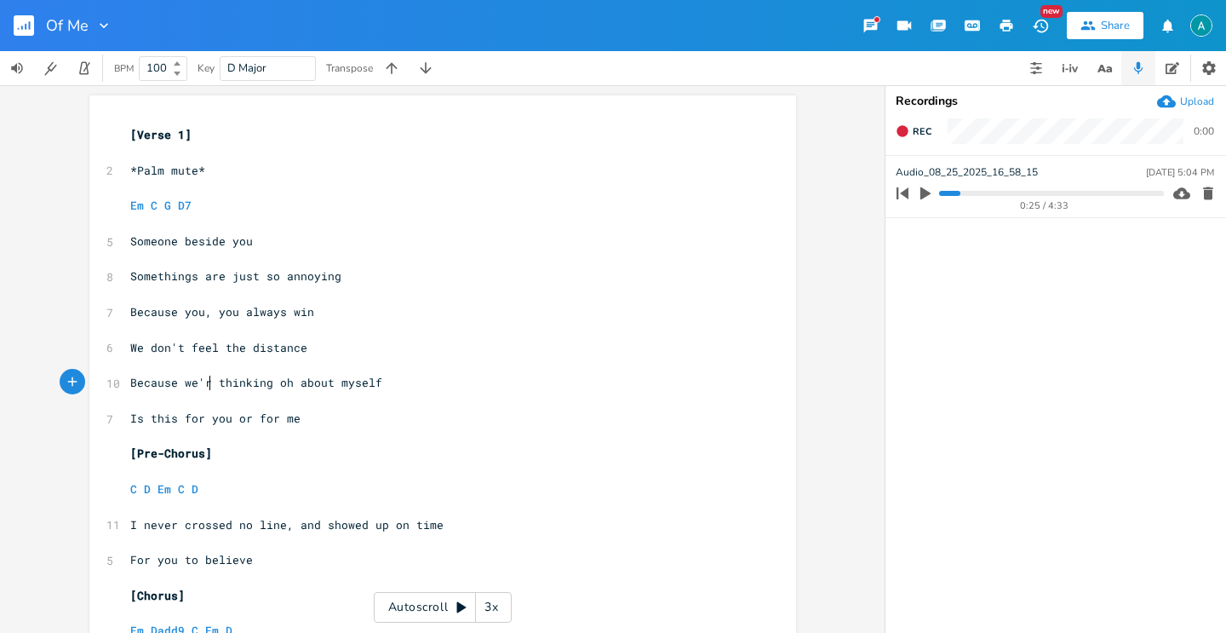
type textarea "we're"
click at [289, 384] on span "Because we're thinking oh about myself" at bounding box center [259, 382] width 259 height 15
type textarea "our"
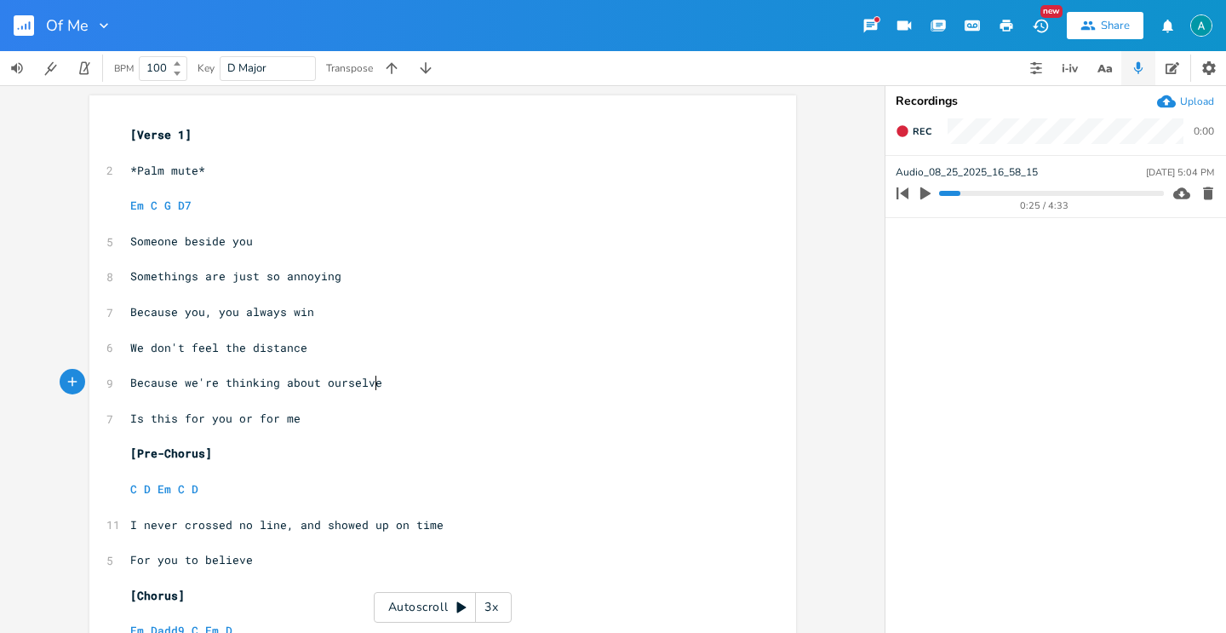
type textarea "ves"
click at [182, 415] on span "Is this for you or for me" at bounding box center [215, 417] width 170 height 15
type textarea "for"
click at [182, 415] on span "Is this for you or for me" at bounding box center [215, 417] width 170 height 15
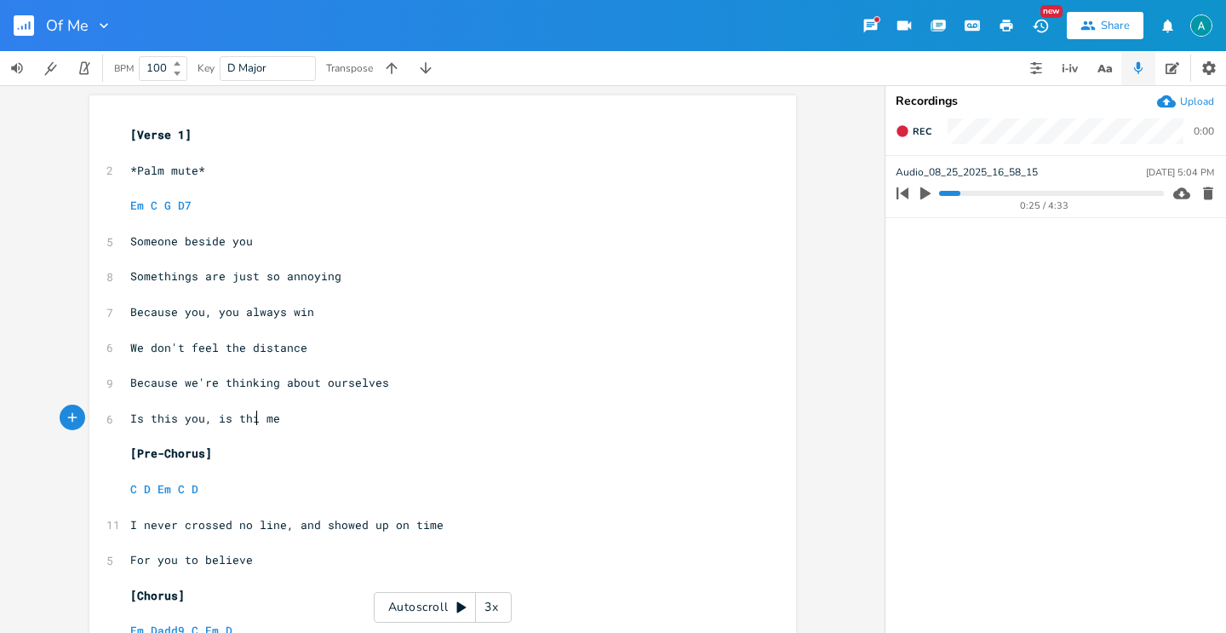
type textarea ", is this"
drag, startPoint x: 313, startPoint y: 419, endPoint x: 300, endPoint y: 423, distance: 13.5
click at [309, 420] on pre "Is this you, is this me" at bounding box center [434, 419] width 615 height 18
type textarea "?"
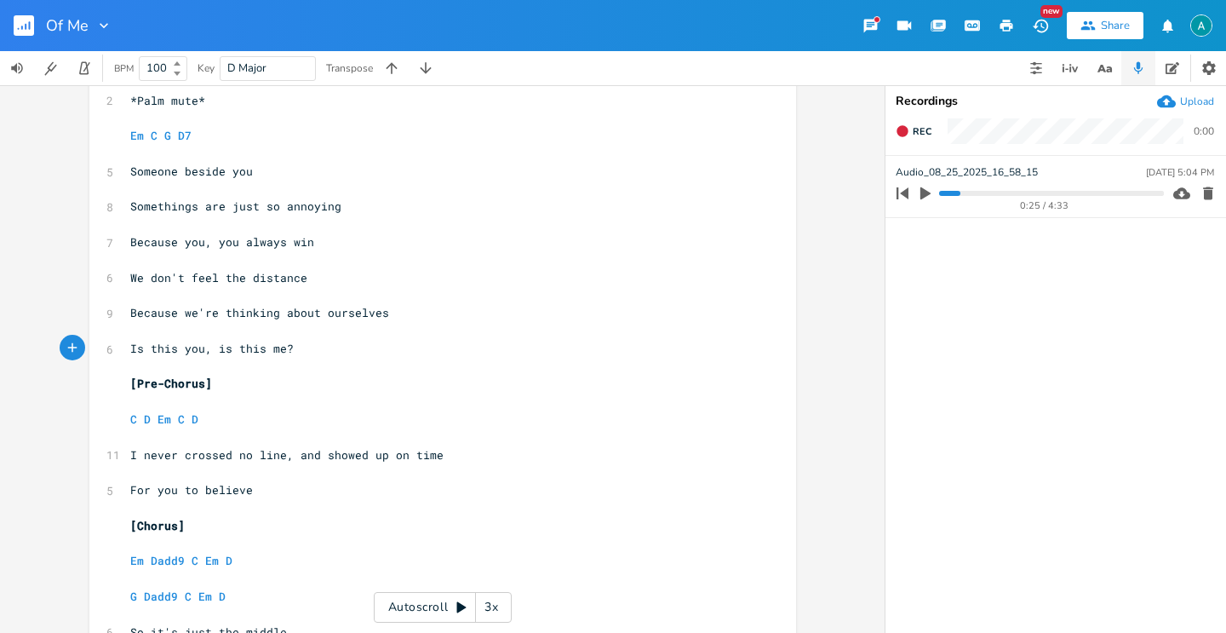
scroll to position [283, 0]
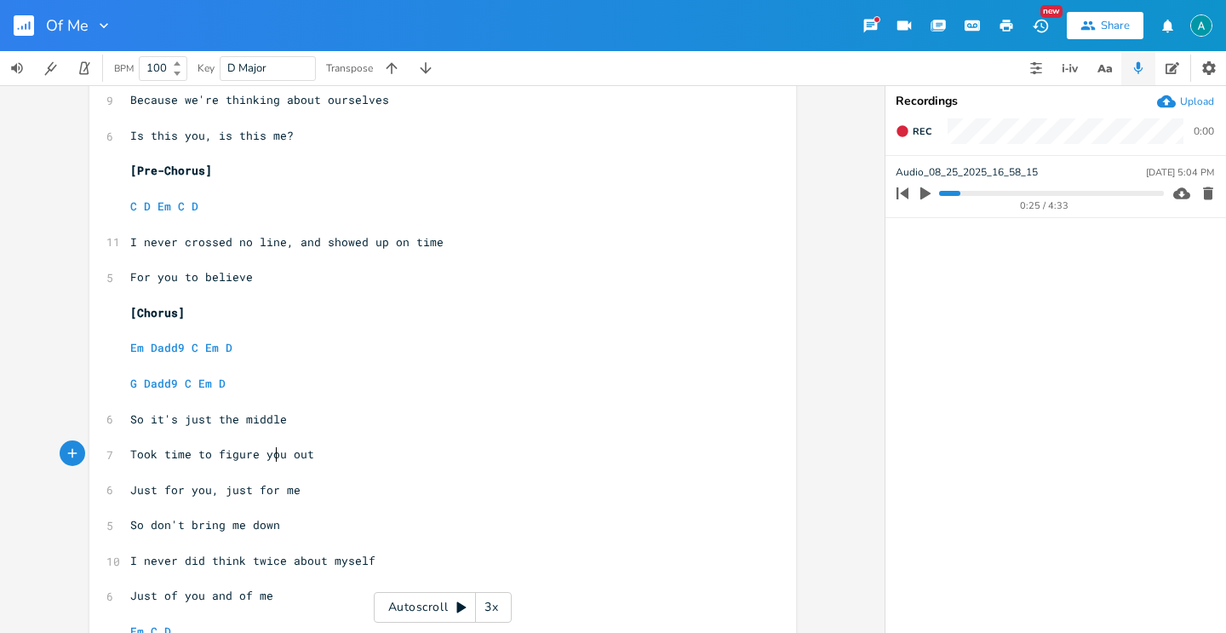
click at [271, 449] on span "Took time to figure you out" at bounding box center [222, 453] width 184 height 15
click at [267, 451] on span "Took time to figure you out" at bounding box center [222, 453] width 184 height 15
type textarea "it"
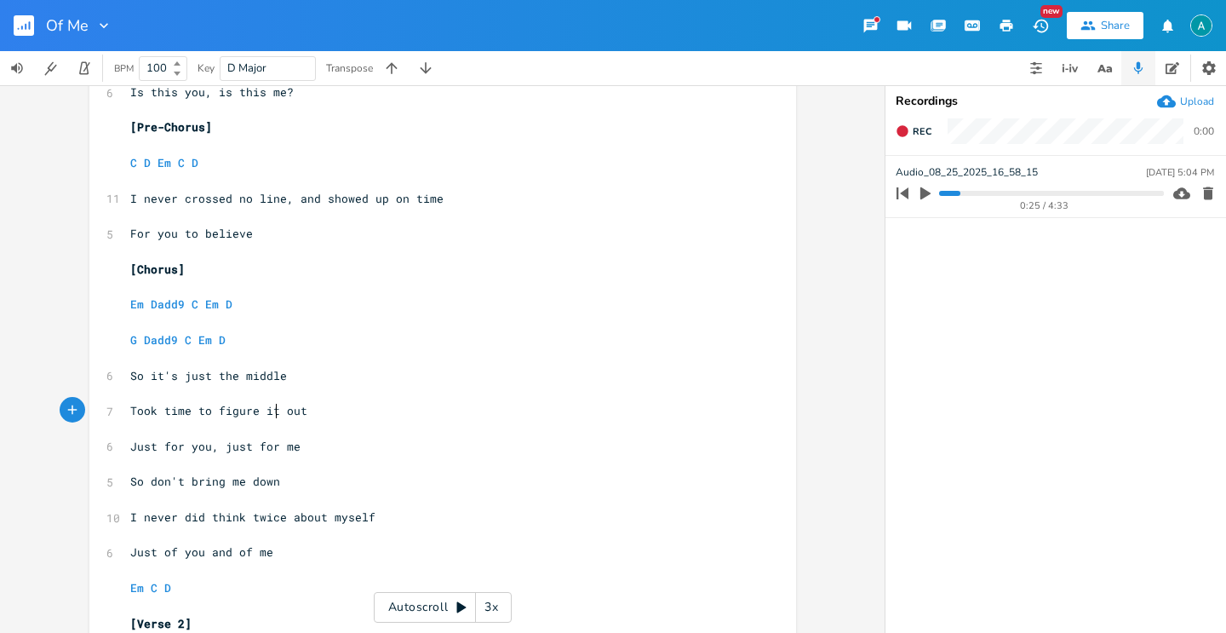
scroll to position [353, 0]
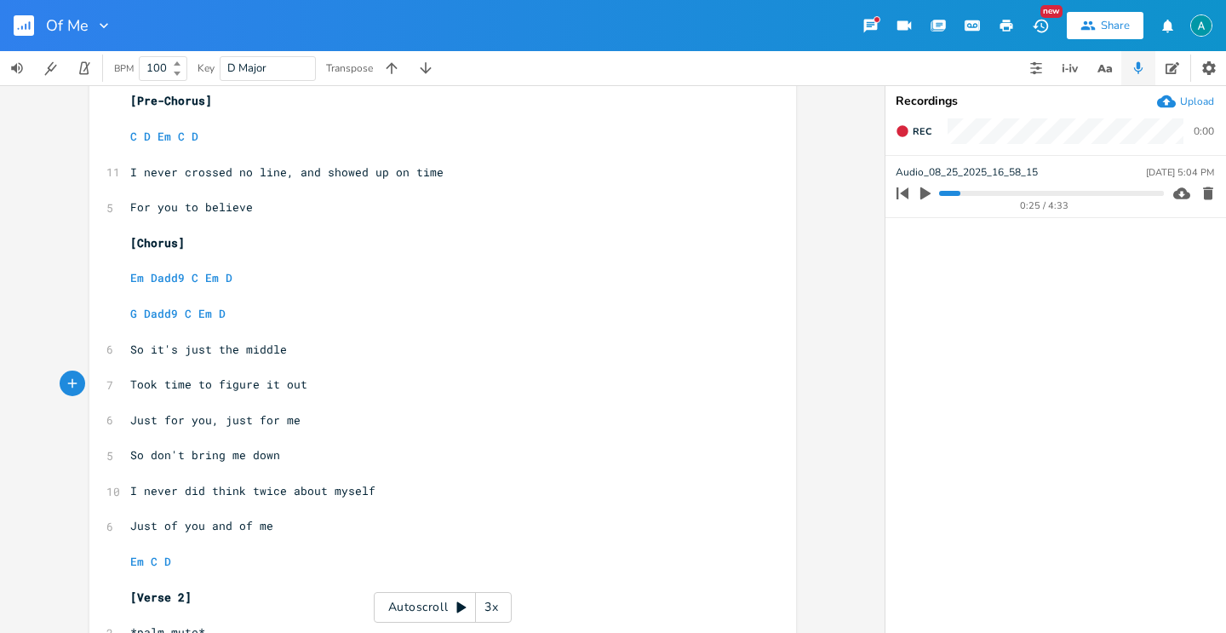
click at [176, 420] on span "Just for you, just for me" at bounding box center [215, 419] width 170 height 15
type textarea "for"
click at [175, 420] on span "Just for you, just for me" at bounding box center [215, 419] width 170 height 15
click at [236, 422] on span "Just you, just for me" at bounding box center [201, 419] width 143 height 15
type textarea "for"
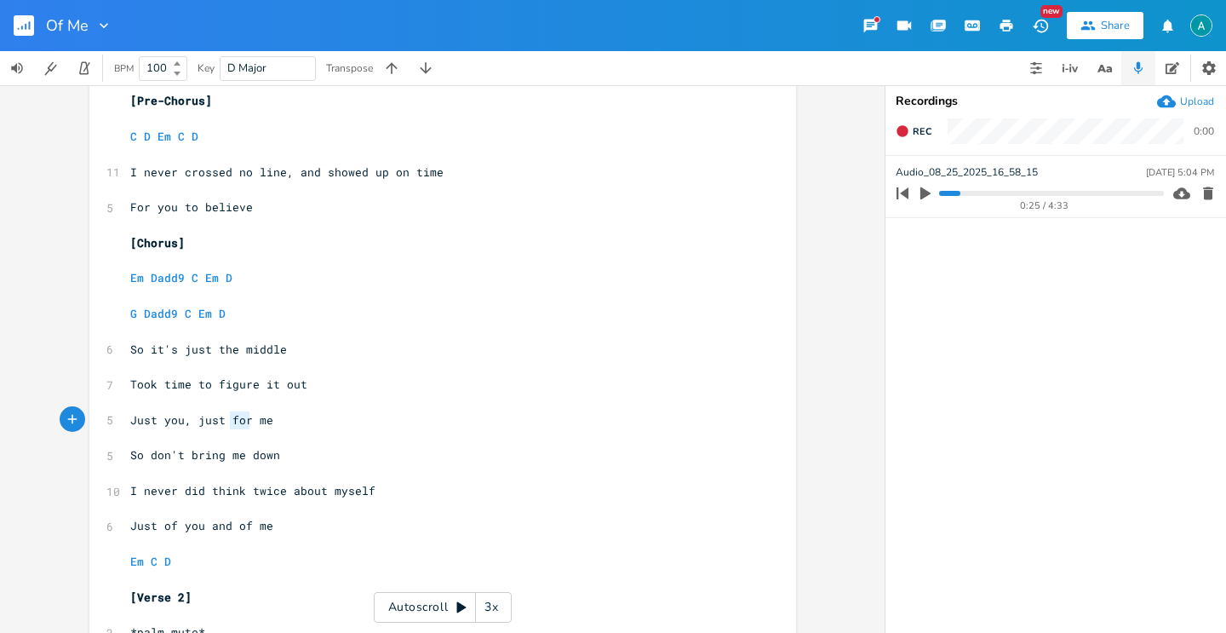
click at [236, 422] on span "Just you, just for me" at bounding box center [201, 419] width 143 height 15
click at [163, 525] on span "Just of you and of me" at bounding box center [201, 525] width 143 height 15
type textarea "of"
click at [163, 525] on span "Just of you and of me" at bounding box center [201, 525] width 143 height 15
click at [222, 525] on span "Just you and of me" at bounding box center [191, 525] width 123 height 15
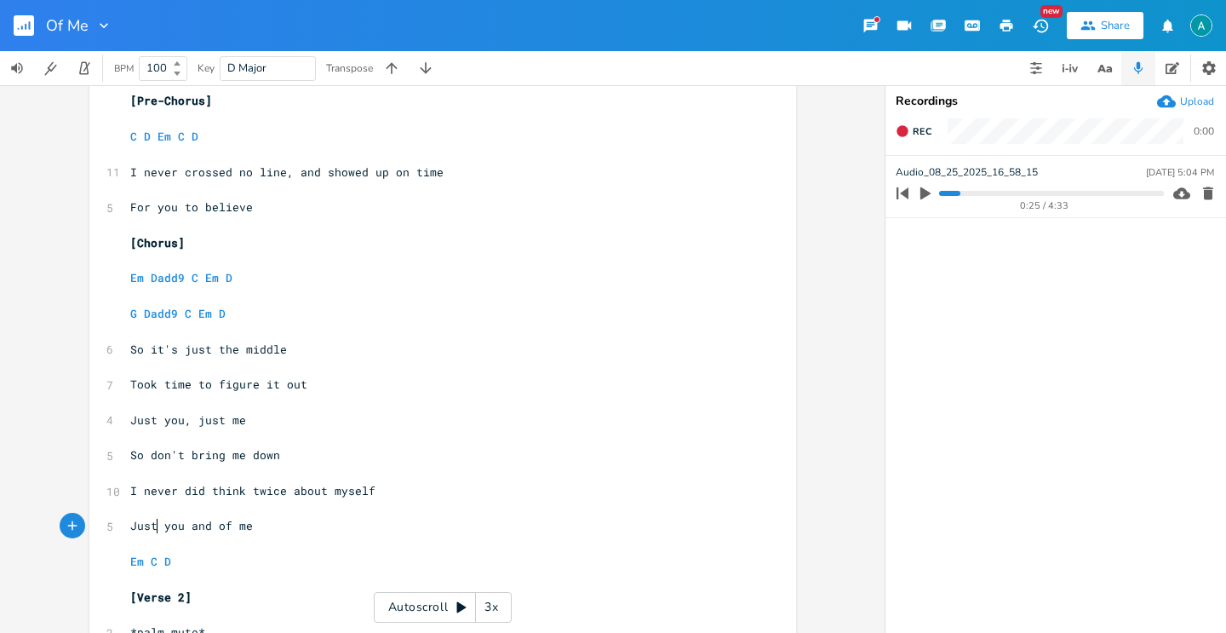
type textarea "of"
click at [222, 525] on span "Just you and of me" at bounding box center [191, 525] width 123 height 15
type textarea ", k"
type textarea "just"
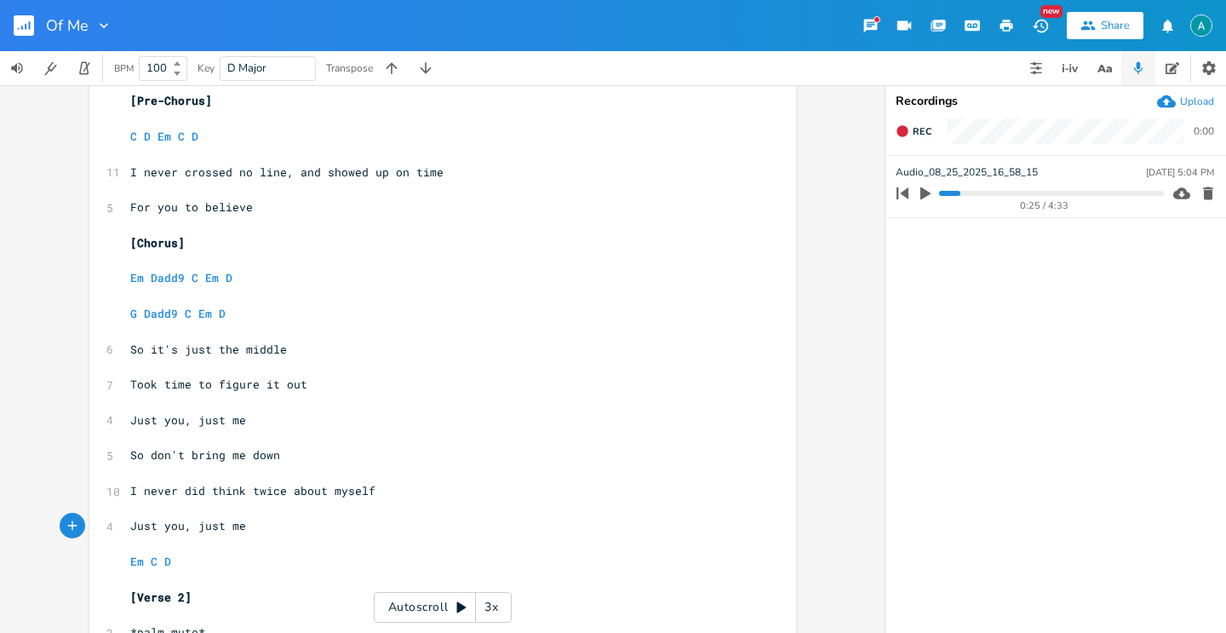
click at [138, 273] on span "Em Dadd9 C Em D" at bounding box center [181, 277] width 102 height 15
type textarea "G"
click at [521, 177] on pre "I never crossed no line, and showed up on time" at bounding box center [434, 173] width 615 height 18
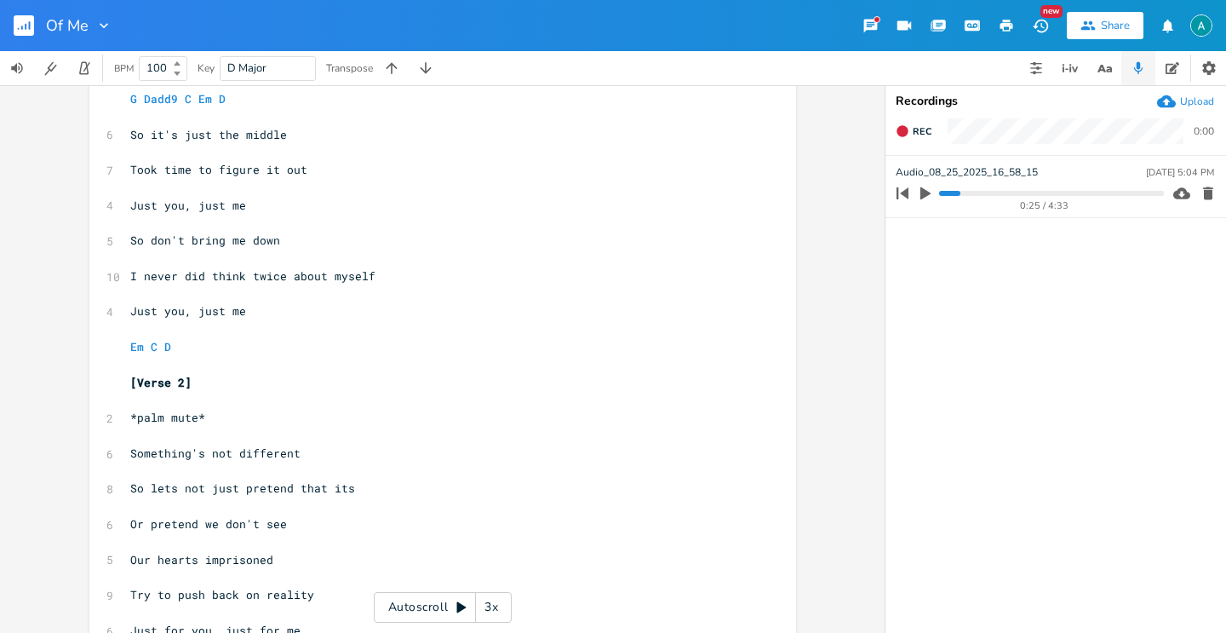
scroll to position [568, 0]
click at [151, 313] on span "Just you, just me" at bounding box center [188, 309] width 116 height 15
type textarea "of"
type textarea "for"
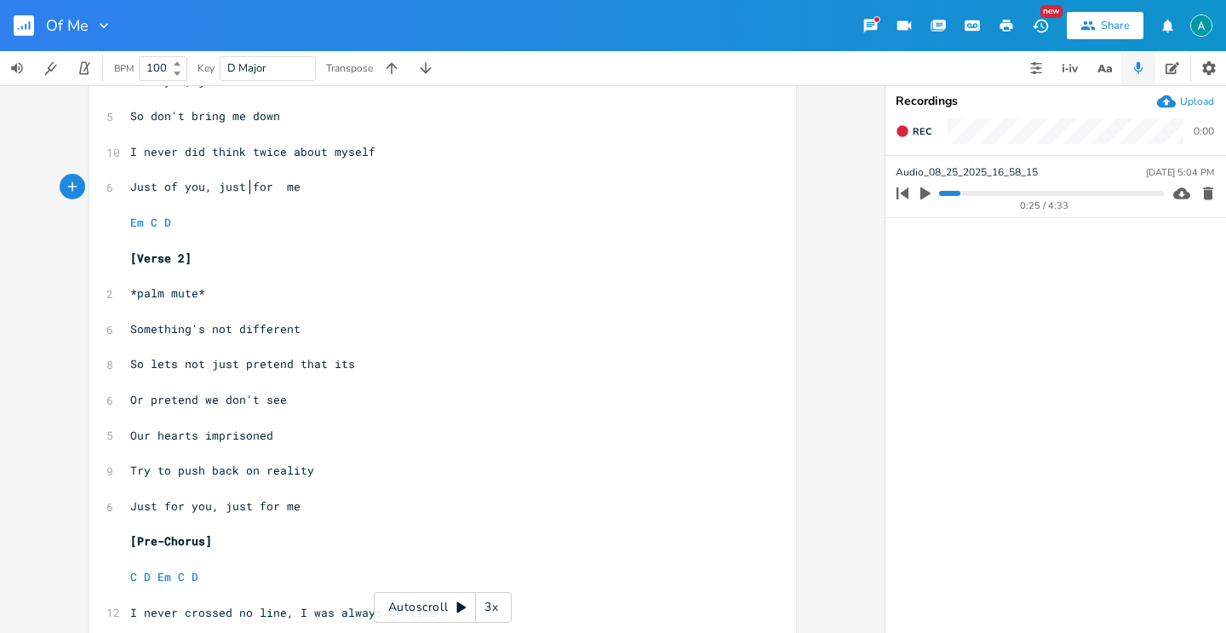
scroll to position [692, 0]
click at [215, 360] on span "So lets not just pretend that its" at bounding box center [242, 362] width 225 height 15
type textarea "just"
drag, startPoint x: 215, startPoint y: 360, endPoint x: 205, endPoint y: 362, distance: 9.5
click at [215, 360] on span "So lets not just pretend that its" at bounding box center [242, 362] width 225 height 15
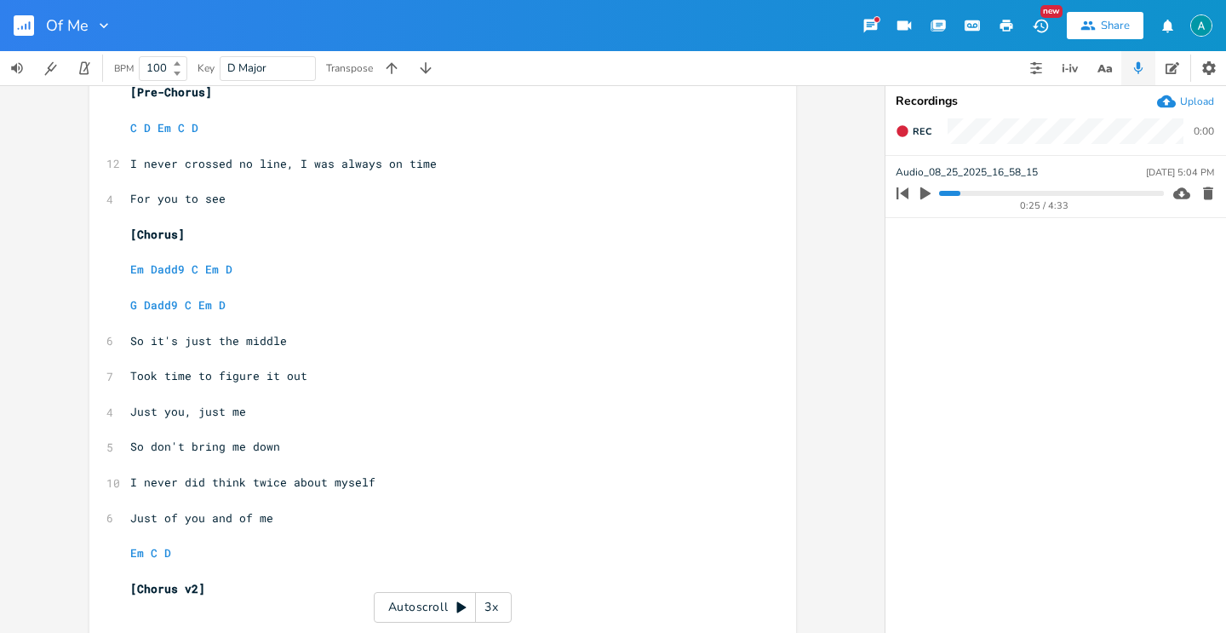
scroll to position [1152, 0]
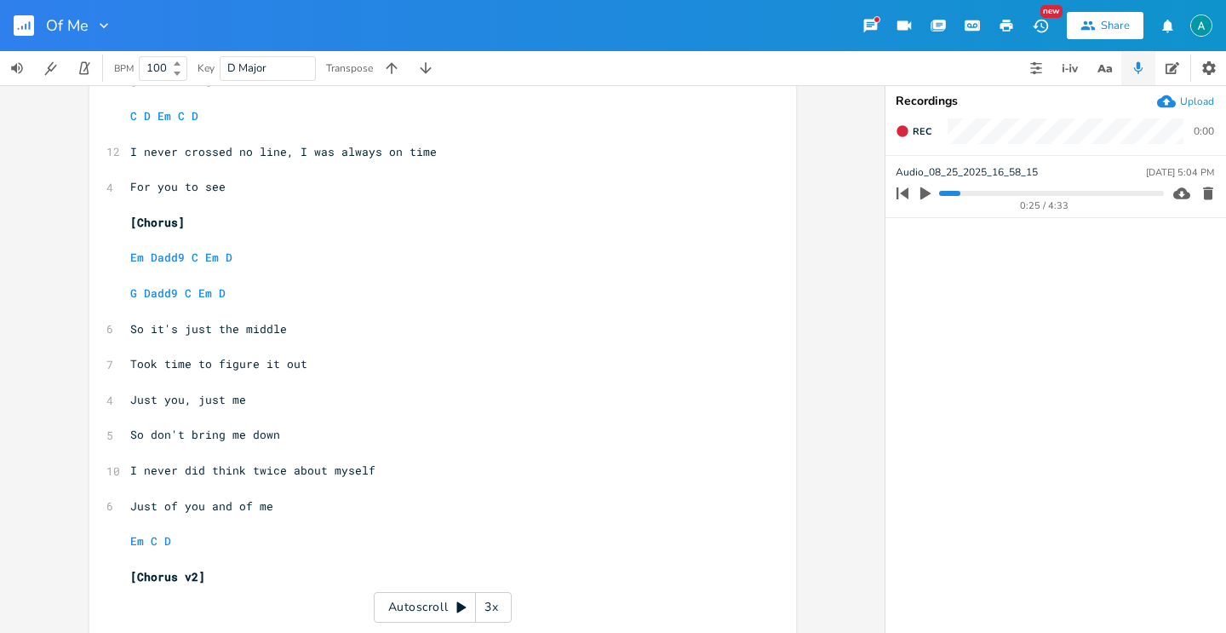
click at [204, 514] on pre "Just of you and of me" at bounding box center [434, 506] width 615 height 18
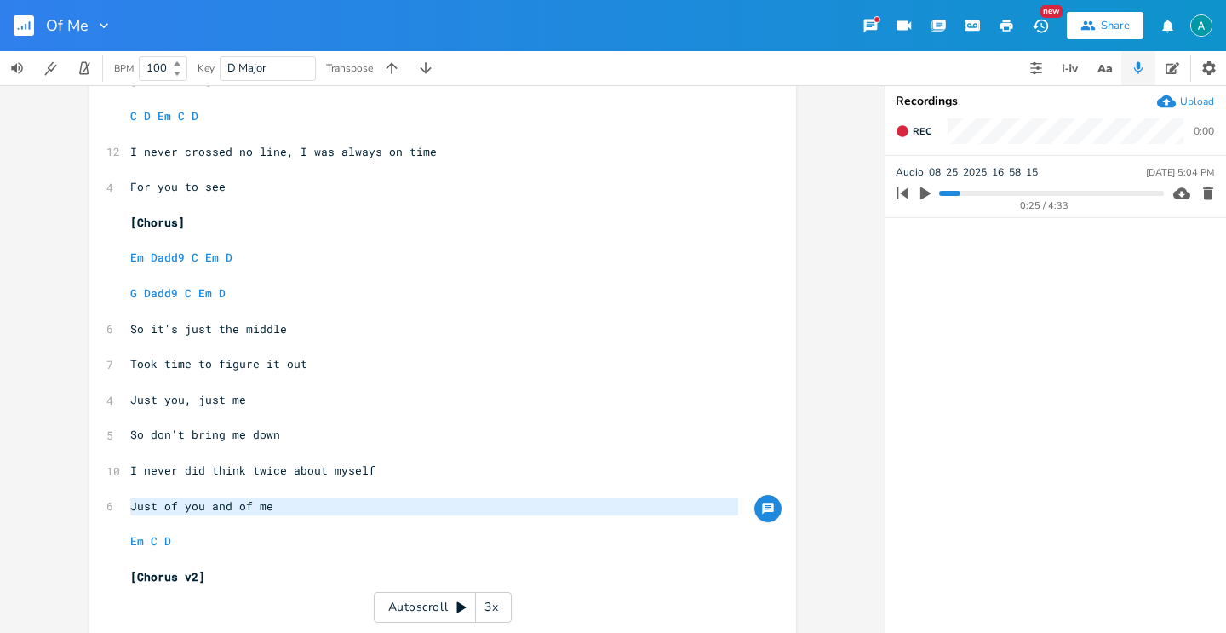
type textarea "Just of you and of me"
click at [215, 508] on span "Just of you and of me" at bounding box center [201, 505] width 143 height 15
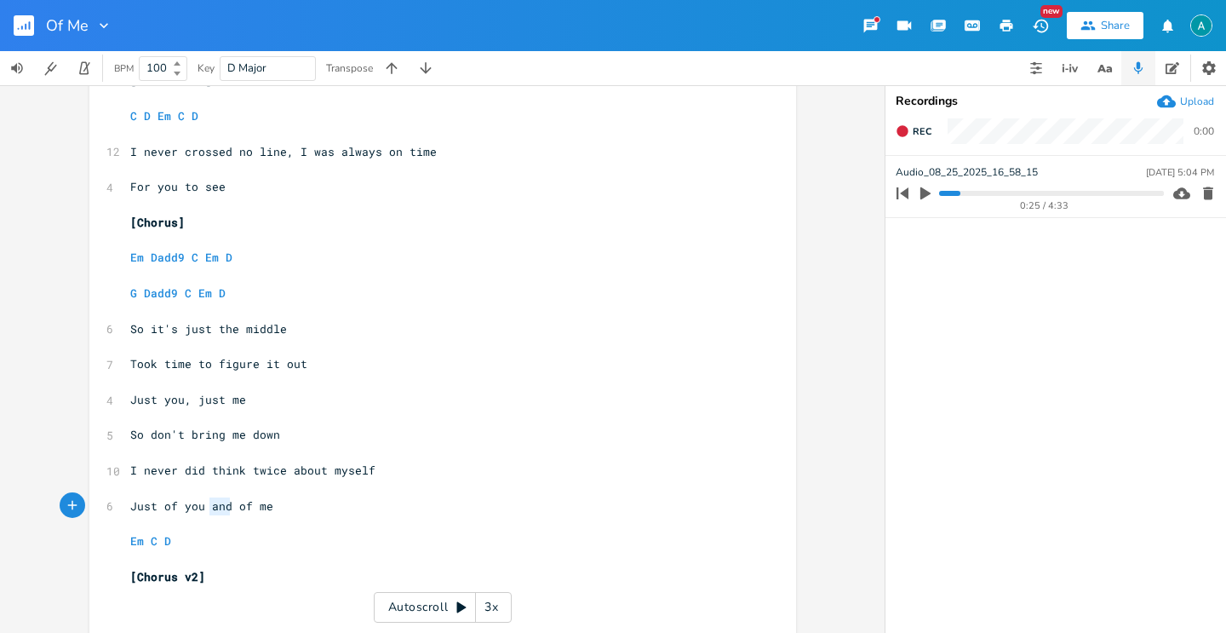
drag, startPoint x: 215, startPoint y: 508, endPoint x: 197, endPoint y: 514, distance: 19.7
click at [215, 508] on span "Just of you and of me" at bounding box center [201, 505] width 143 height 15
type textarea "just"
click at [198, 507] on span "Just of you just of me" at bounding box center [205, 505] width 150 height 15
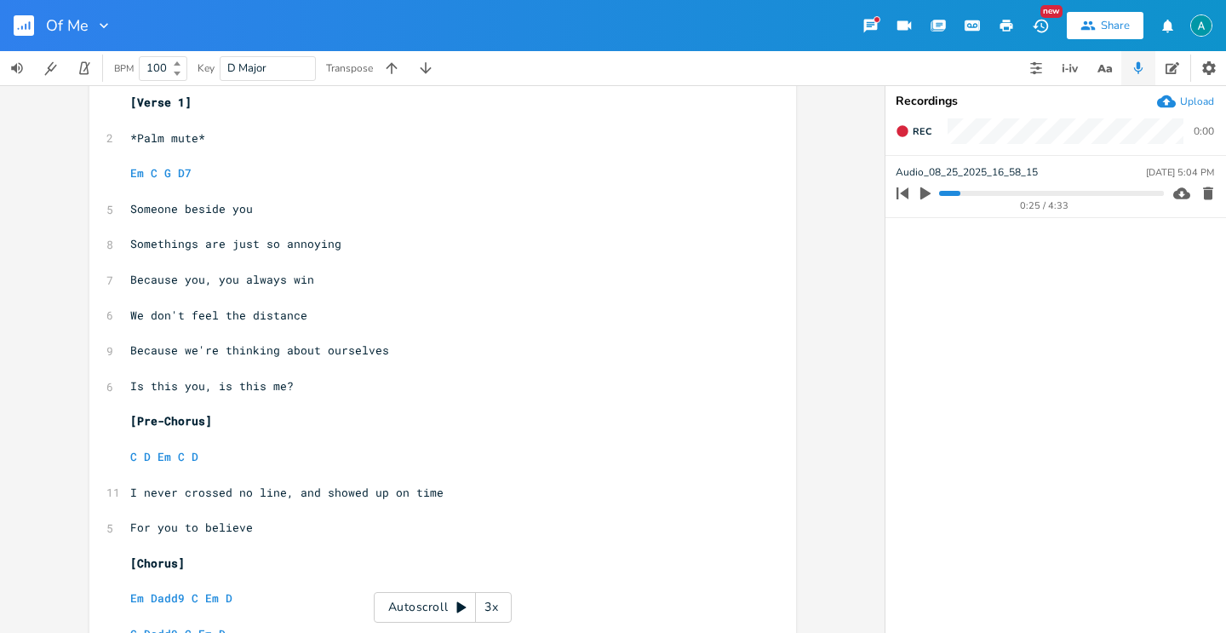
scroll to position [32, 0]
type textarea ","
click at [397, 598] on div "Autoscroll 3x" at bounding box center [443, 607] width 138 height 31
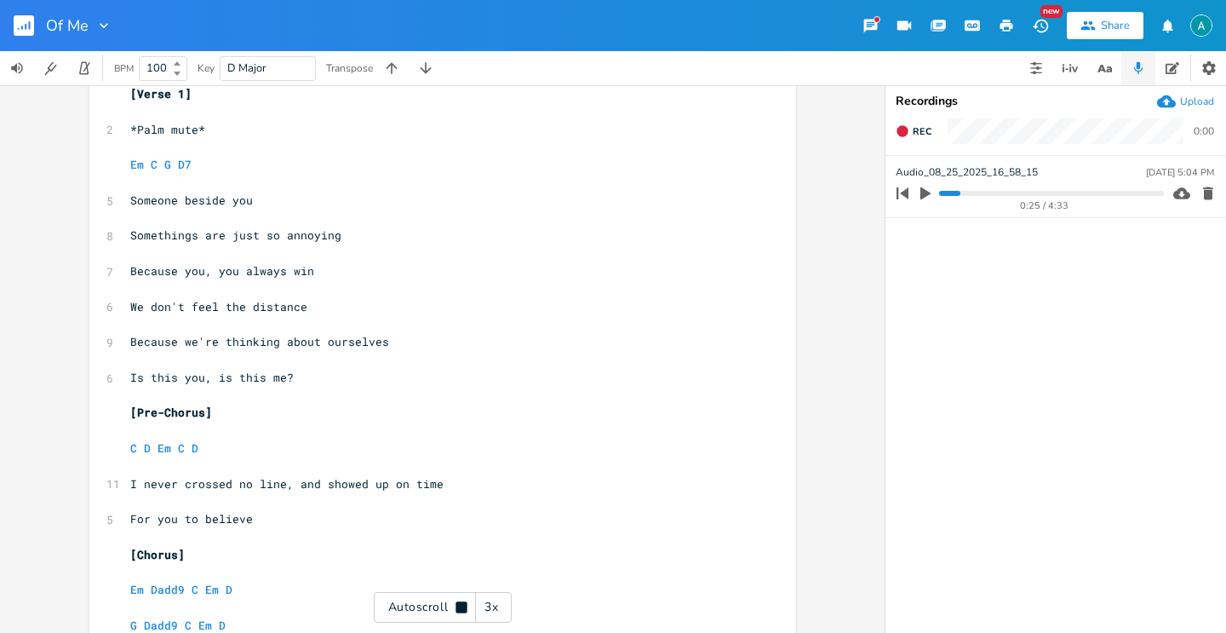
click at [428, 609] on div "Autoscroll 3x" at bounding box center [443, 607] width 138 height 31
click at [487, 608] on div "3x" at bounding box center [491, 607] width 31 height 31
click at [485, 609] on div "4x" at bounding box center [491, 607] width 31 height 31
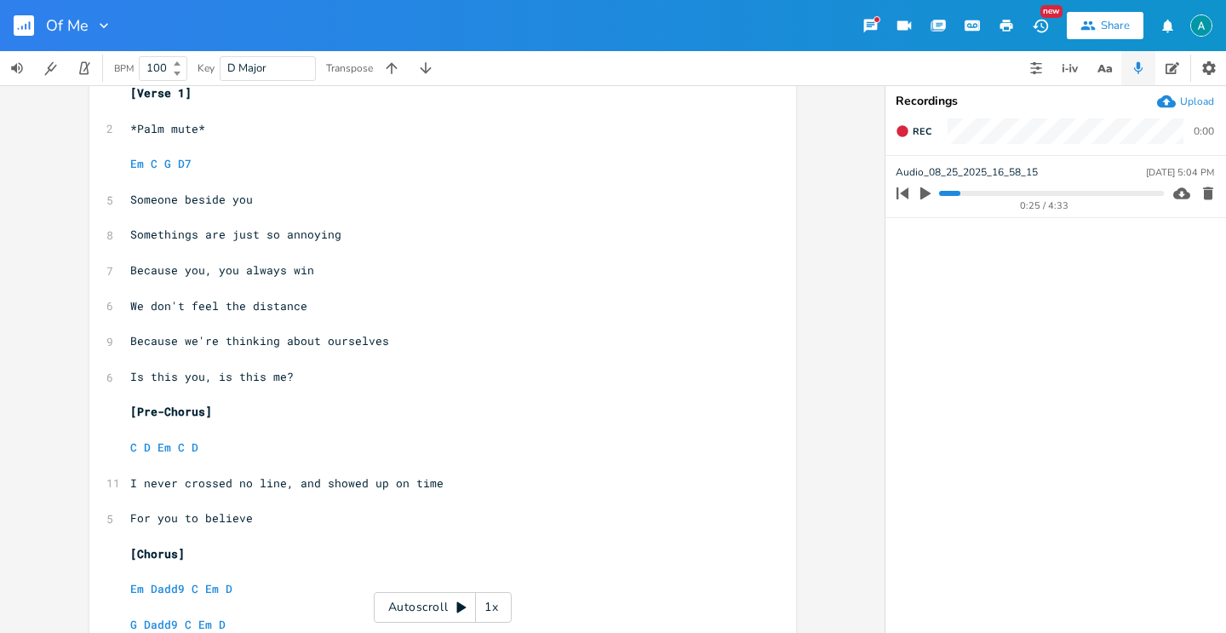
click at [485, 609] on div "1x" at bounding box center [491, 607] width 31 height 31
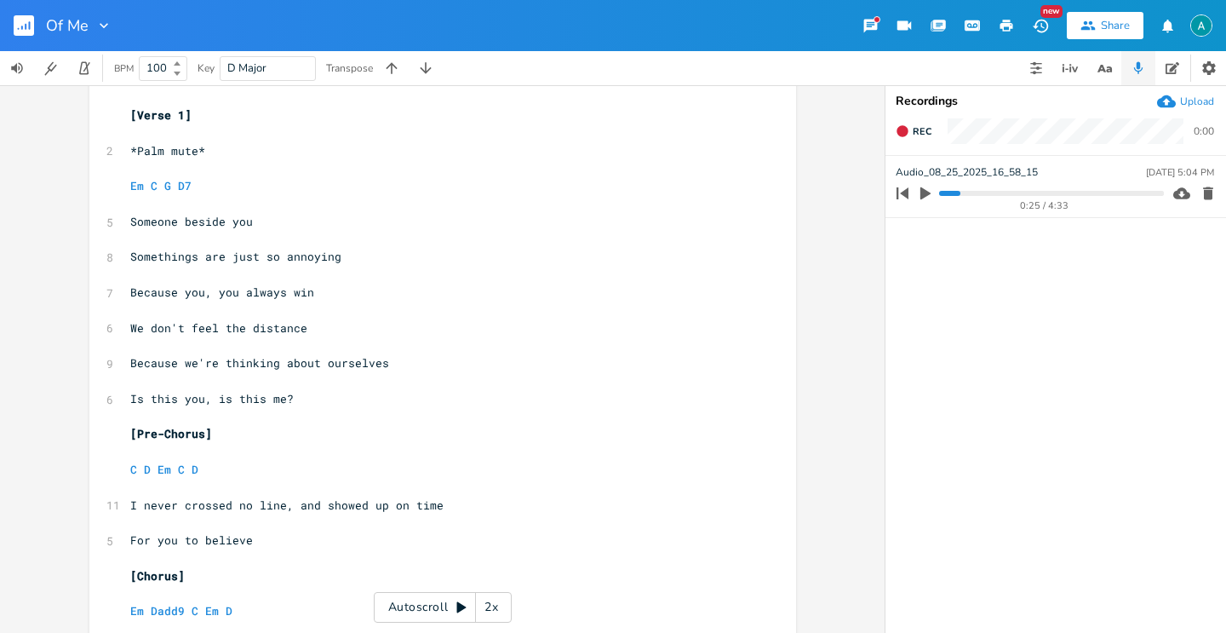
scroll to position [0, 0]
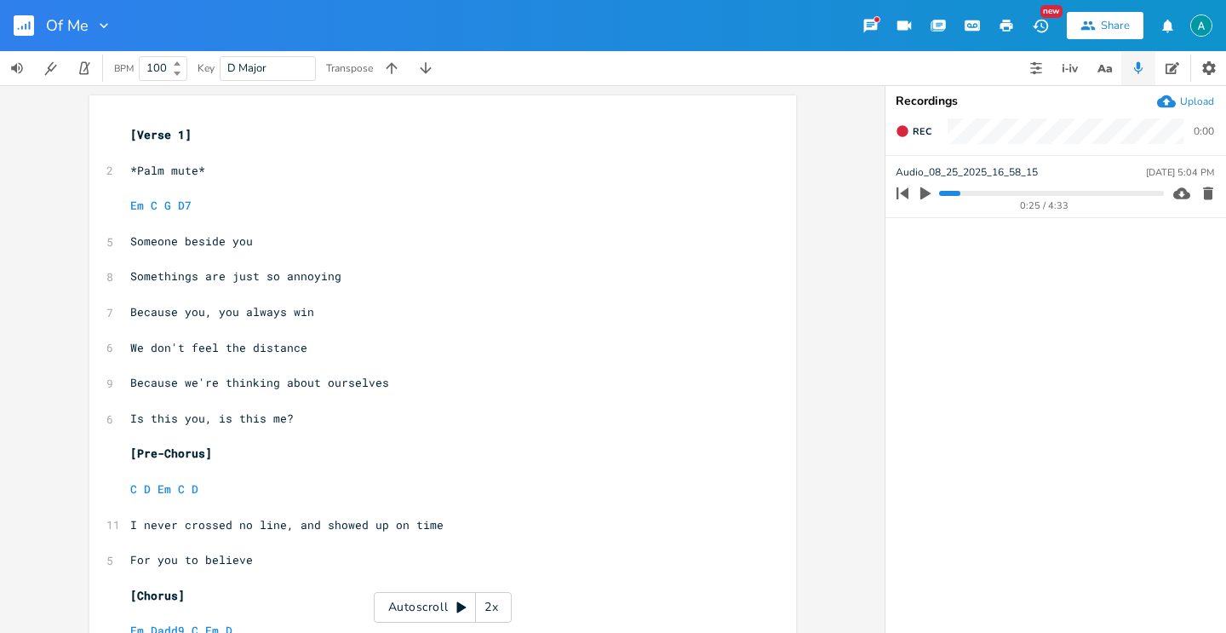
drag, startPoint x: 417, startPoint y: 606, endPoint x: 402, endPoint y: 611, distance: 15.9
click at [414, 606] on div "Autoscroll 2x" at bounding box center [443, 607] width 138 height 31
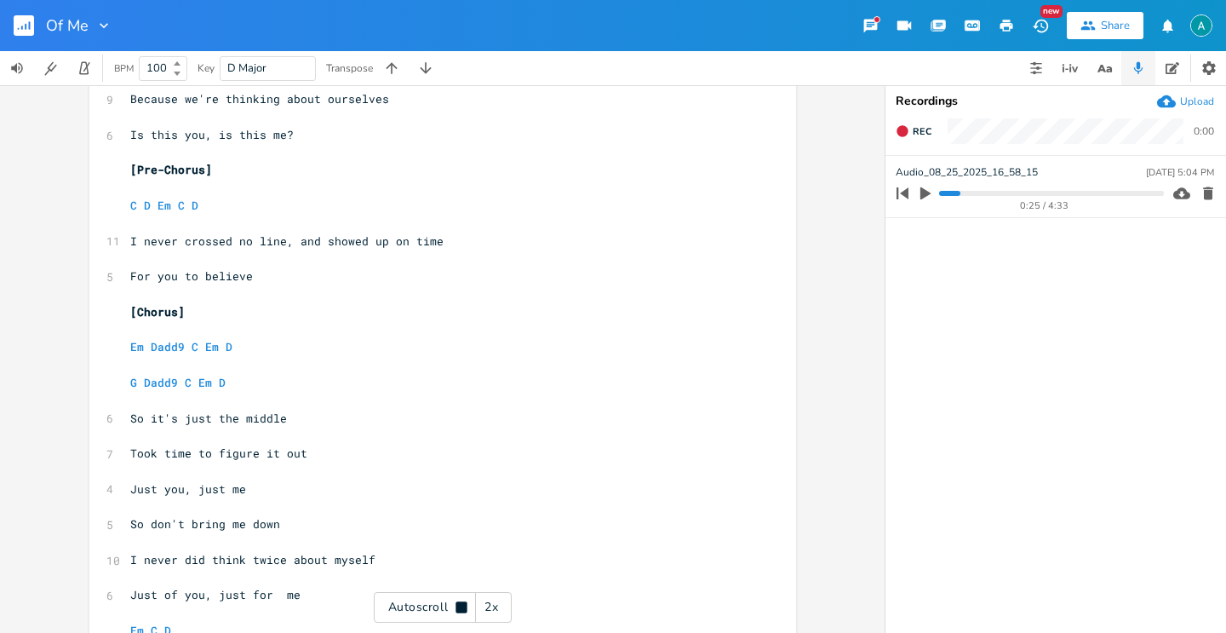
scroll to position [284, 0]
click at [389, 603] on div "Autoscroll 2x" at bounding box center [443, 607] width 138 height 31
click at [152, 490] on span "Just you, just me" at bounding box center [188, 487] width 116 height 15
type textarea "for"
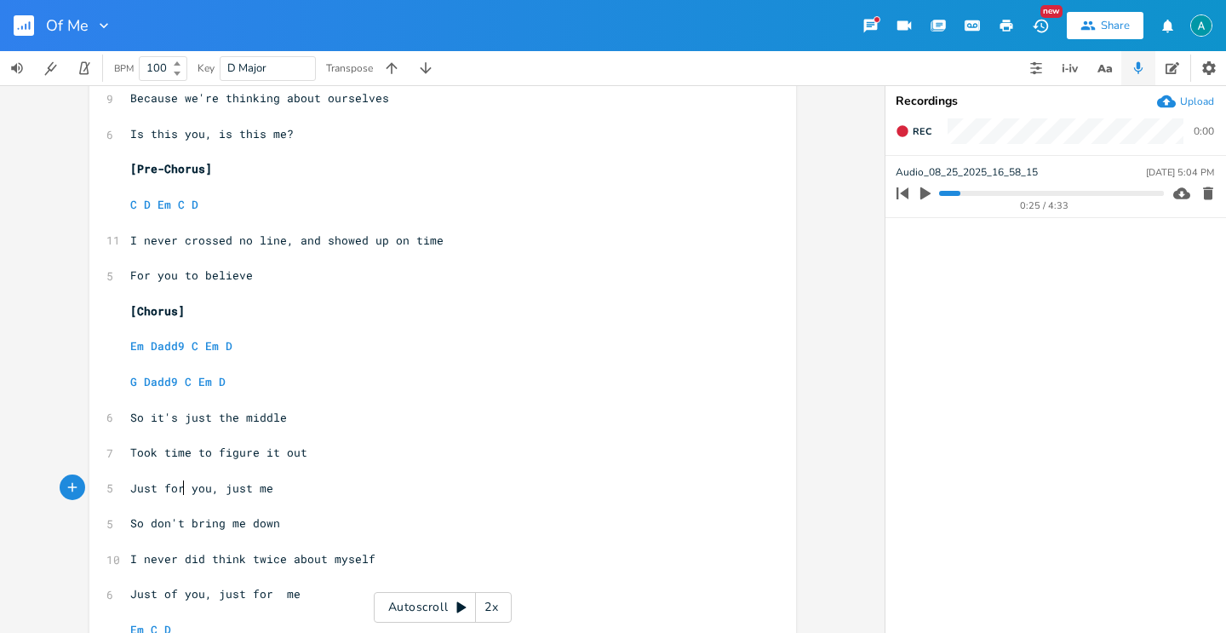
click at [246, 482] on span "Just for you, just me" at bounding box center [201, 487] width 143 height 15
type textarea "for"
click at [246, 490] on span "Just for you, just for me" at bounding box center [215, 487] width 170 height 15
click at [245, 489] on span "Just for you, just for me" at bounding box center [215, 487] width 170 height 15
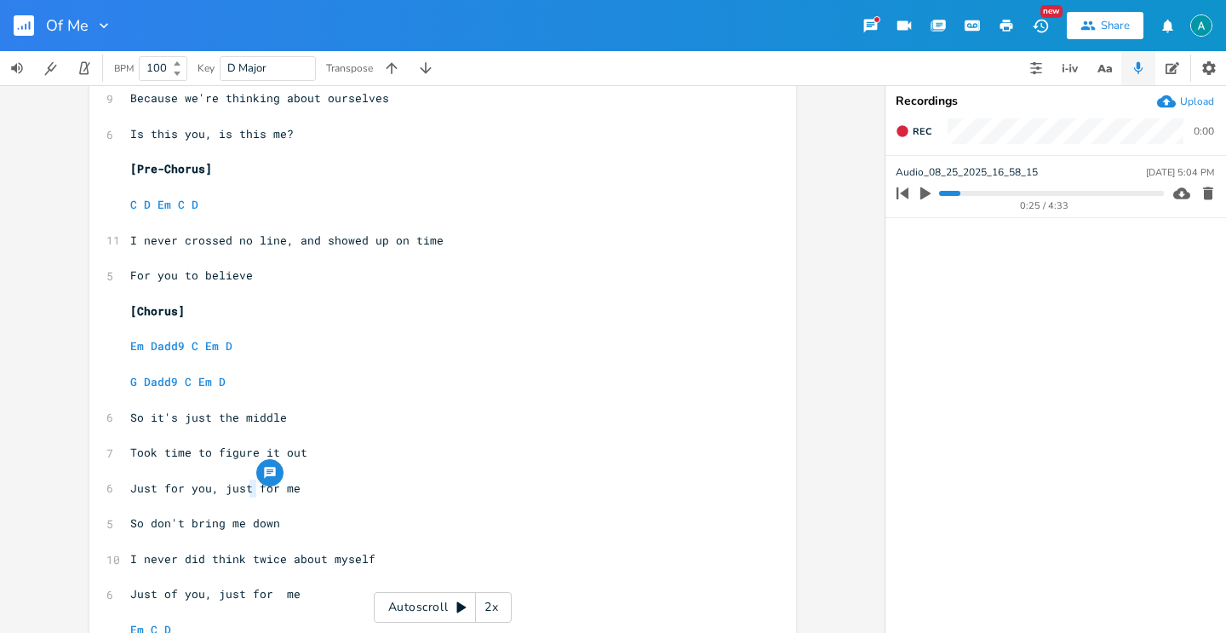
click at [245, 489] on span "Just for you, just for me" at bounding box center [215, 487] width 170 height 15
type textarea "Just for you, just for me"
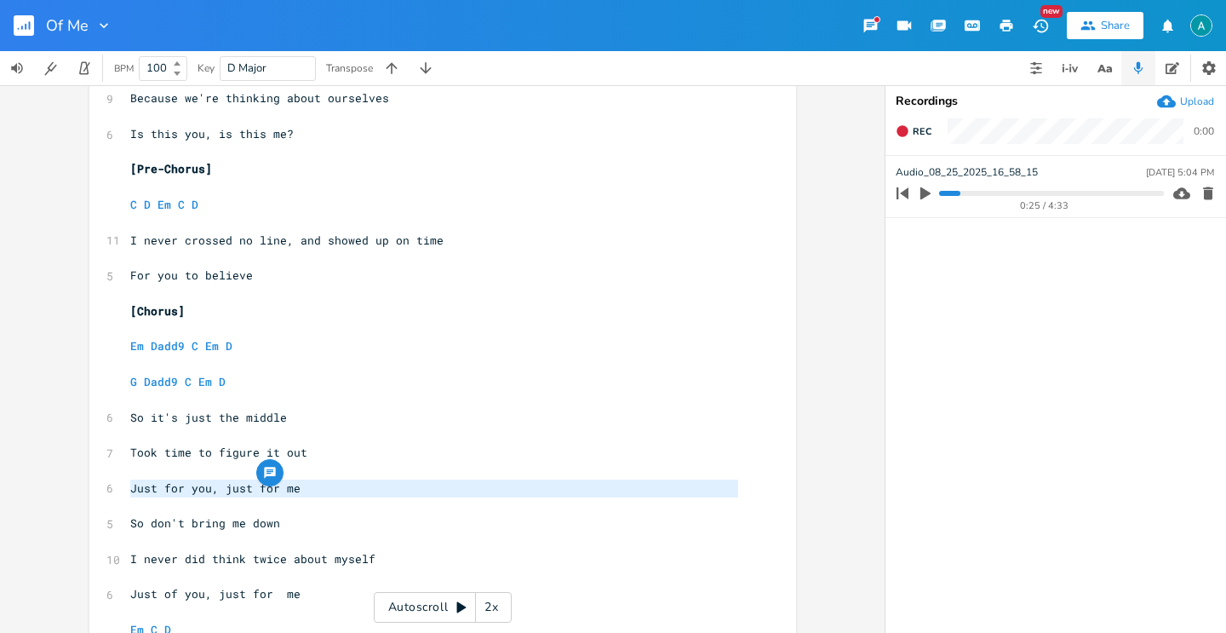
click at [245, 489] on span "Just for you, just for me" at bounding box center [215, 487] width 170 height 15
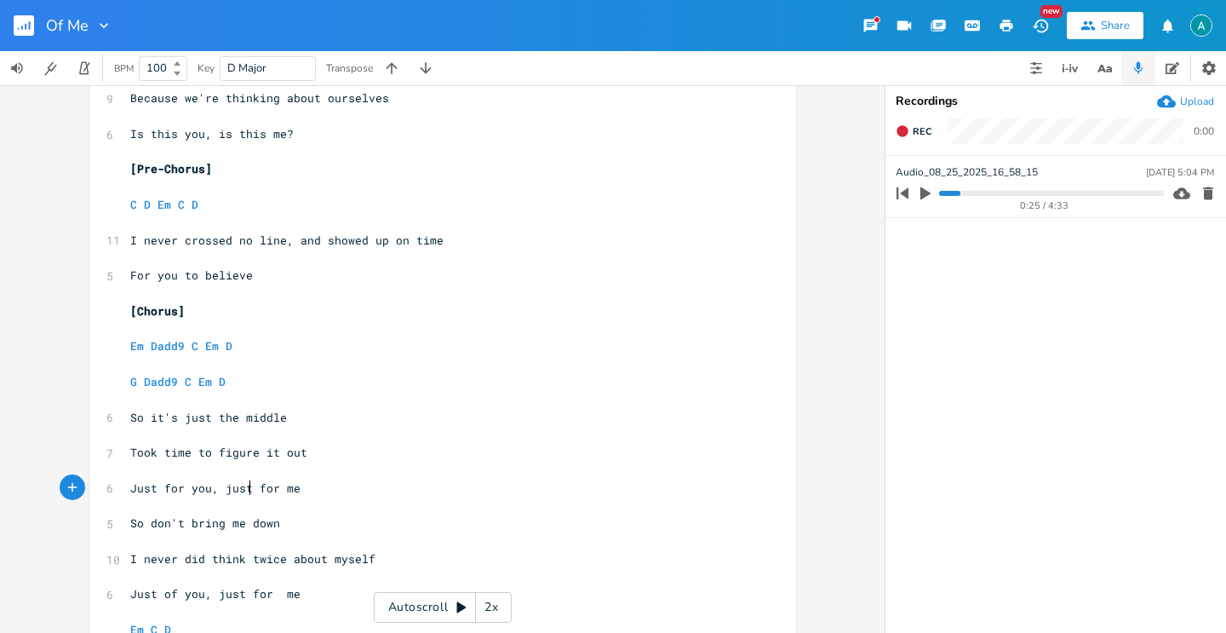
click at [245, 489] on span "Just for you, just for me" at bounding box center [215, 487] width 170 height 15
type textarea "Just for you, just for me"
click at [245, 489] on span "Just for you, just for me" at bounding box center [215, 487] width 170 height 15
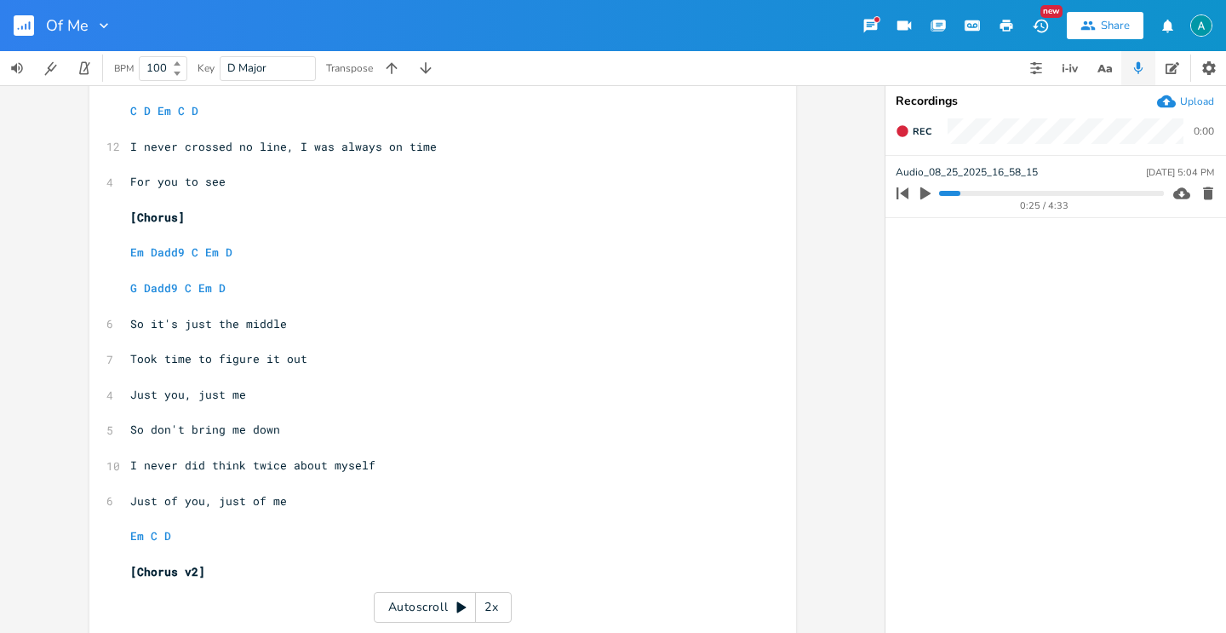
scroll to position [1157, 0]
click at [204, 398] on span "Just you, just me" at bounding box center [188, 394] width 116 height 15
type textarea "Just you, just me"
click at [204, 398] on span "Just you, just me" at bounding box center [188, 394] width 116 height 15
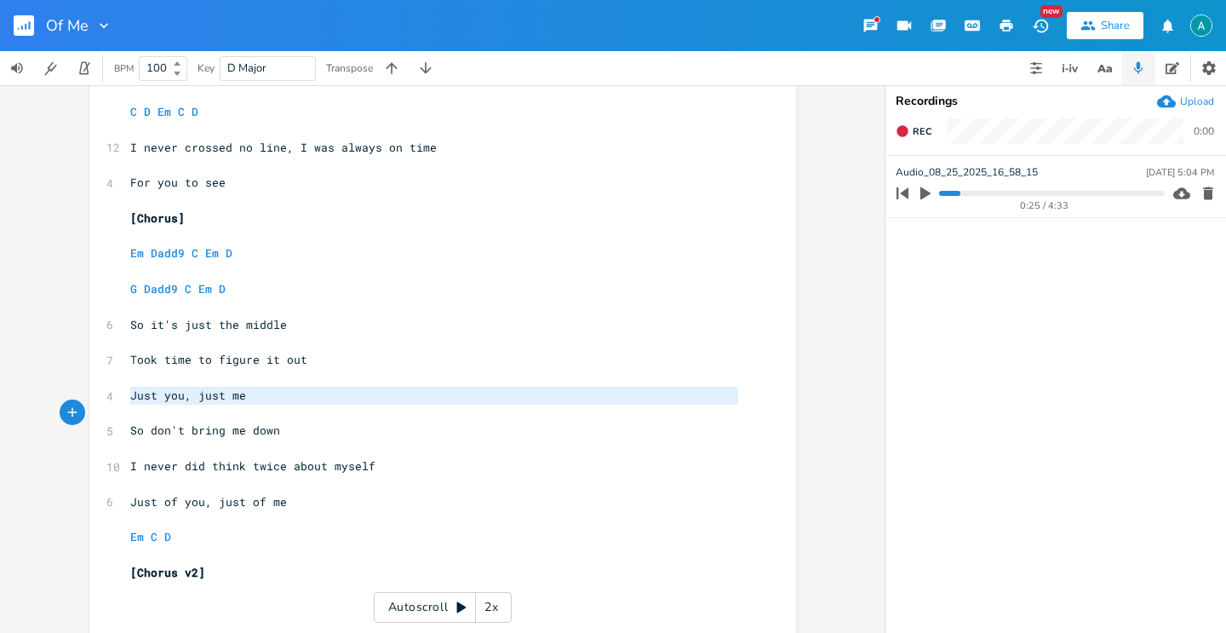
click at [204, 398] on span "Just you, just me" at bounding box center [188, 394] width 116 height 15
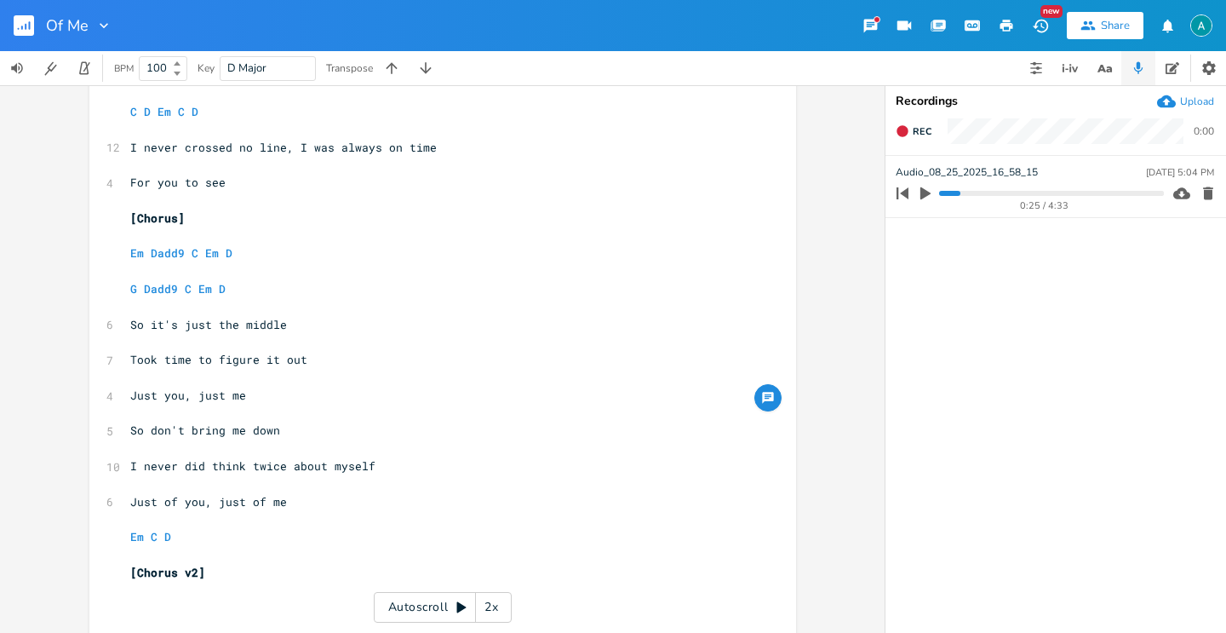
click at [208, 394] on span "Just you, just me" at bounding box center [188, 394] width 116 height 15
type textarea "Just you, just me"
click at [208, 394] on span "Just you, just me" at bounding box center [188, 394] width 116 height 15
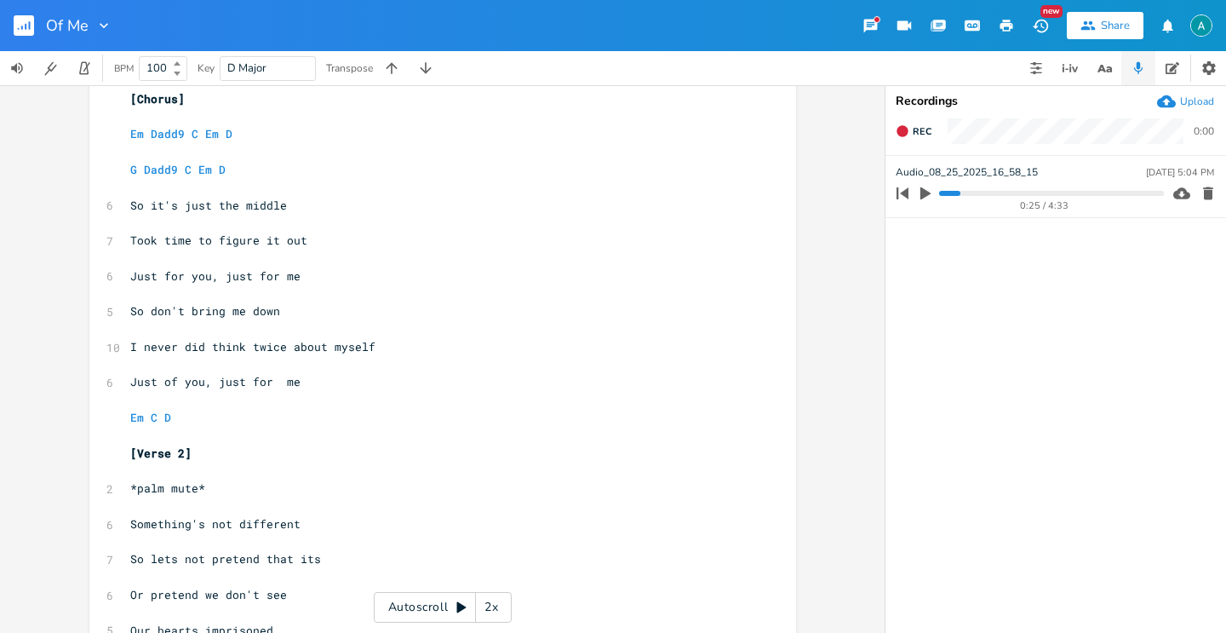
scroll to position [506, 0]
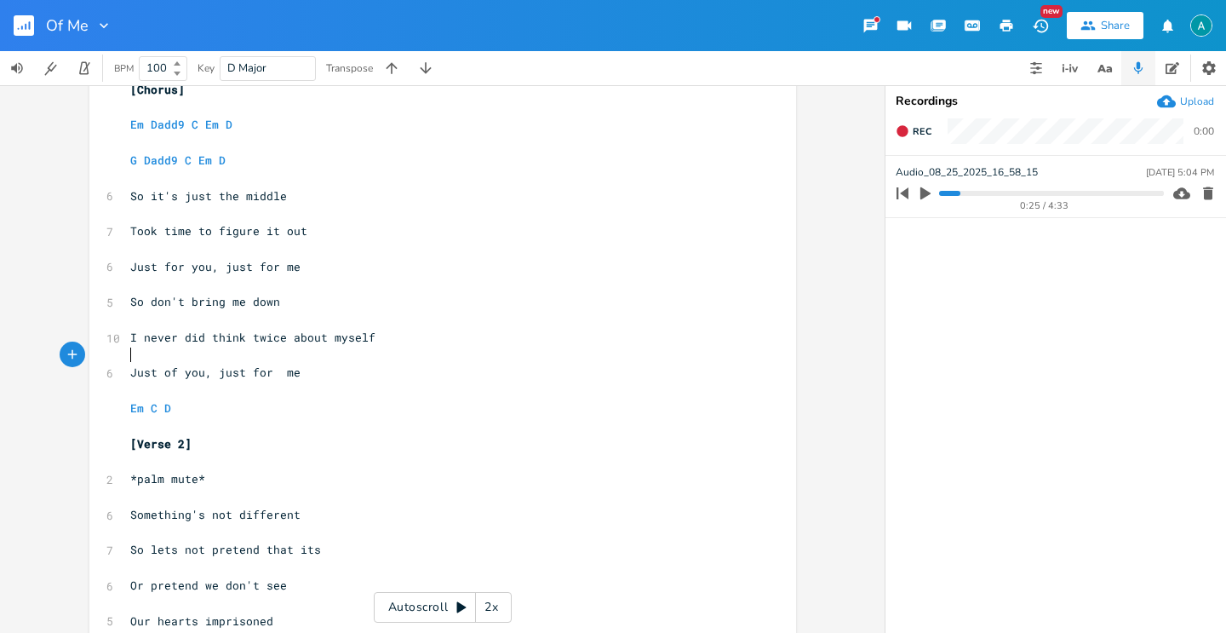
click at [259, 361] on pre "​" at bounding box center [434, 356] width 615 height 18
click at [254, 371] on span "Just of you, just for me" at bounding box center [215, 371] width 170 height 15
type textarea "of"
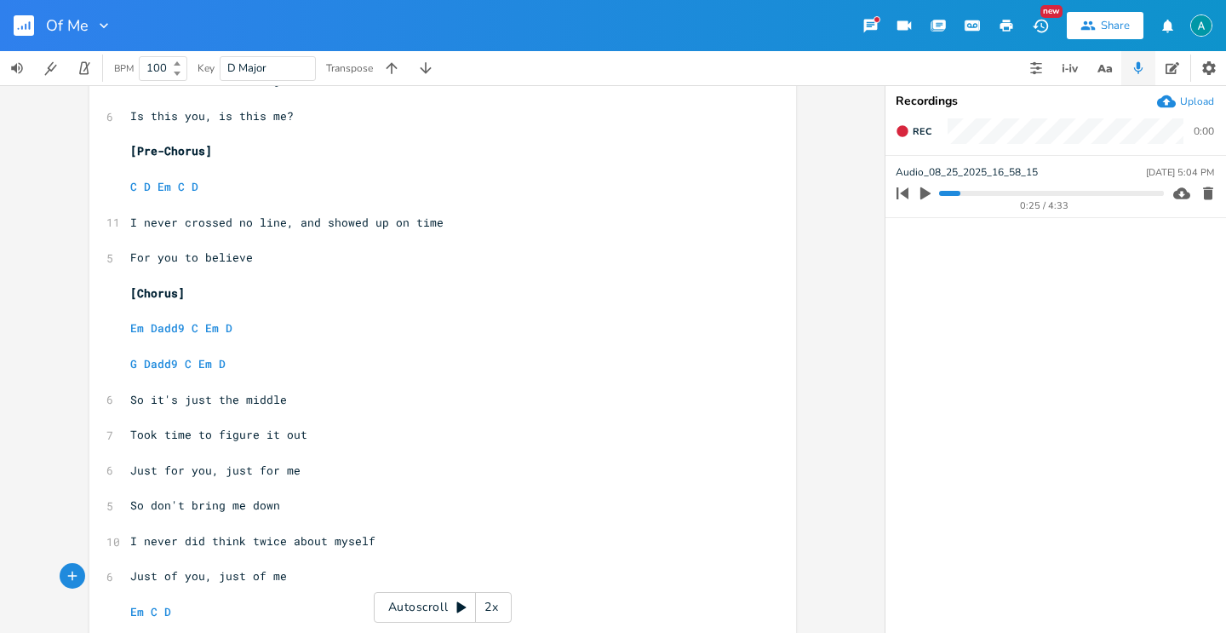
scroll to position [301, 0]
click at [264, 106] on pre "​" at bounding box center [434, 99] width 615 height 18
click at [263, 122] on span "Is this you, is this me?" at bounding box center [212, 116] width 164 height 15
type textarea "Is this you, is this me?"
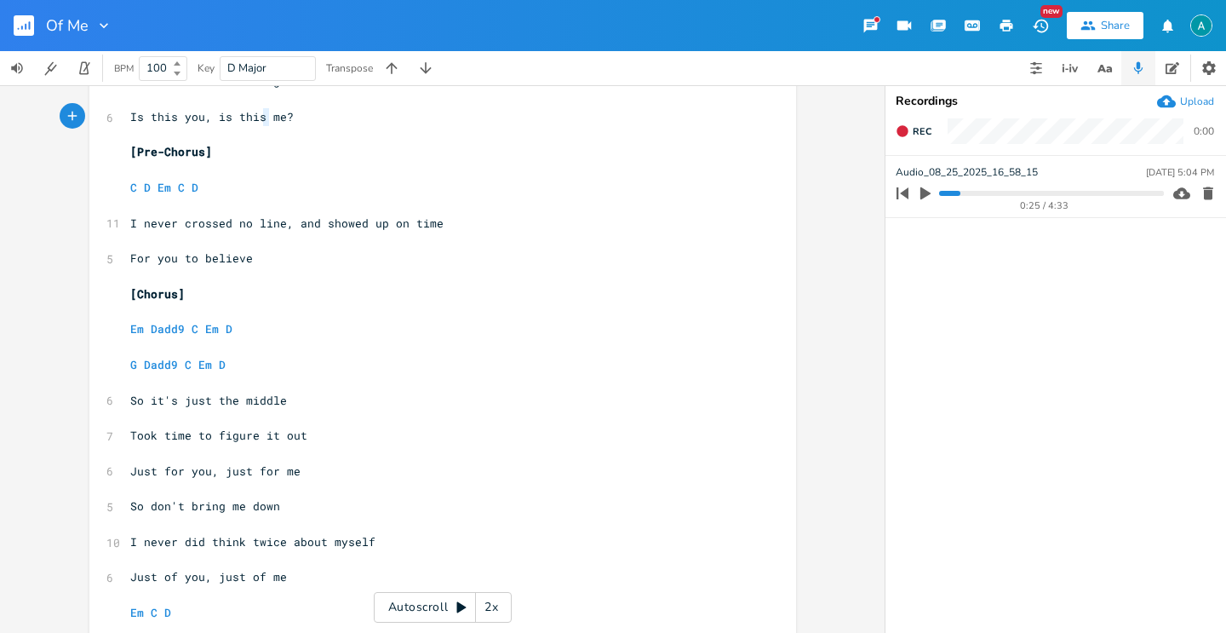
click at [263, 122] on span "Is this you, is this me?" at bounding box center [212, 116] width 164 height 15
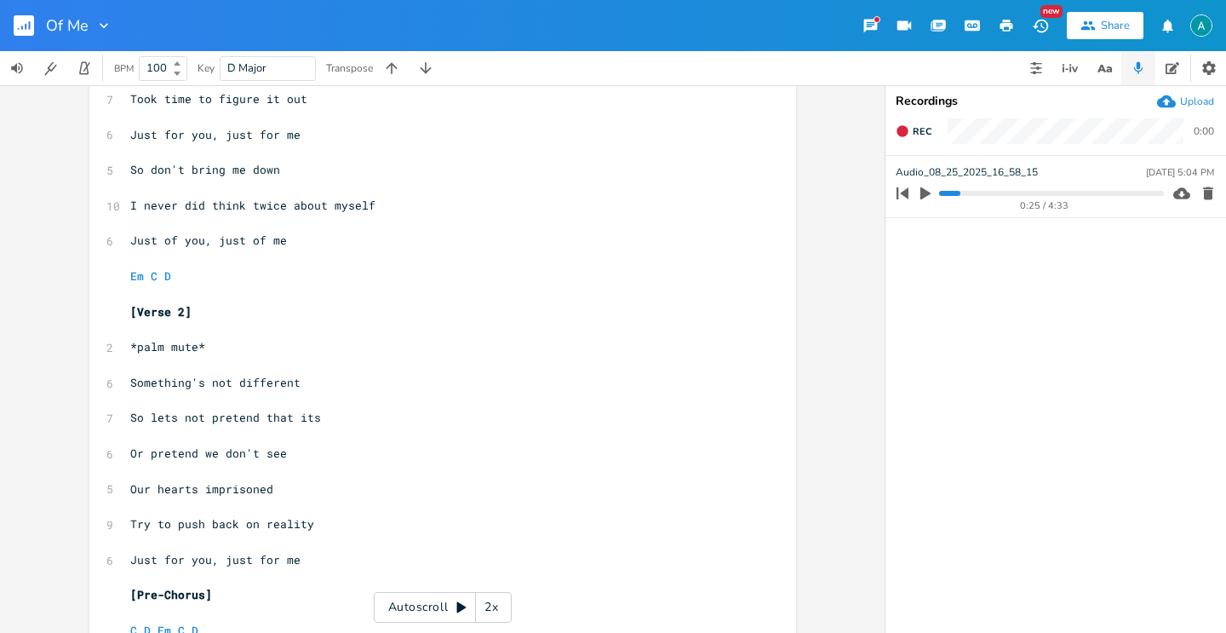
scroll to position [778, 0]
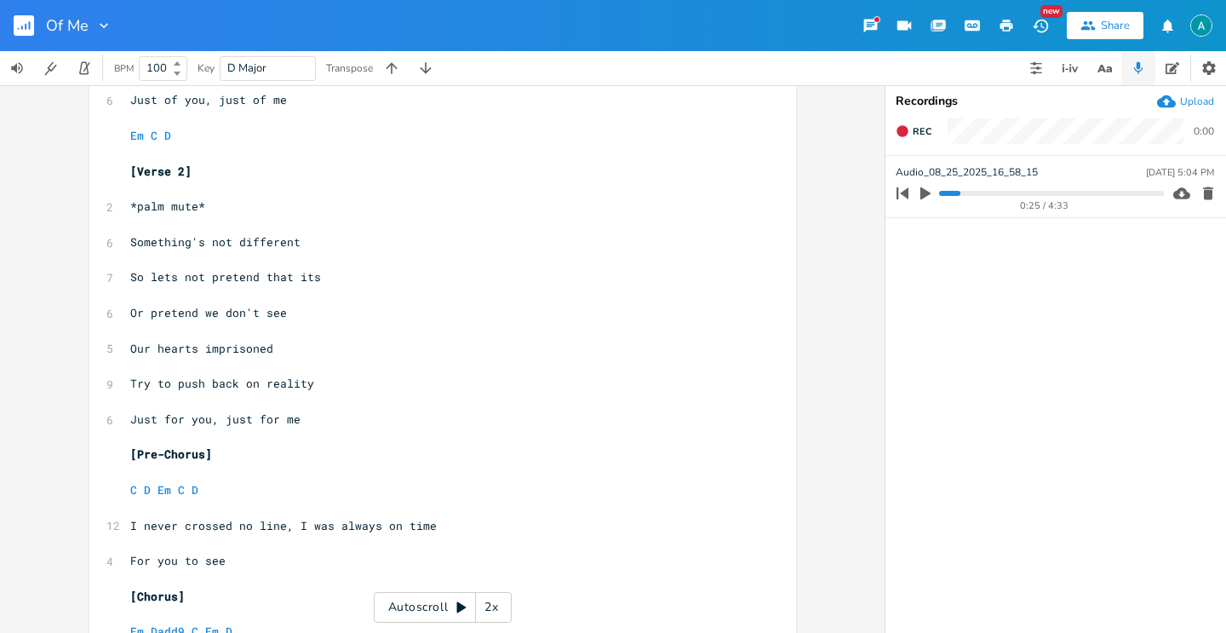
click at [220, 423] on span "Just for you, just for me" at bounding box center [215, 418] width 170 height 15
type textarea "Just for you, just for me"
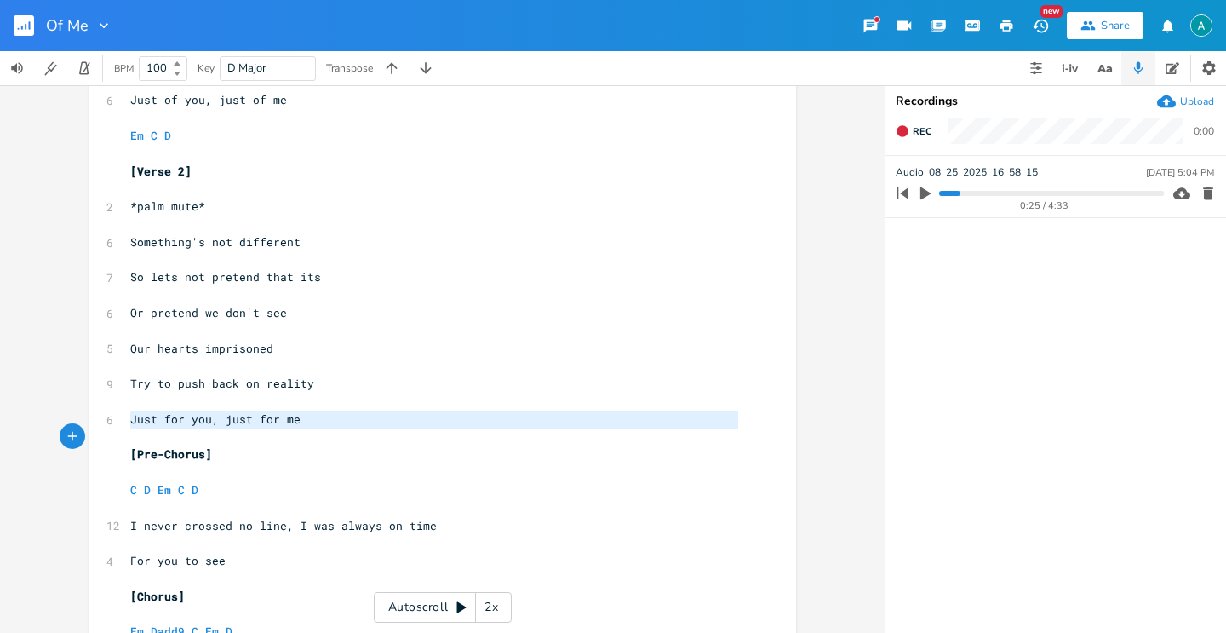
click at [220, 423] on span "Just for you, just for me" at bounding box center [215, 418] width 170 height 15
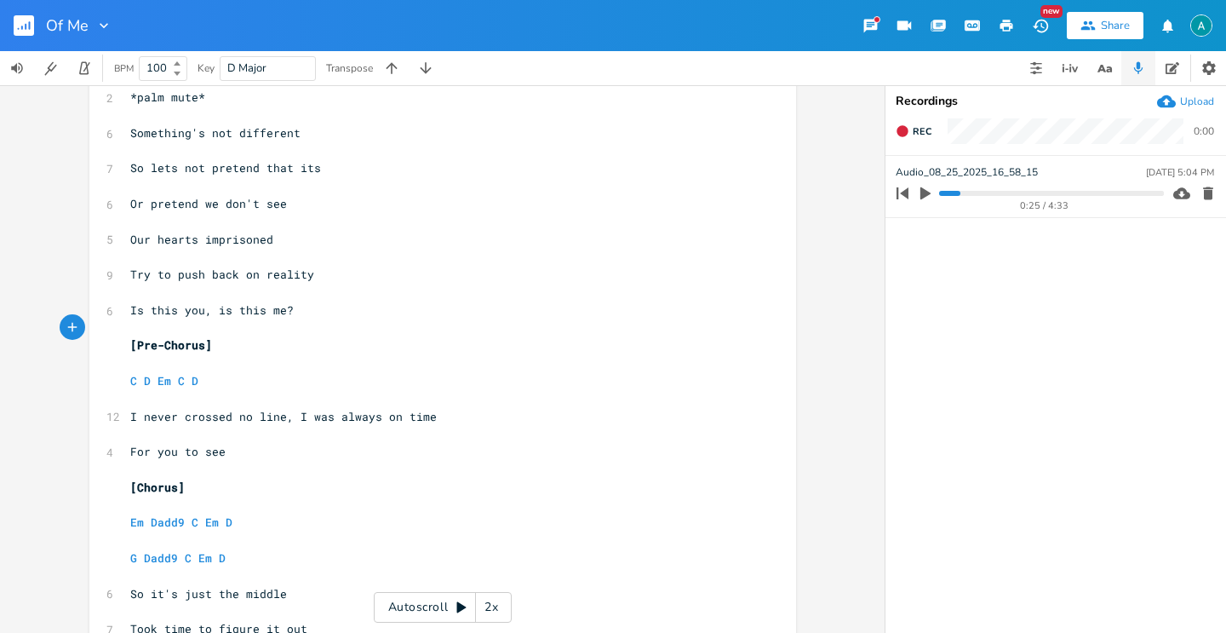
scroll to position [894, 0]
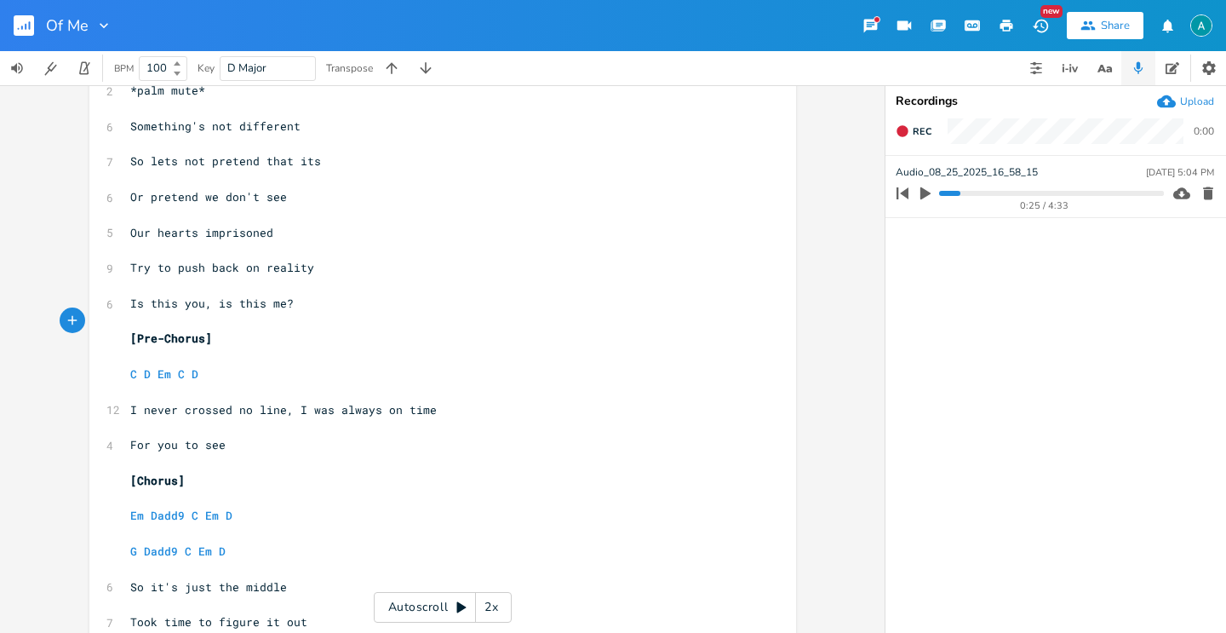
drag, startPoint x: 261, startPoint y: 441, endPoint x: 272, endPoint y: 436, distance: 12.2
click at [261, 439] on pre "For you to see" at bounding box center [434, 445] width 615 height 18
type textarea "to ,e"
type textarea "me"
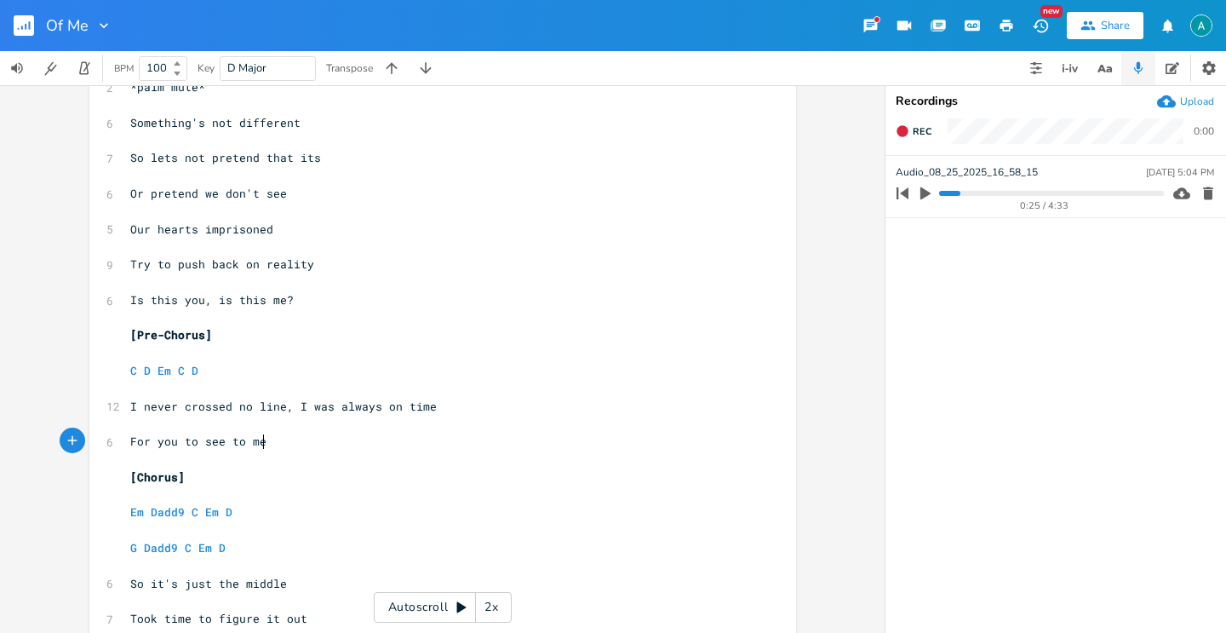
scroll to position [1174, 0]
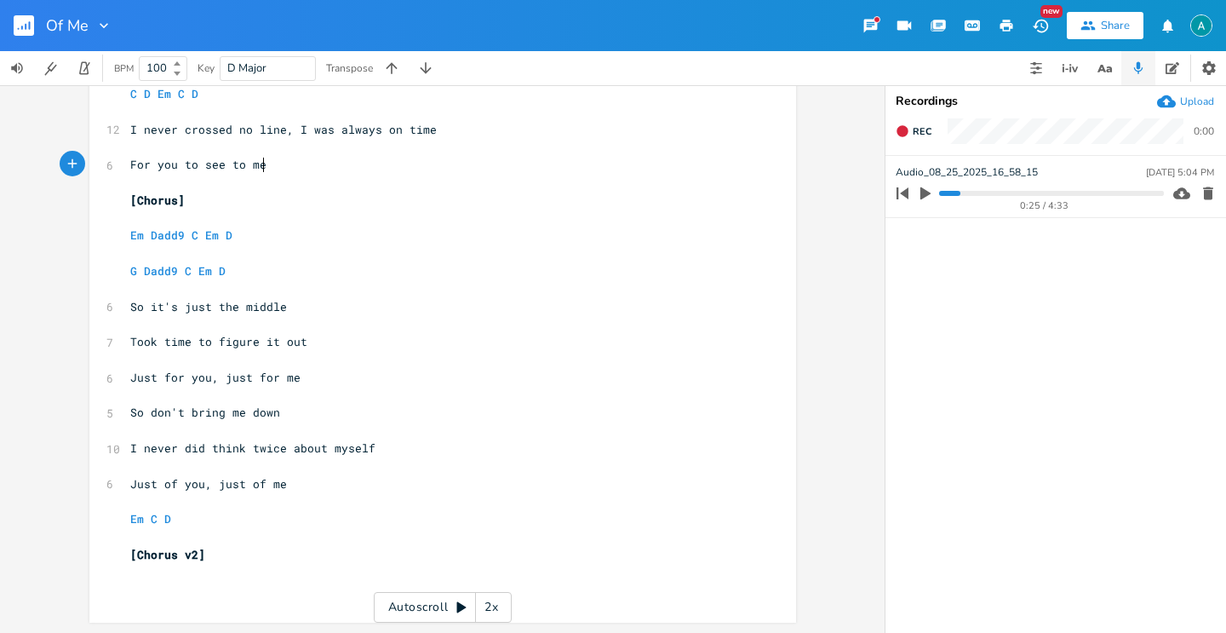
click at [169, 381] on span "Just for you, just for me" at bounding box center [215, 377] width 170 height 15
type textarea "for"
click at [169, 381] on span "Just for you, just for me" at bounding box center [215, 377] width 170 height 15
click at [211, 520] on pre "Em C D" at bounding box center [434, 519] width 615 height 18
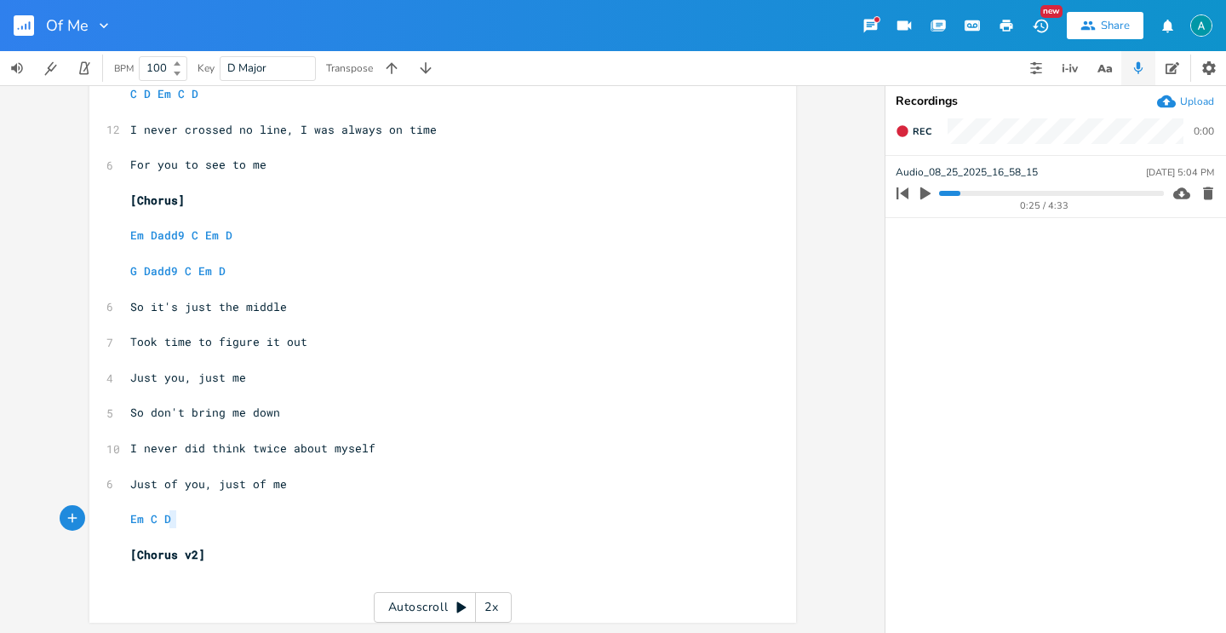
click at [211, 520] on pre "Em C D" at bounding box center [434, 519] width 615 height 18
type textarea "Em C D"
click at [211, 520] on pre "Em C D" at bounding box center [434, 519] width 615 height 18
type textarea "[]"
type textarea "Chords"
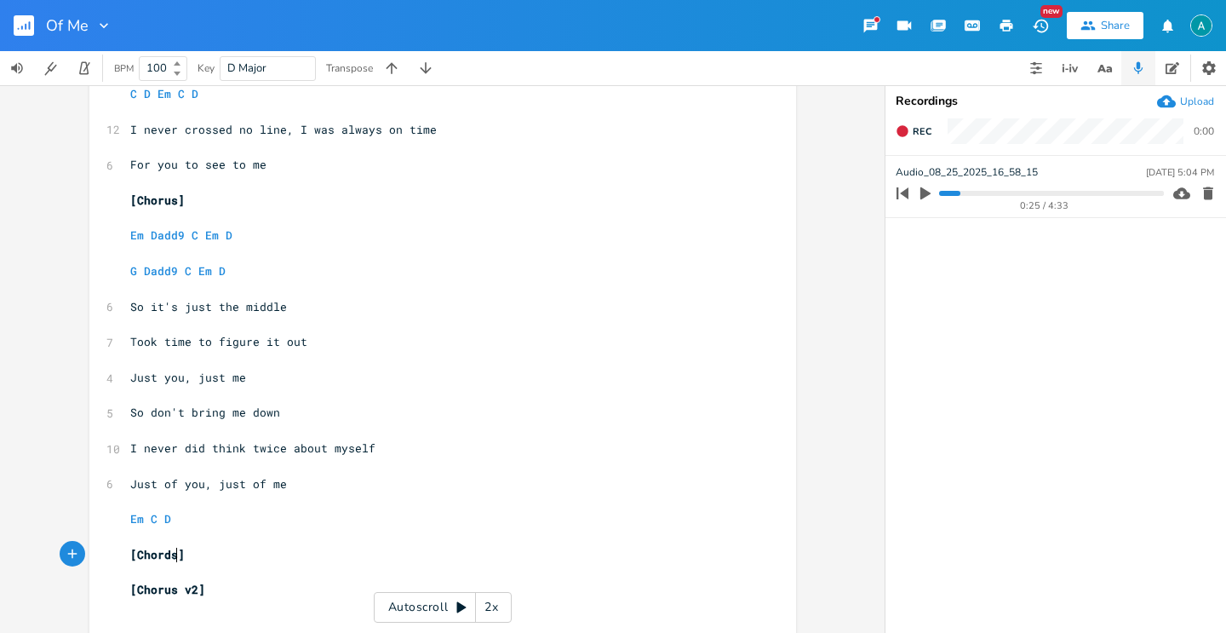
scroll to position [0, 36]
type textarea "W"
type textarea "Em D C G D"
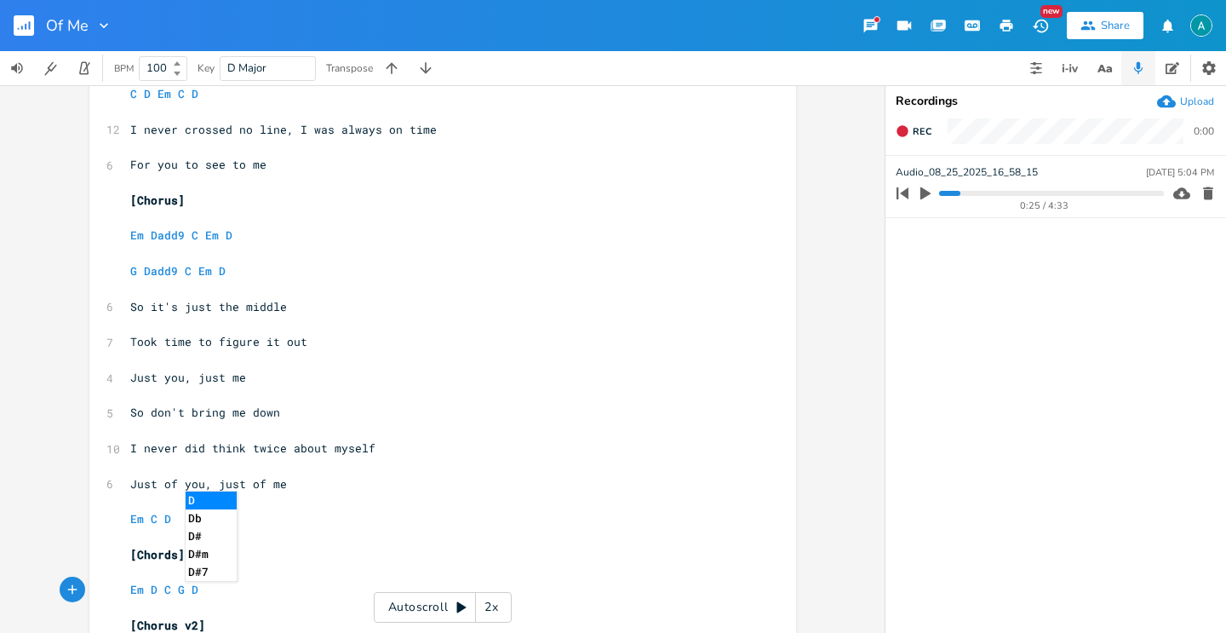
type textarea "Just of you, just of me"
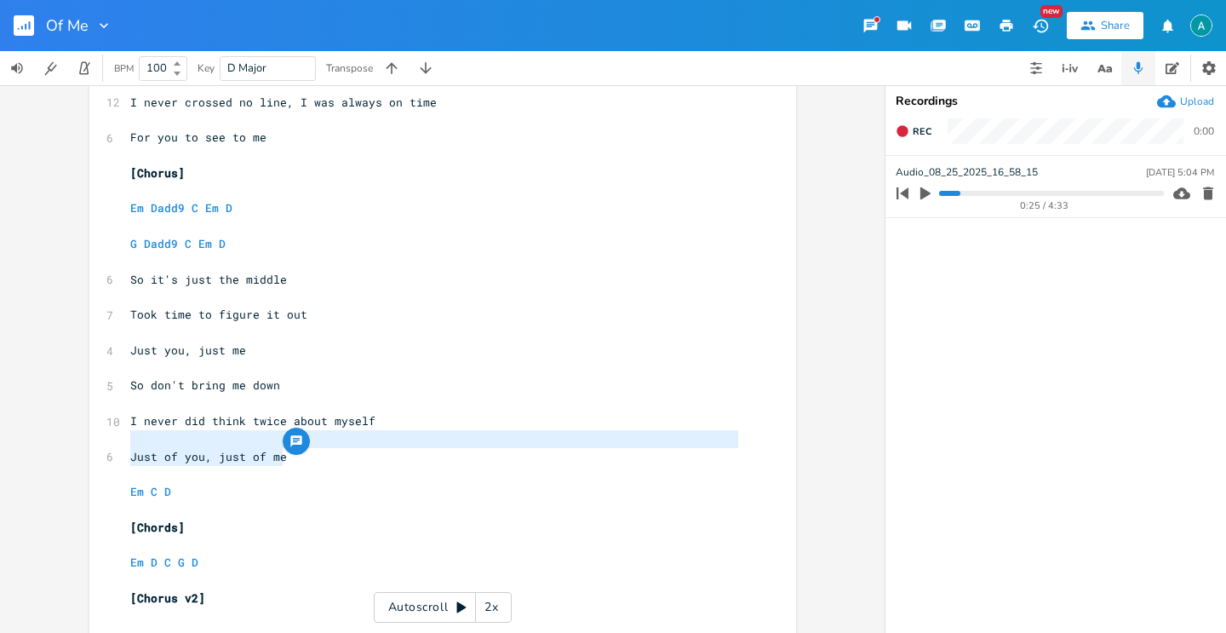
scroll to position [1246, 0]
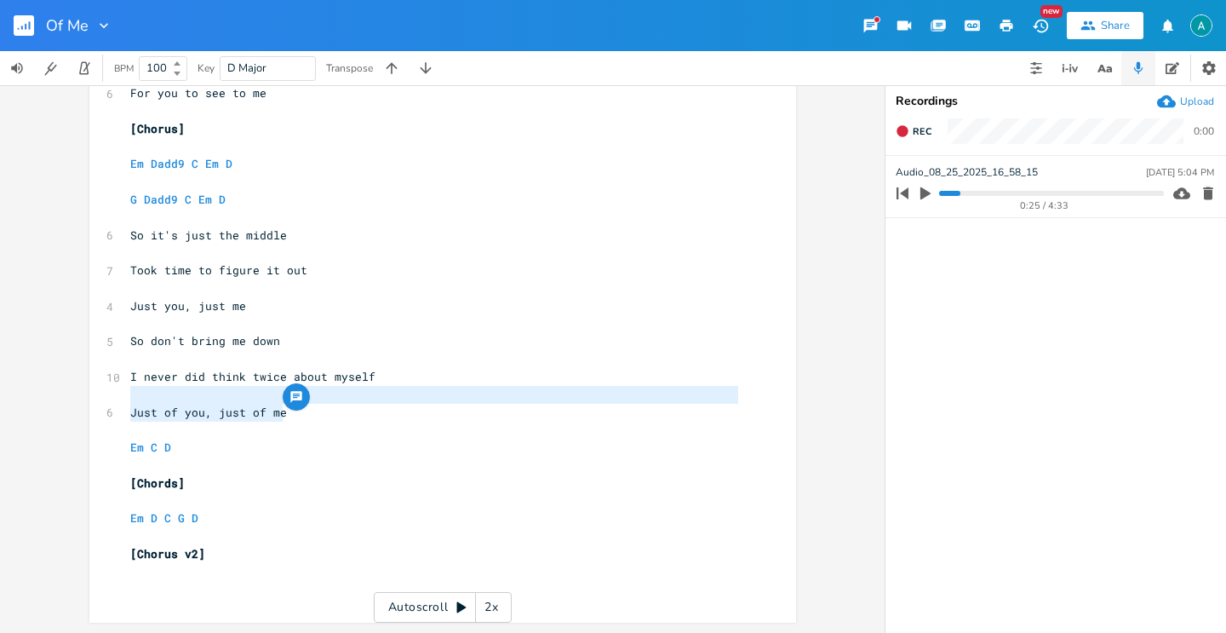
type textarea "Em D C G D"
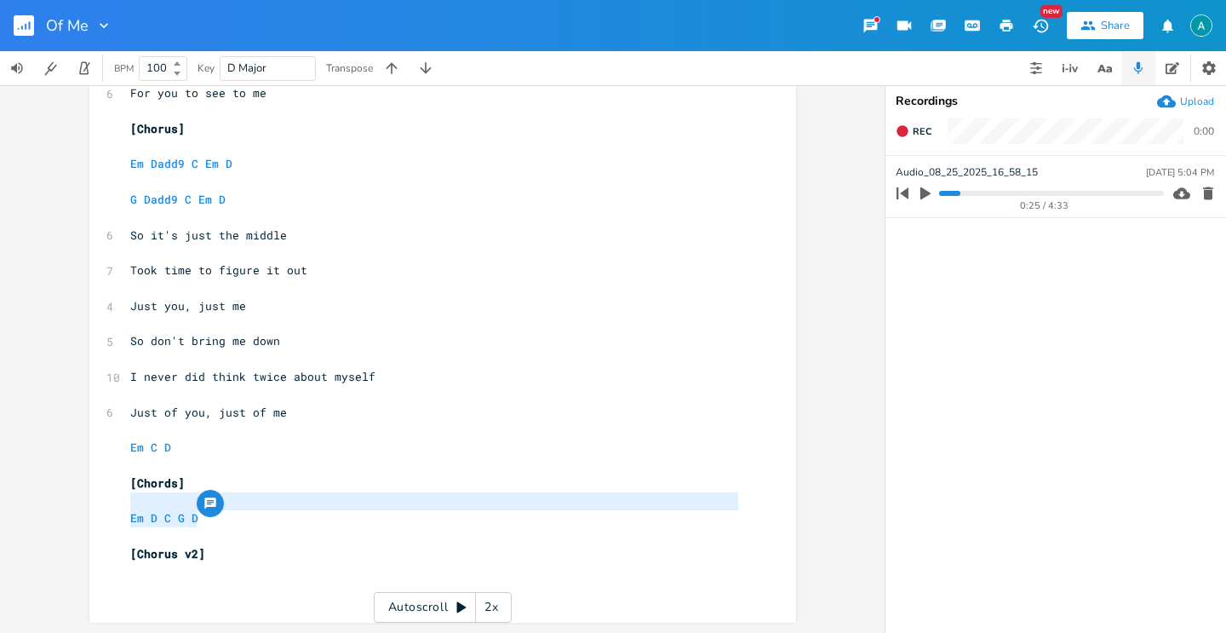
click at [274, 553] on pre "[Chorus v2]" at bounding box center [434, 554] width 615 height 18
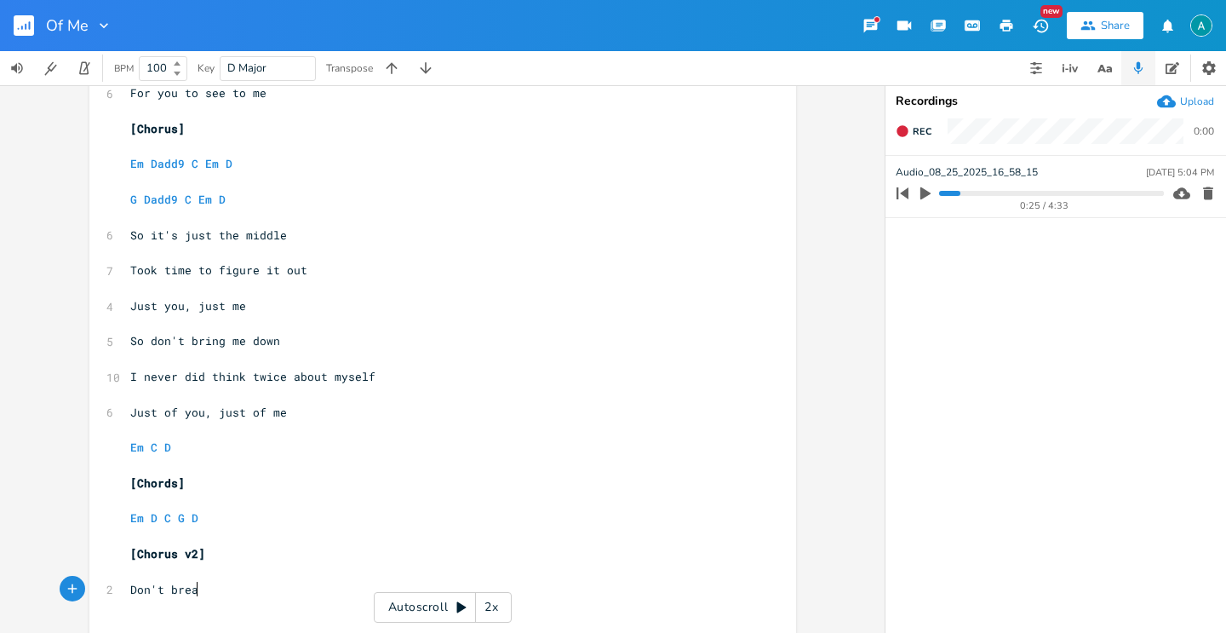
scroll to position [0, 57]
type textarea "Don't break"
click at [1090, 83] on button "button" at bounding box center [1105, 68] width 34 height 34
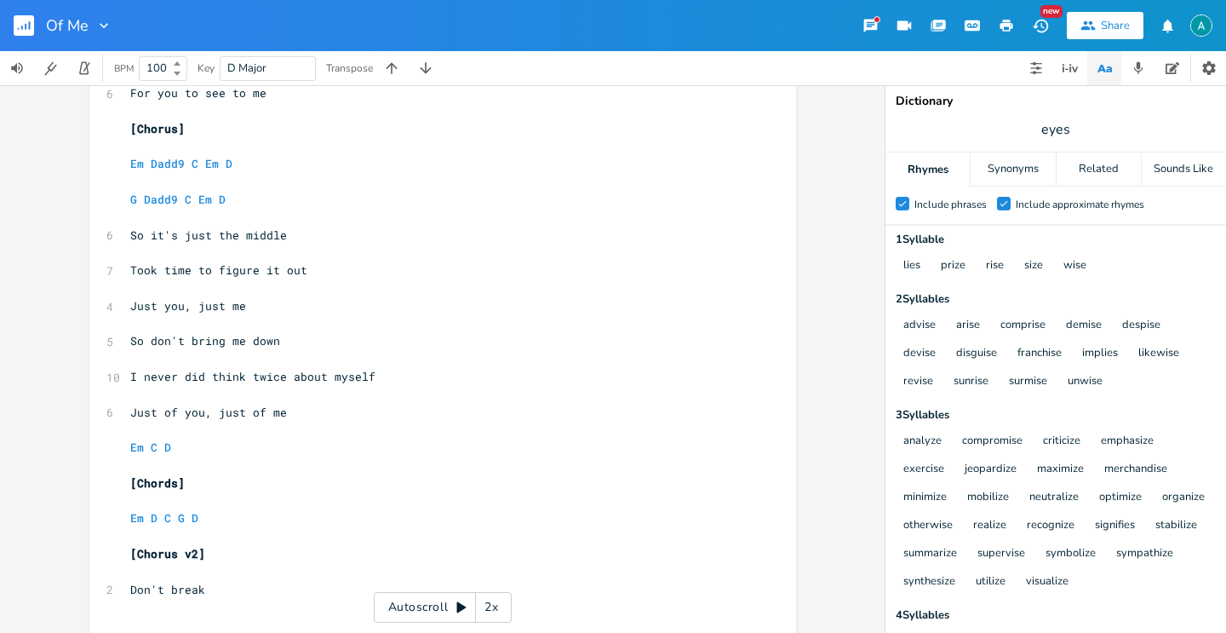
drag, startPoint x: 1089, startPoint y: 144, endPoint x: 1091, endPoint y: 132, distance: 12.0
click at [1089, 143] on span "eyes" at bounding box center [1056, 129] width 341 height 31
type input "middle"
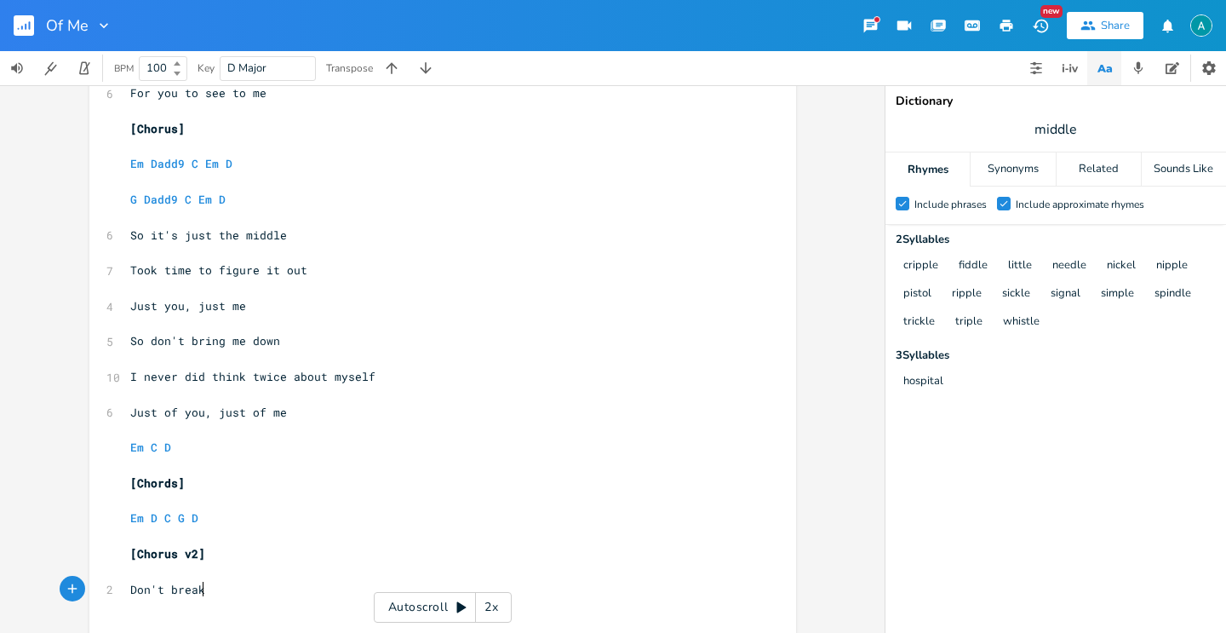
type textarea "break"
click at [217, 597] on pre "Don't break" at bounding box center [434, 590] width 615 height 18
click at [221, 597] on pre "Don't break" at bounding box center [434, 590] width 615 height 18
type textarea "the pisol"
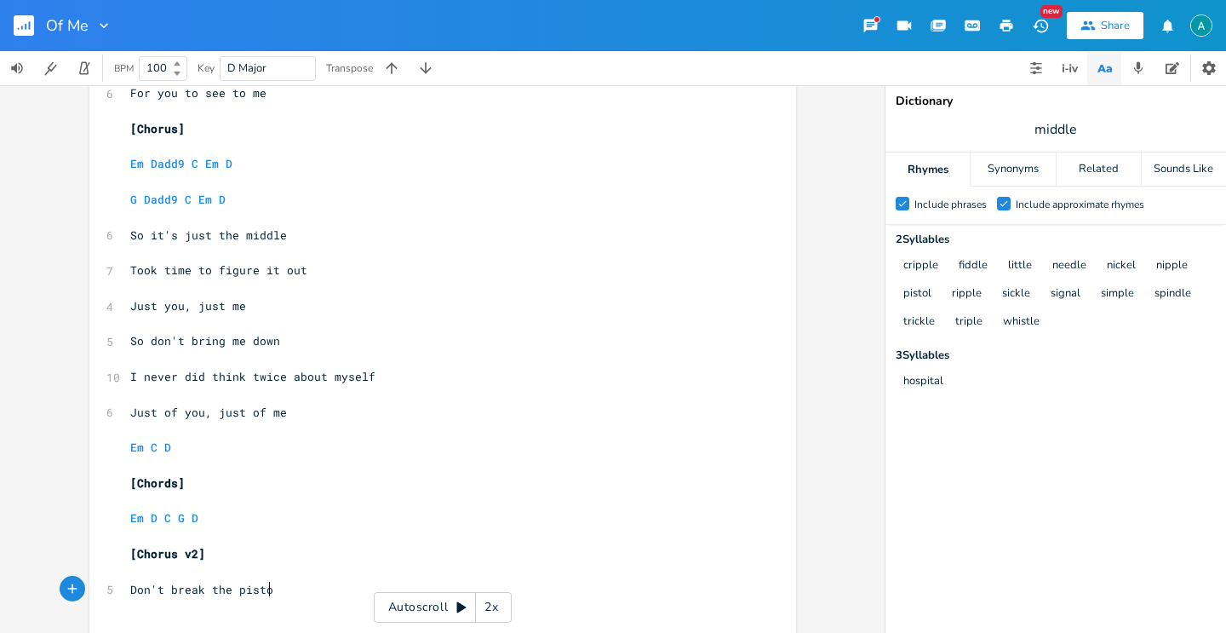
type textarea "tol"
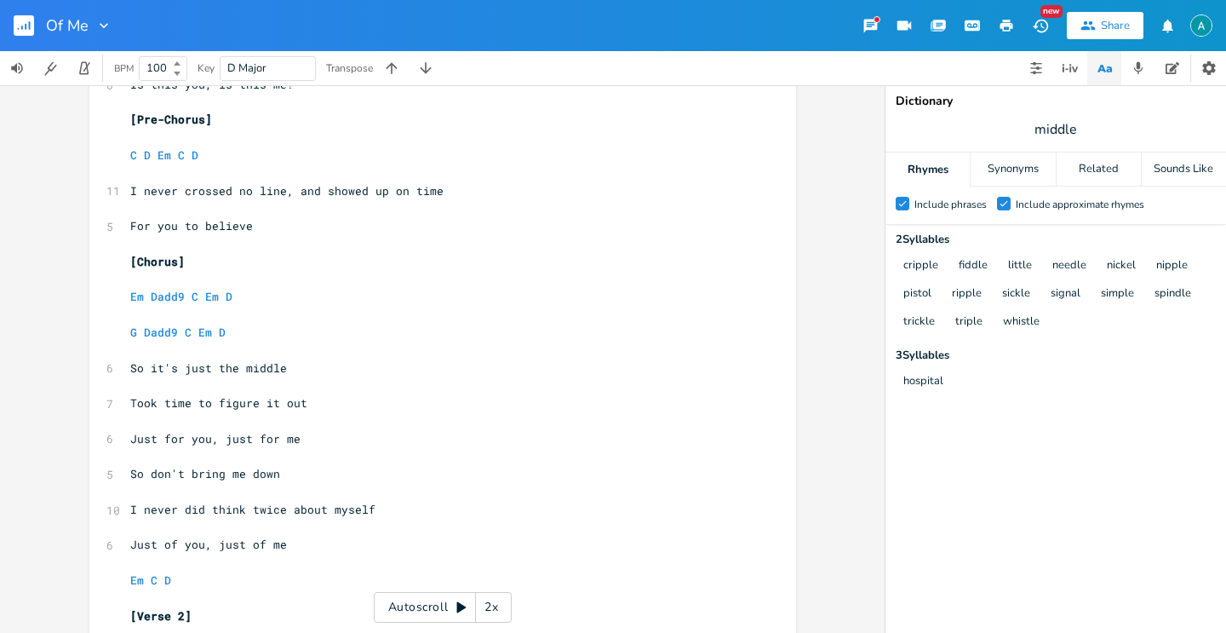
scroll to position [351, 0]
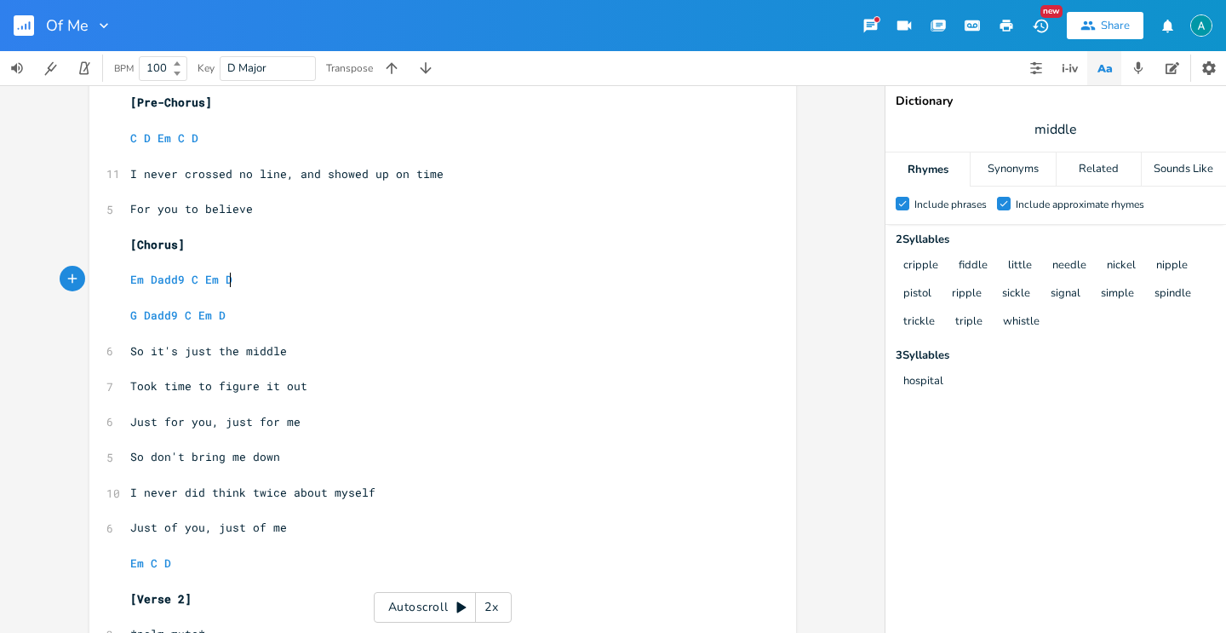
type textarea "m Dadd9 C Em D"
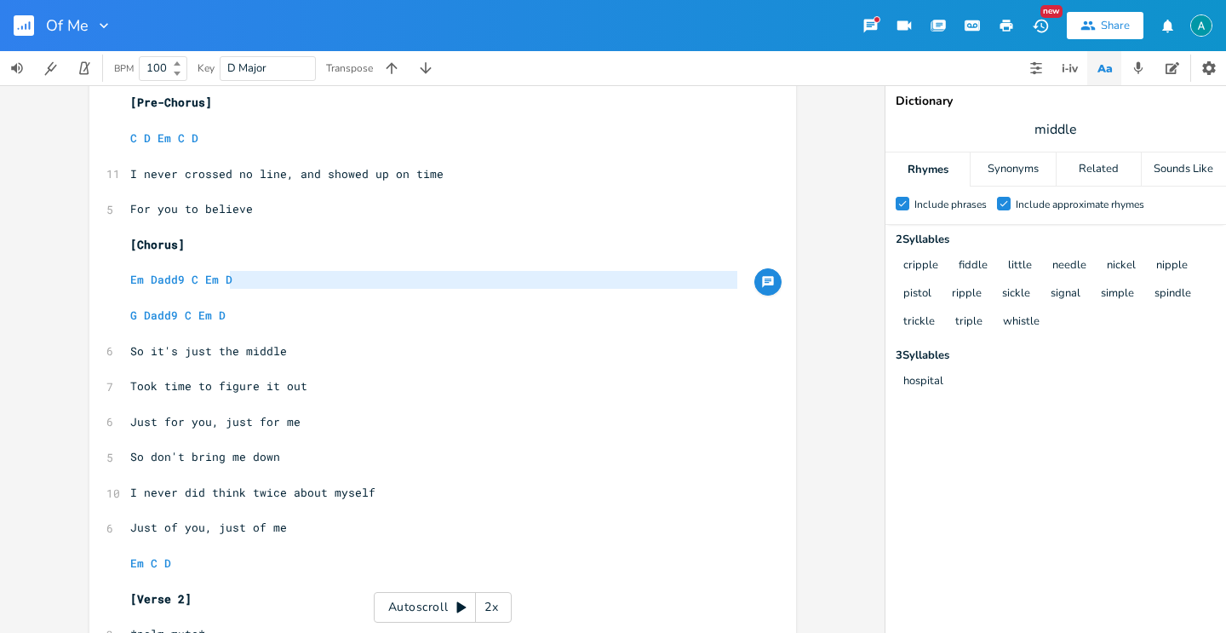
type textarea "Em Dadd9 C Em D"
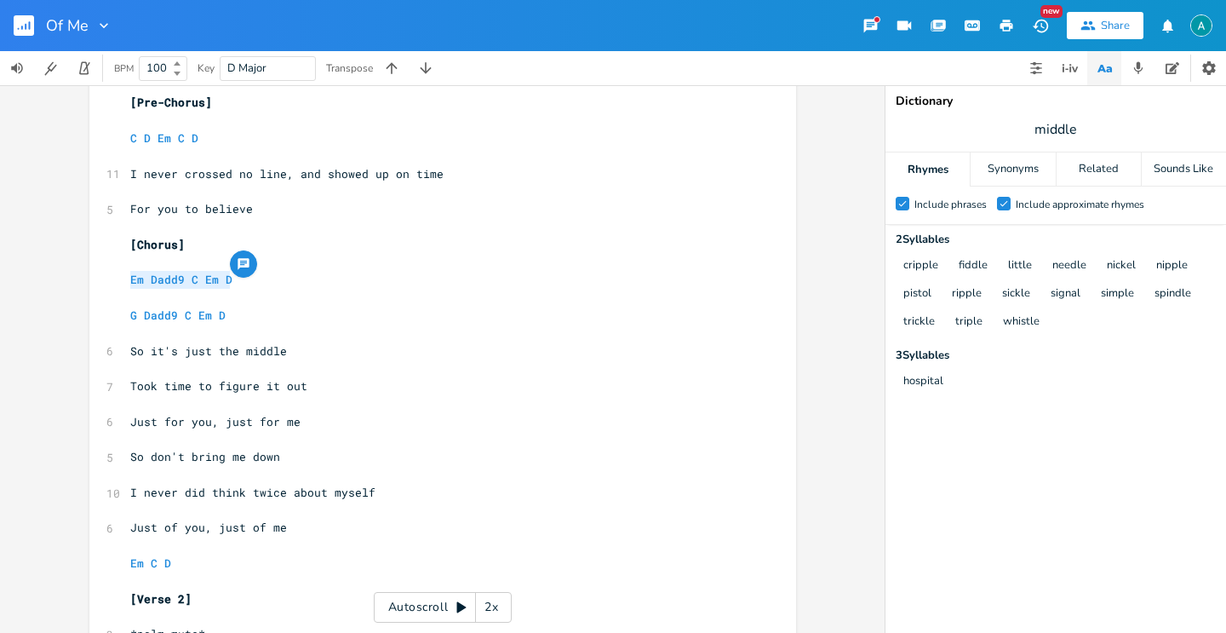
drag, startPoint x: 247, startPoint y: 275, endPoint x: 82, endPoint y: 251, distance: 166.9
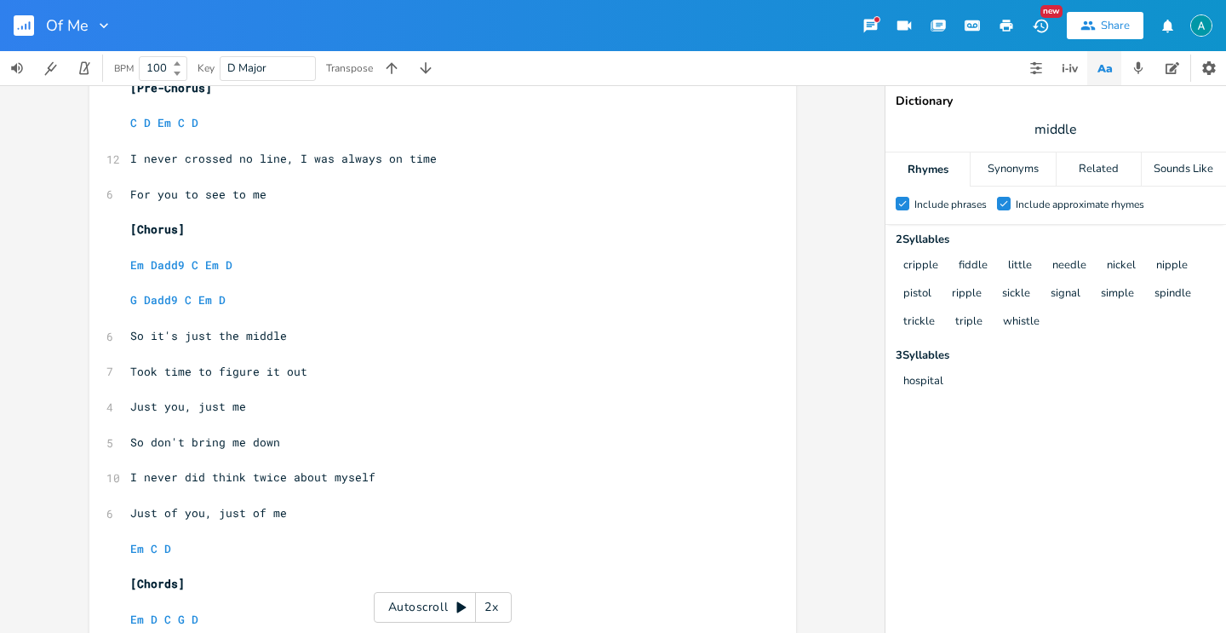
scroll to position [1110, 0]
type textarea "Em Dadd9 C Em D"
drag, startPoint x: 238, startPoint y: 267, endPoint x: 69, endPoint y: 264, distance: 169.5
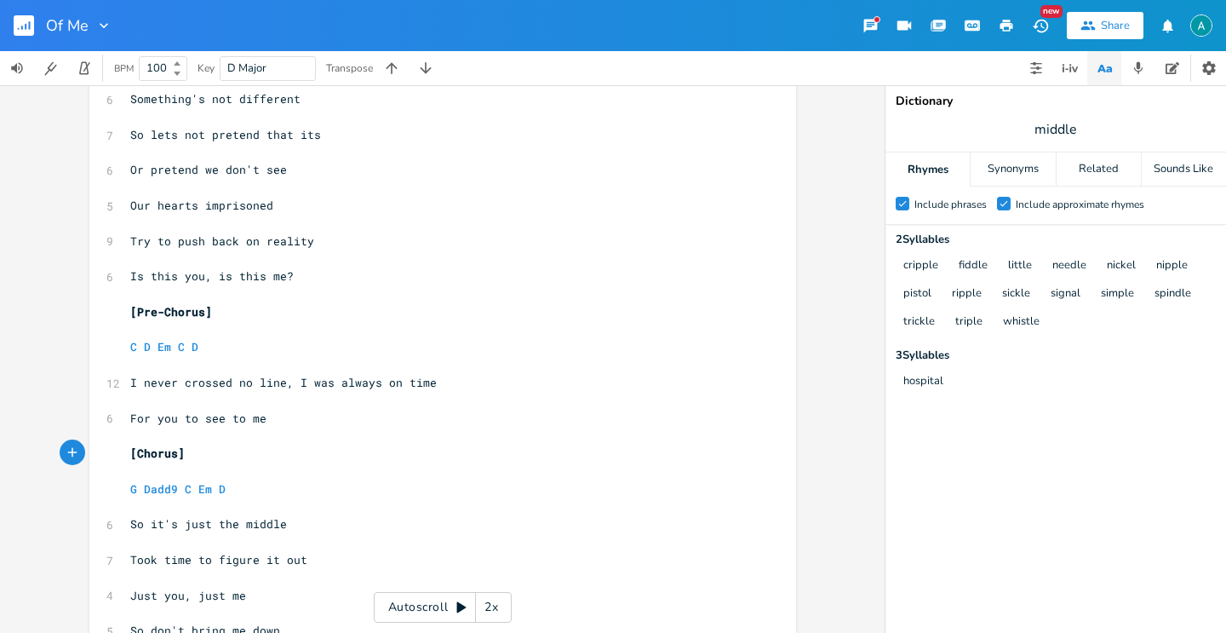
scroll to position [1210, 0]
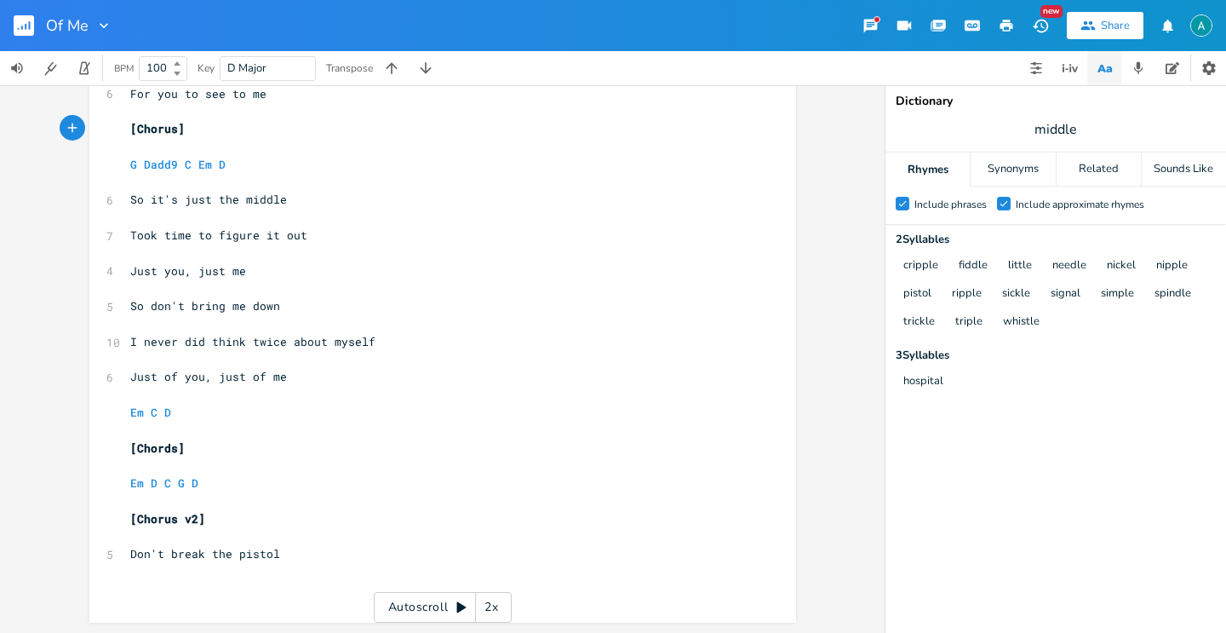
click at [32, 19] on rect "button" at bounding box center [24, 25] width 20 height 20
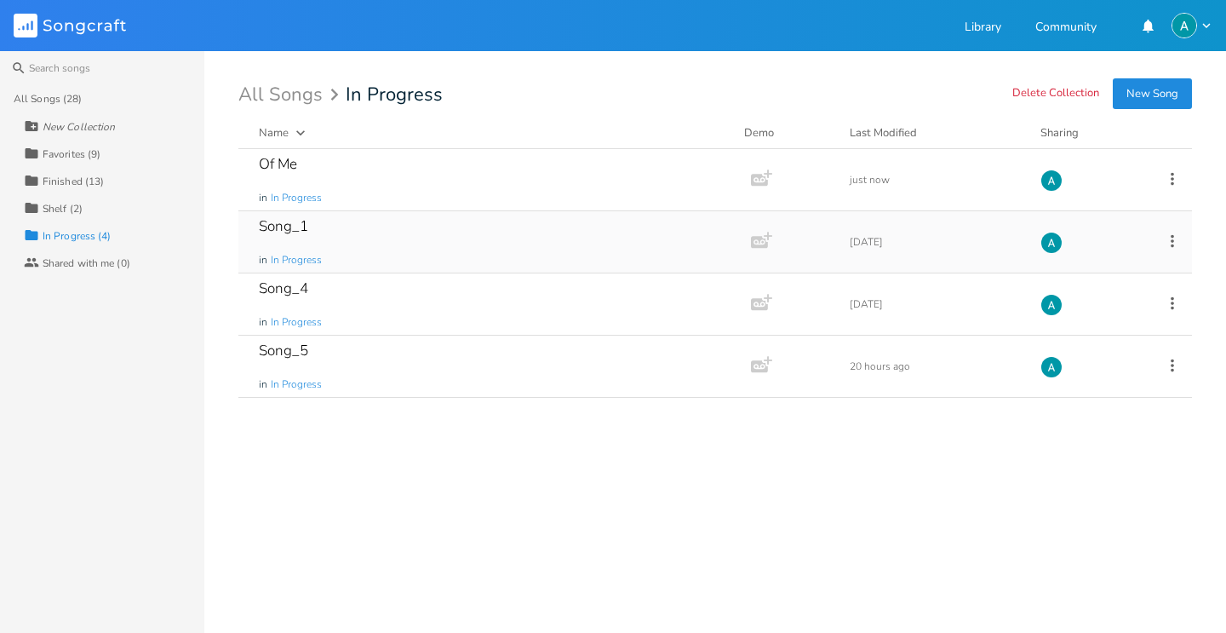
click at [473, 244] on div "Song_1 in In Progress" at bounding box center [491, 241] width 465 height 61
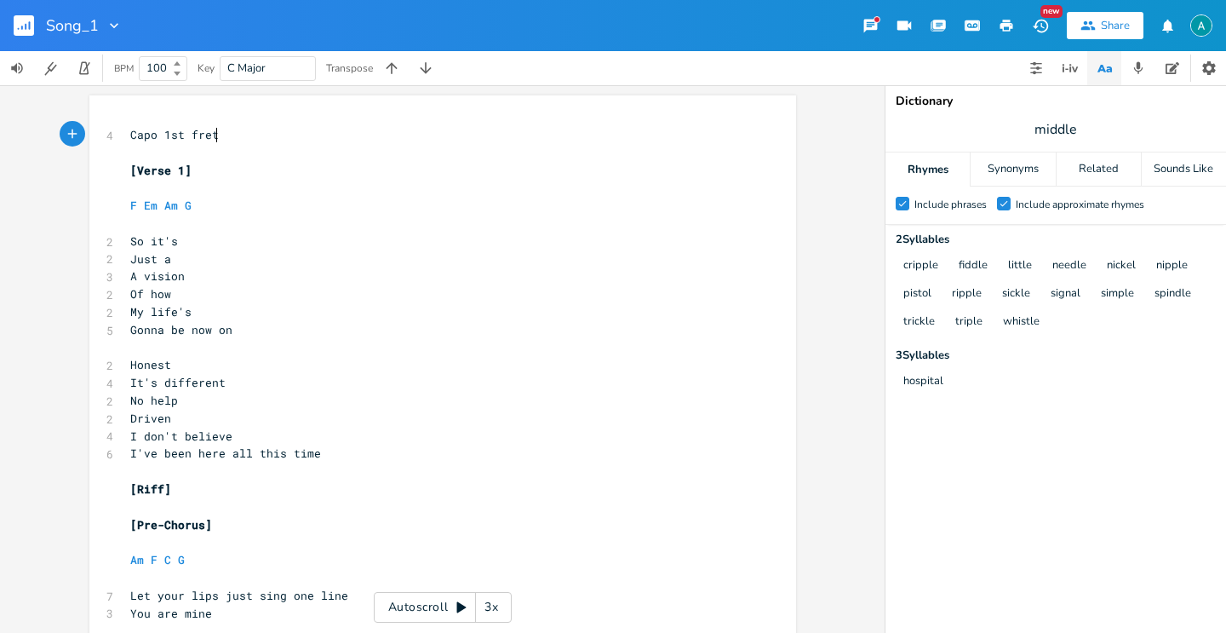
click at [130, 417] on span "Driven" at bounding box center [150, 417] width 41 height 15
type textarea "Just"
type textarea "d"
click at [23, 13] on button "button" at bounding box center [31, 25] width 34 height 41
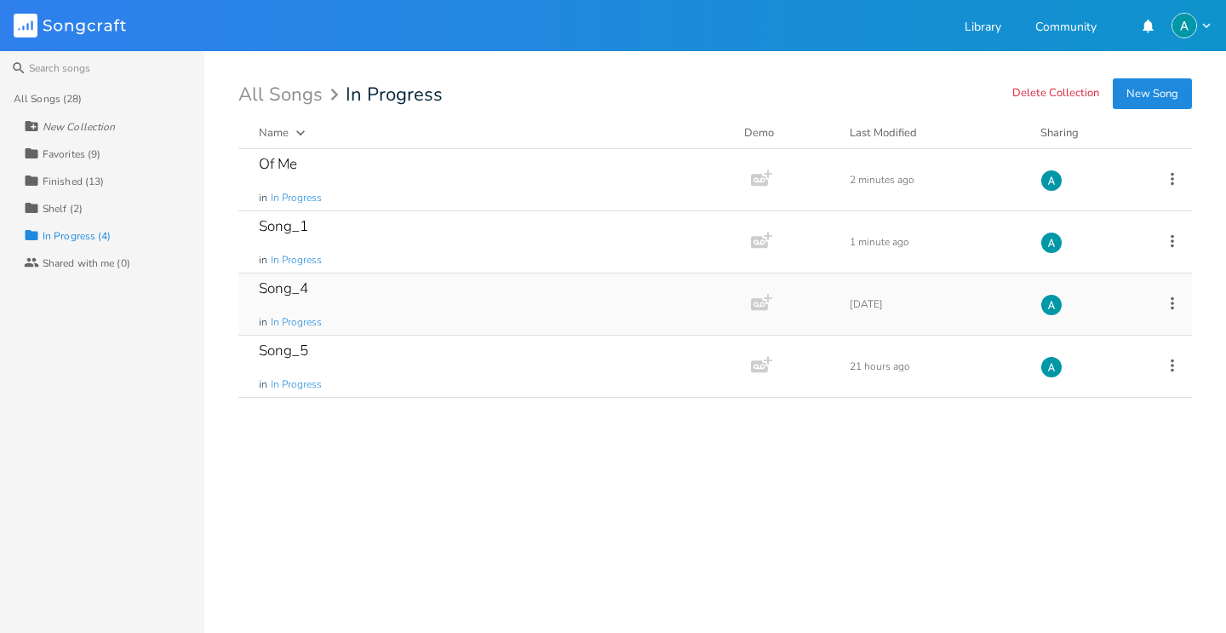
click at [435, 313] on div "Song_4 in In Progress" at bounding box center [491, 303] width 465 height 61
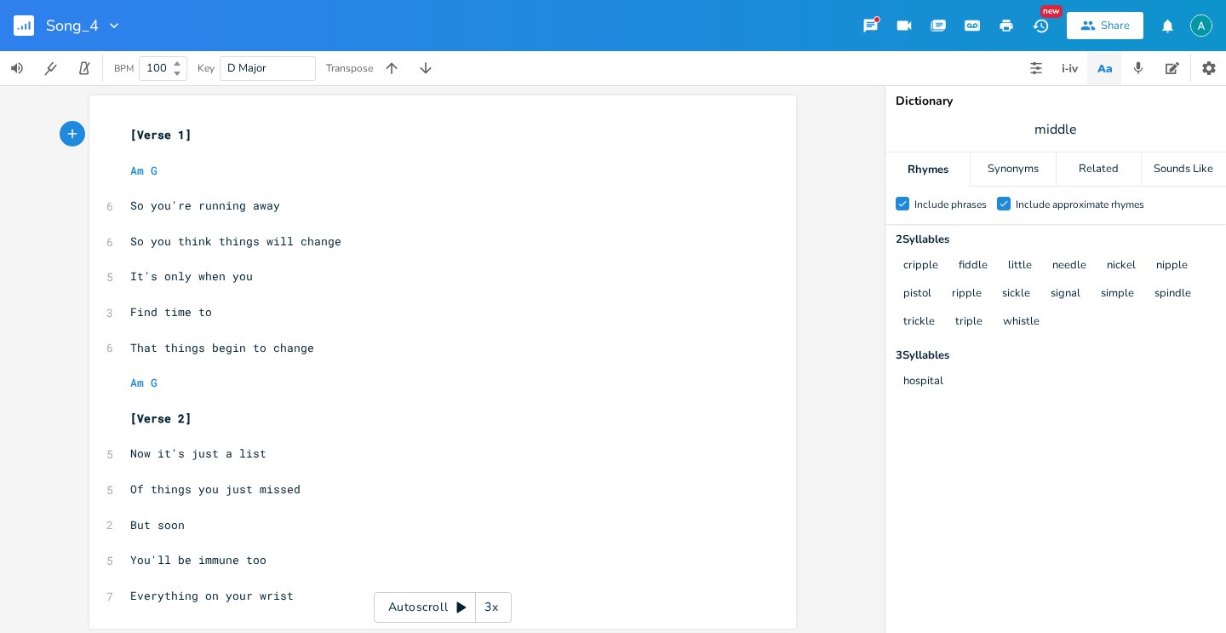
click at [14, 11] on button "button" at bounding box center [31, 25] width 34 height 41
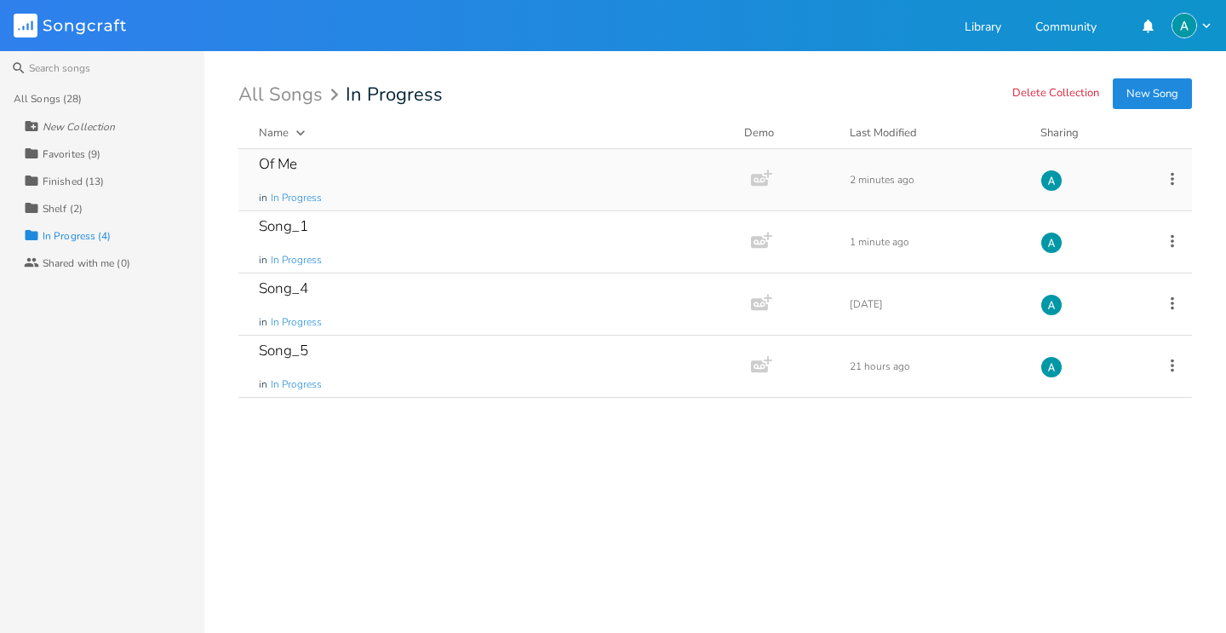
click at [399, 167] on div "Of Me in In Progress" at bounding box center [491, 179] width 465 height 61
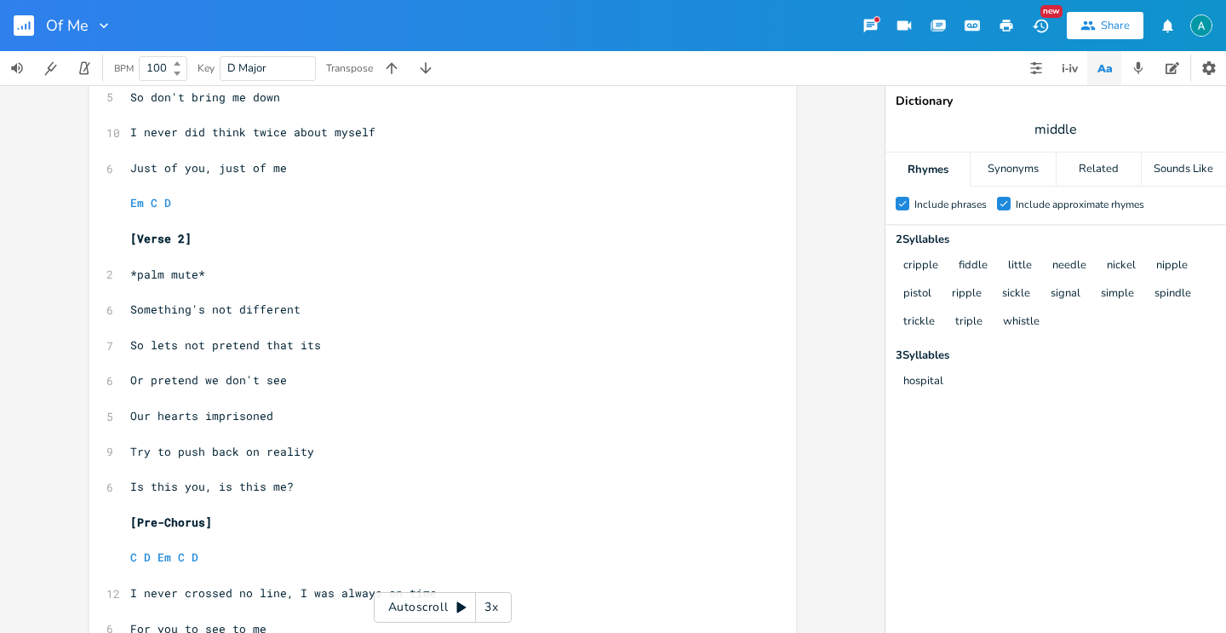
scroll to position [401, 0]
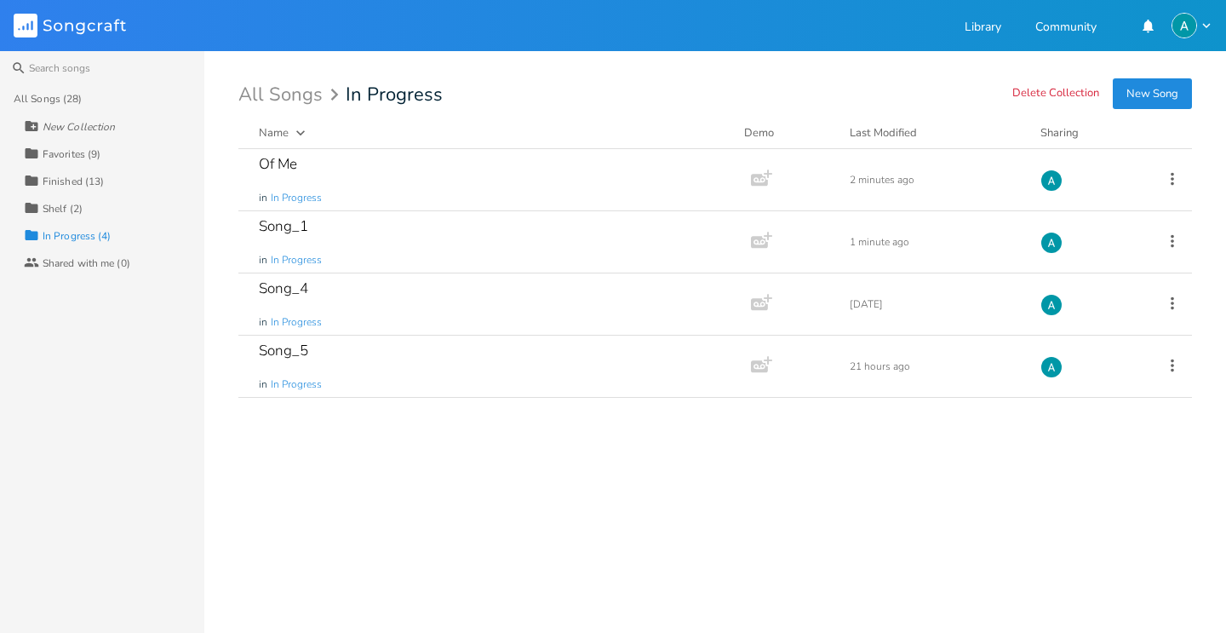
click at [116, 153] on div "Collection Favorites (9)" at bounding box center [114, 153] width 181 height 27
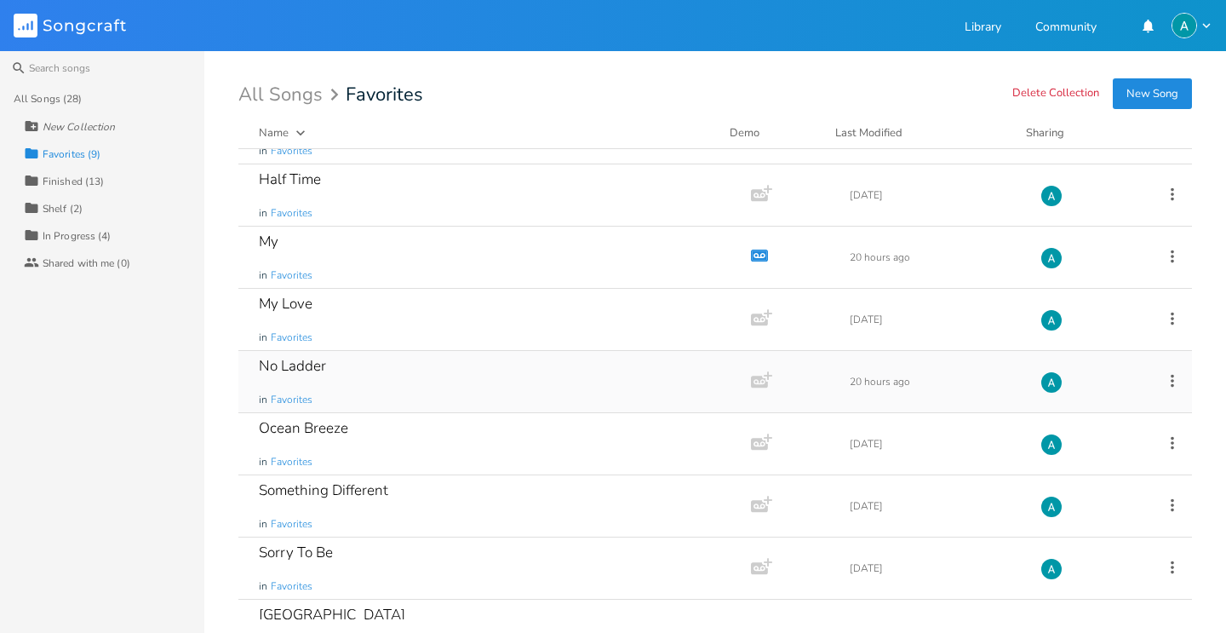
scroll to position [89, 0]
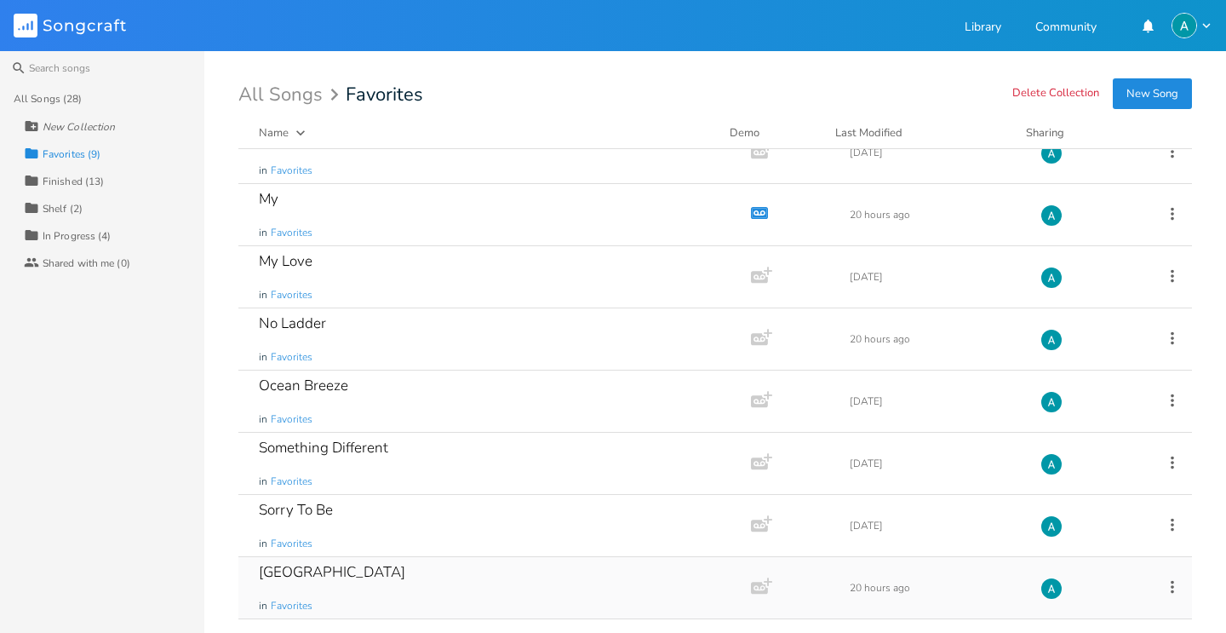
click at [391, 564] on div "South Sea in Favorites" at bounding box center [491, 587] width 465 height 61
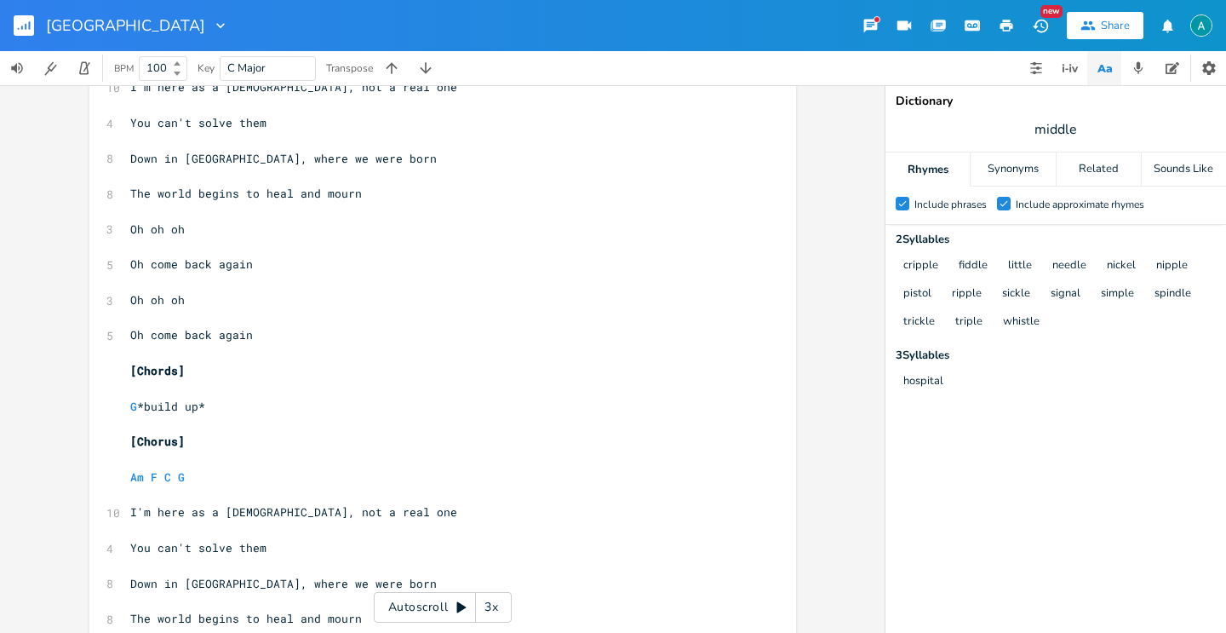
scroll to position [1866, 0]
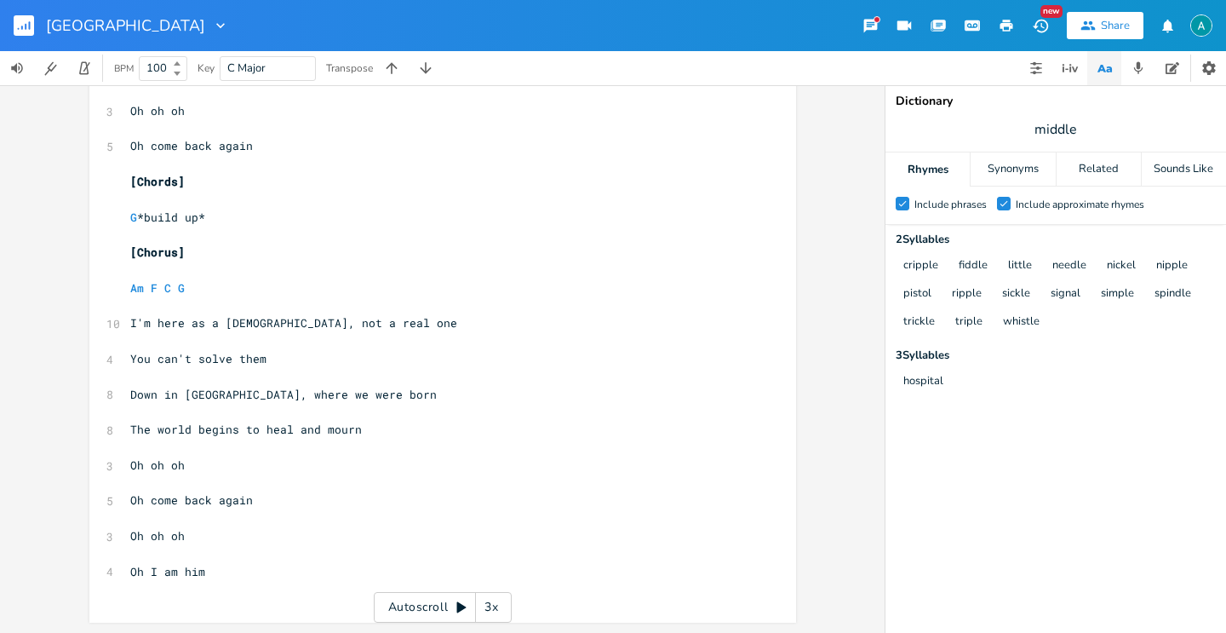
click at [193, 496] on span "Oh come back again" at bounding box center [191, 499] width 123 height 15
type textarea "Oh come back again"
click at [193, 496] on span "Oh come back again" at bounding box center [191, 499] width 123 height 15
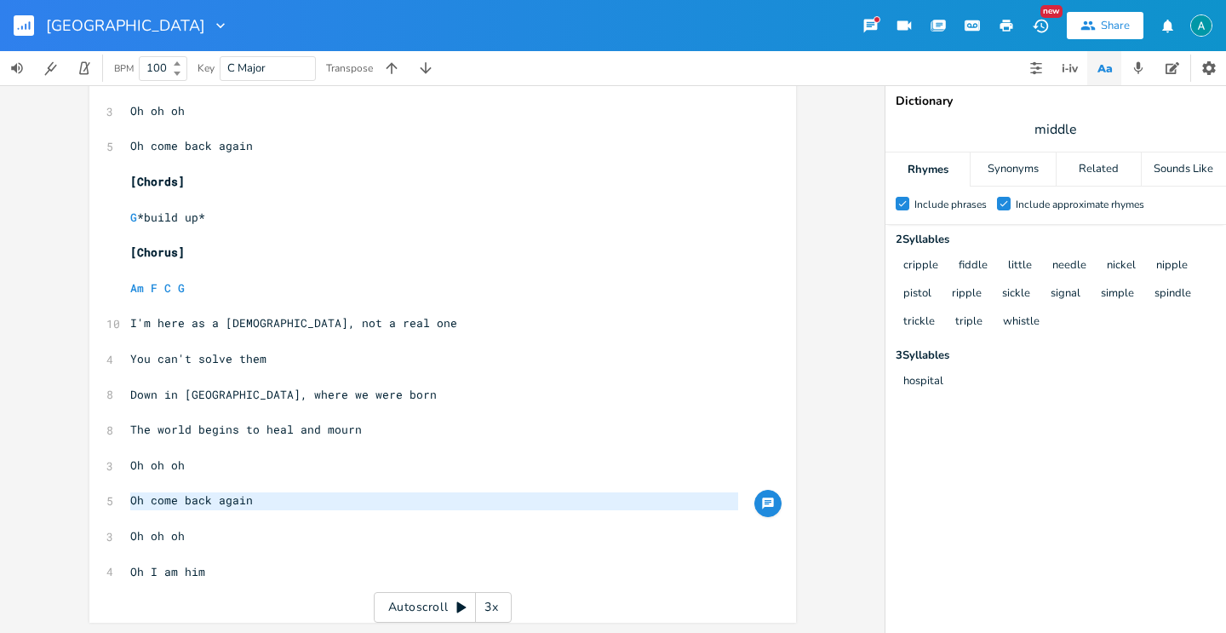
click at [212, 569] on pre "Oh I am him" at bounding box center [434, 572] width 615 height 18
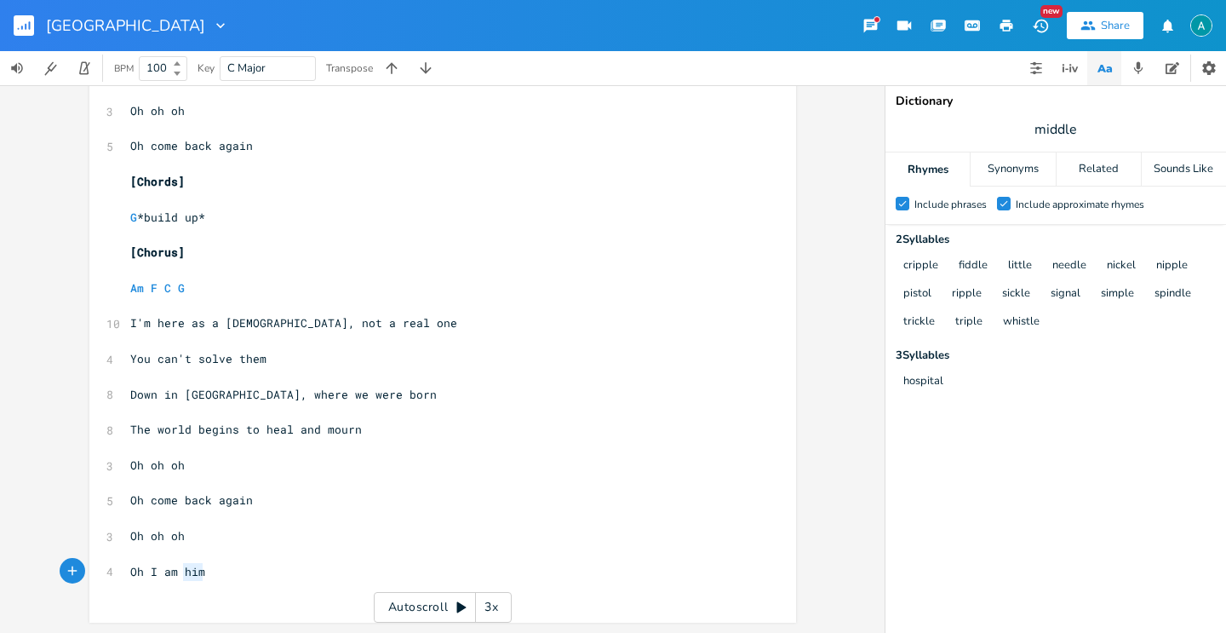
click at [212, 569] on pre "Oh I am him" at bounding box center [434, 572] width 615 height 18
type textarea "Oh I am him"
click at [212, 569] on pre "Oh I am him" at bounding box center [434, 572] width 615 height 18
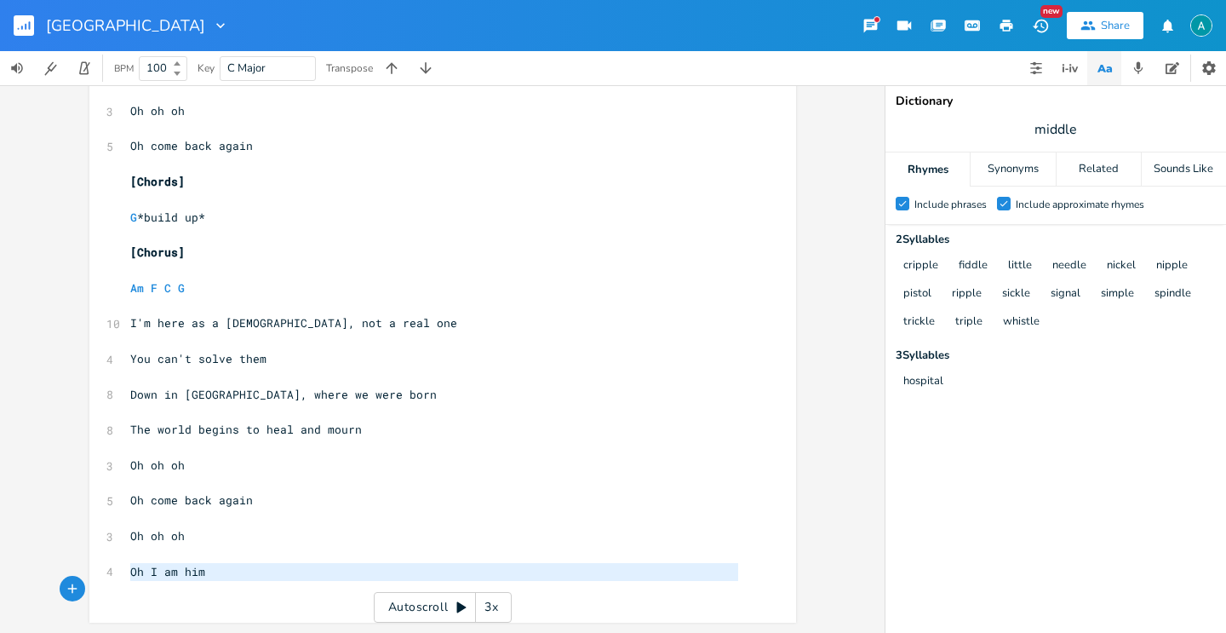
click at [212, 569] on pre "Oh I am him" at bounding box center [434, 572] width 615 height 18
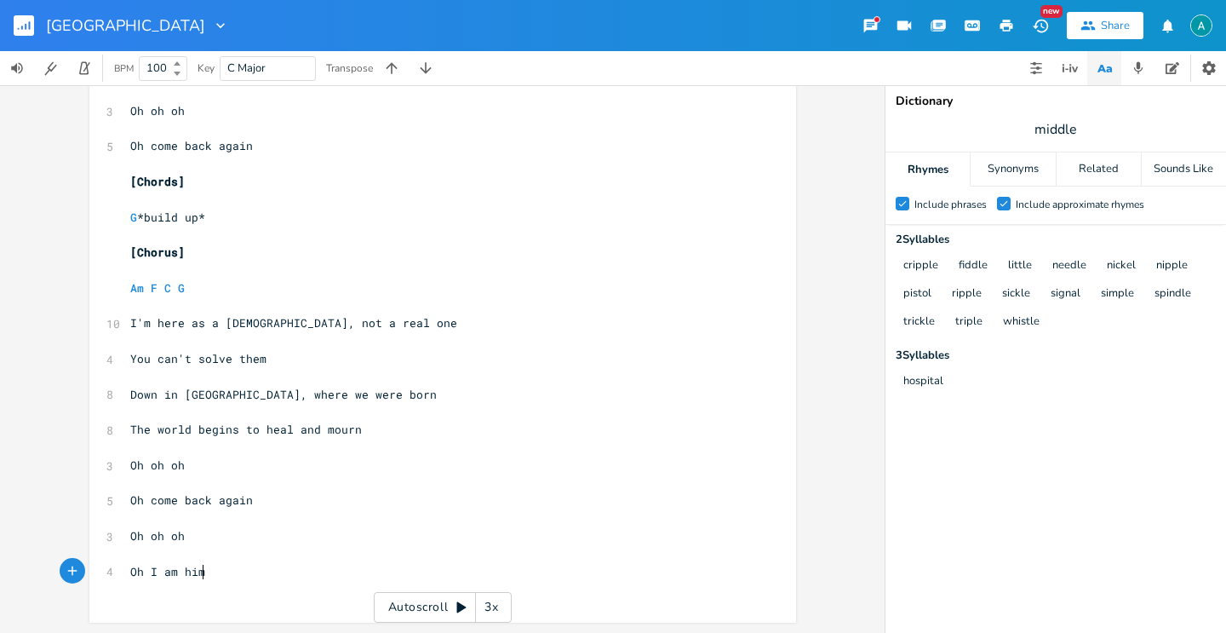
click at [212, 569] on pre "Oh I am him" at bounding box center [434, 572] width 615 height 18
type textarea "Oh I am him"
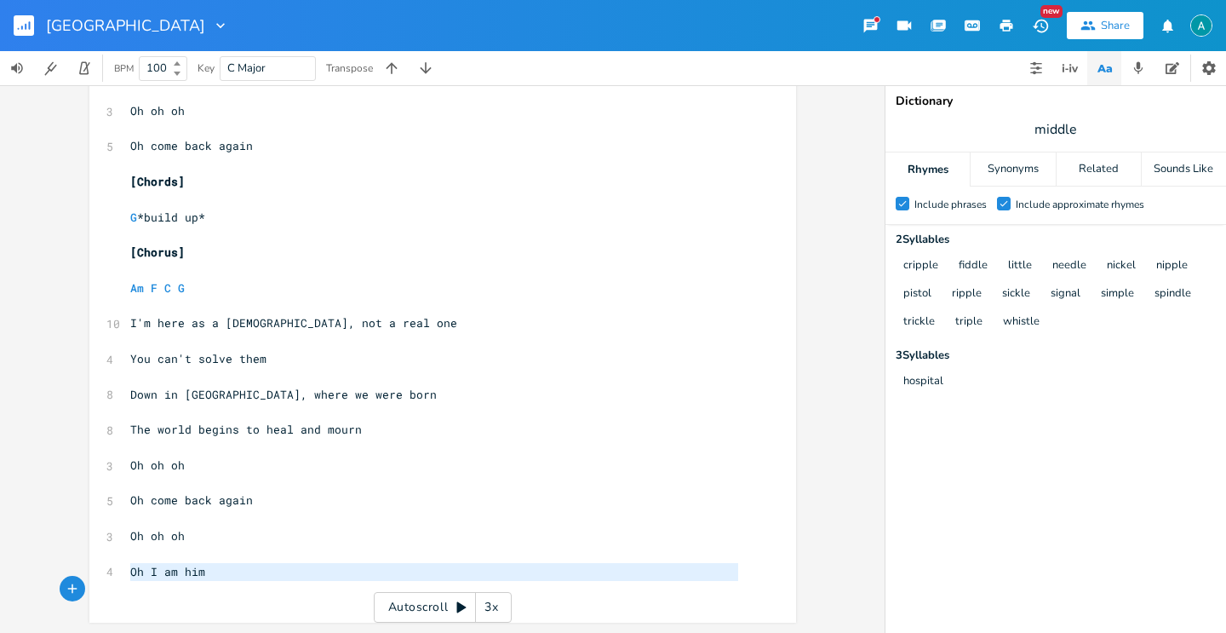
click at [212, 569] on pre "Oh I am him" at bounding box center [434, 572] width 615 height 18
